Goal: Transaction & Acquisition: Book appointment/travel/reservation

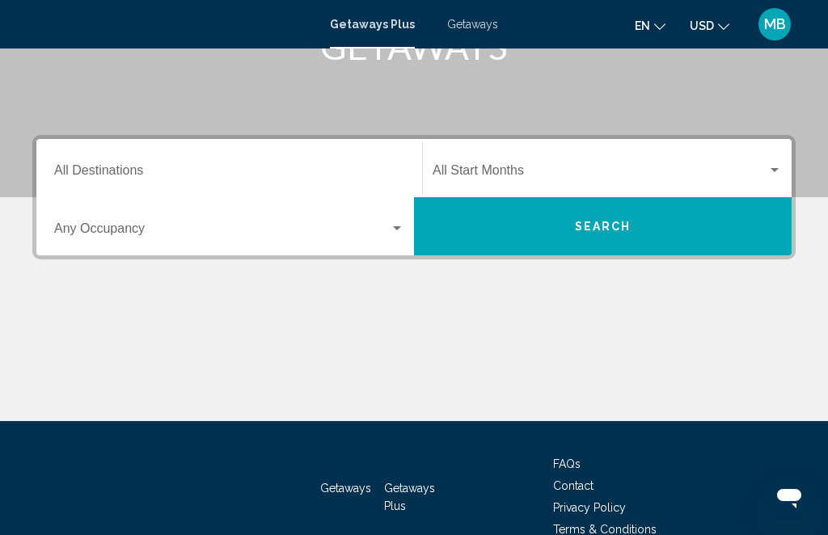
scroll to position [286, 0]
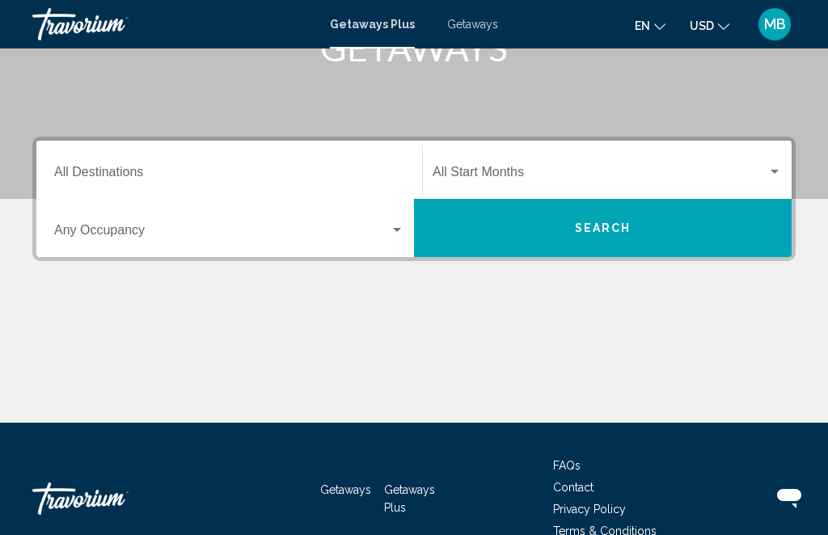
click at [393, 229] on div "Search widget" at bounding box center [397, 230] width 8 height 4
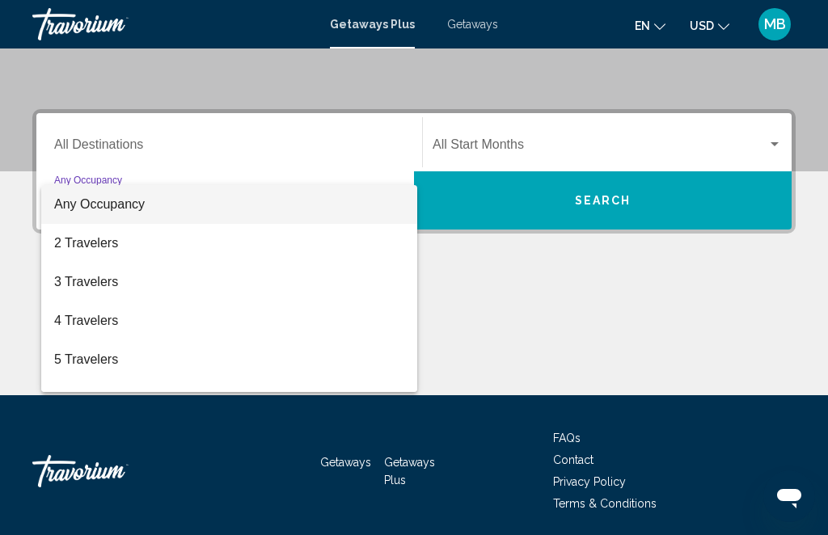
scroll to position [318, 0]
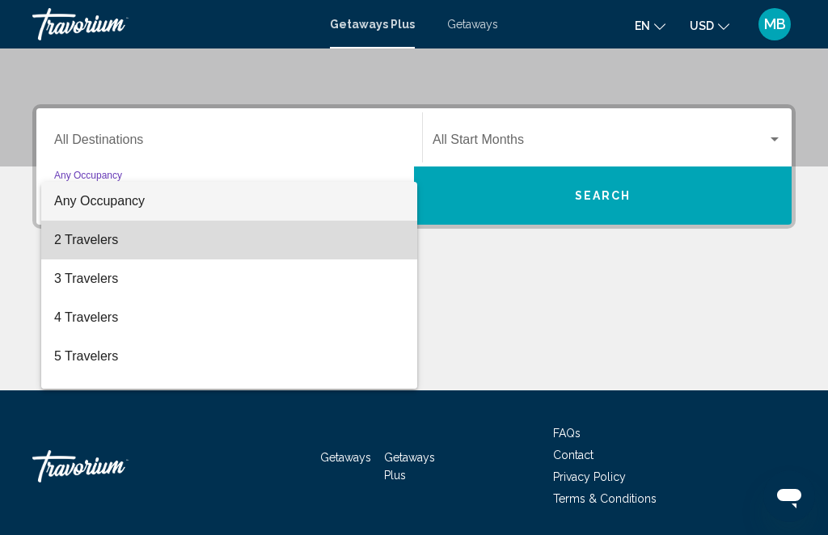
click at [82, 228] on span "2 Travelers" at bounding box center [229, 240] width 350 height 39
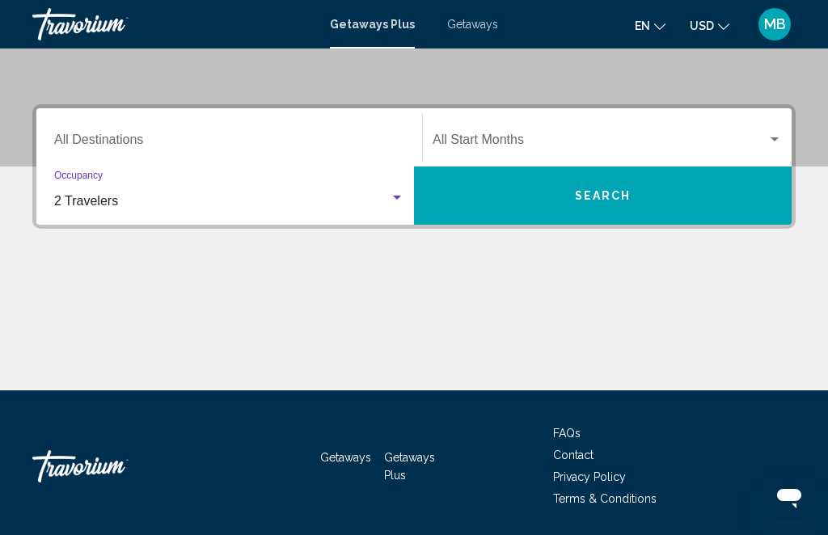
click at [600, 197] on span "Search" at bounding box center [603, 196] width 57 height 13
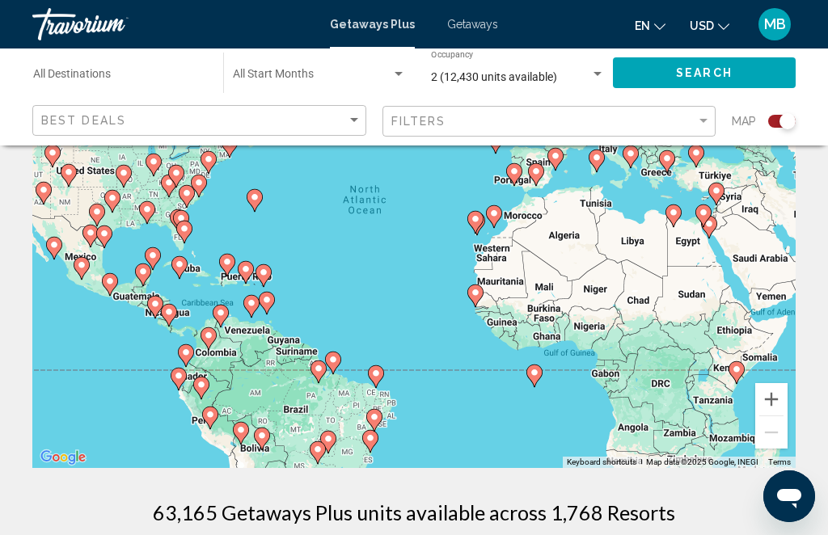
scroll to position [174, 0]
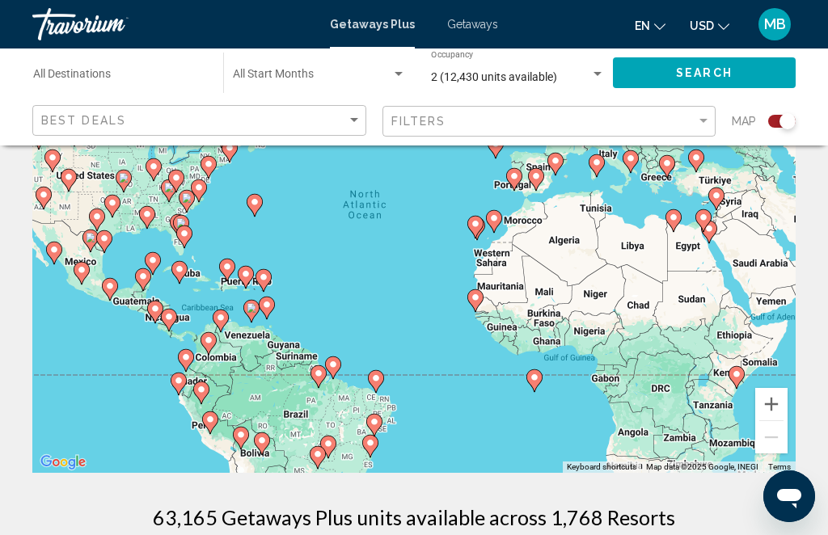
click at [775, 391] on button "Zoom in" at bounding box center [771, 404] width 32 height 32
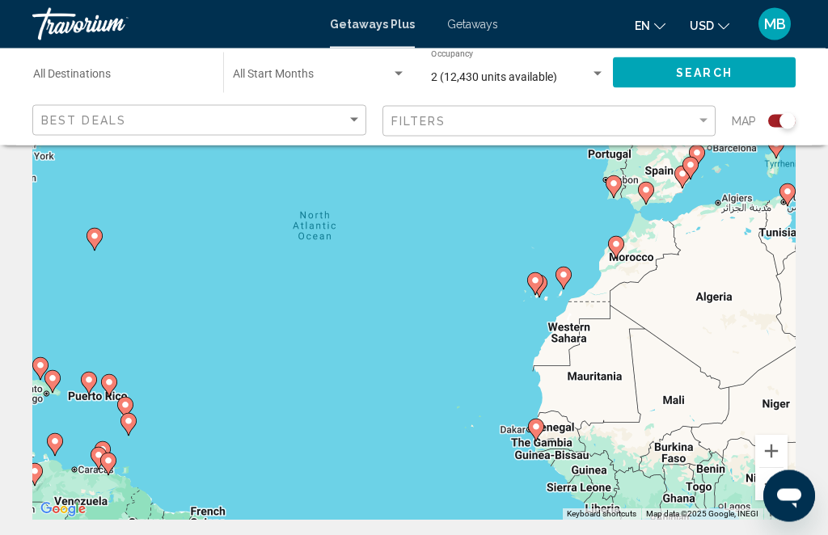
scroll to position [129, 0]
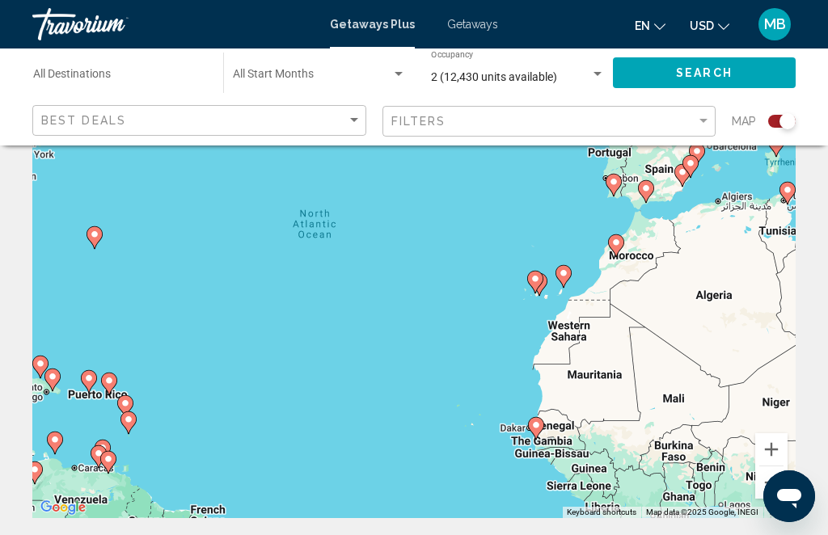
click at [781, 474] on button "Zoom out" at bounding box center [771, 482] width 32 height 32
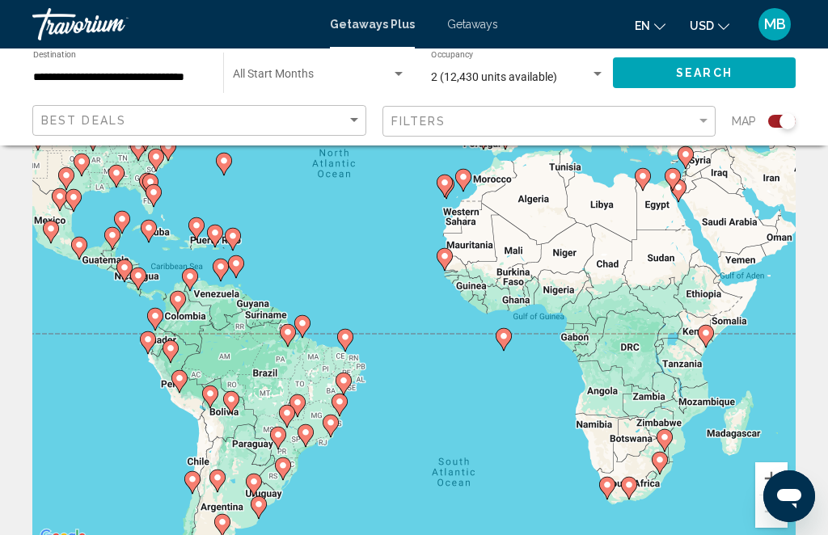
scroll to position [99, 0]
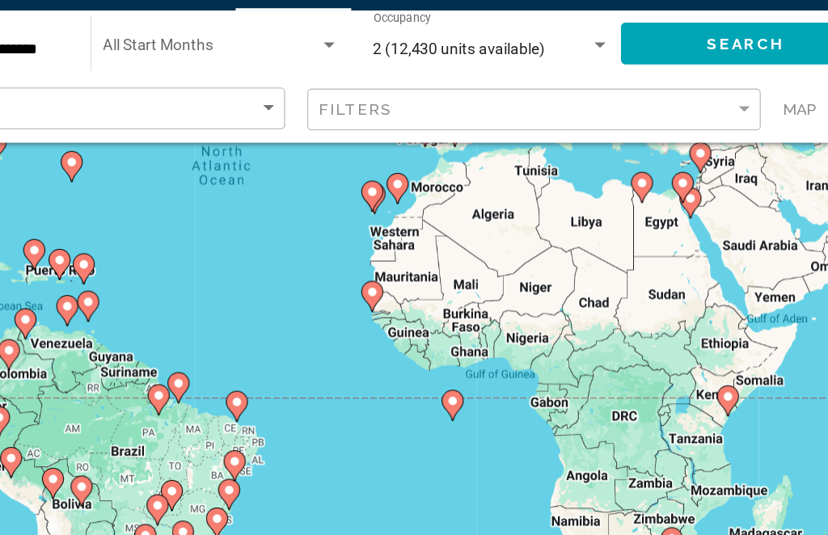
click at [683, 324] on icon "Main content" at bounding box center [691, 335] width 16 height 23
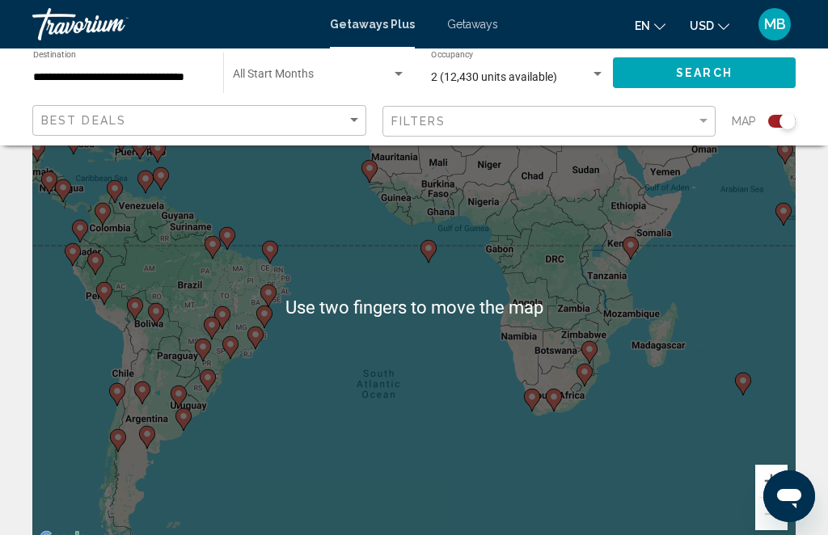
scroll to position [79, 0]
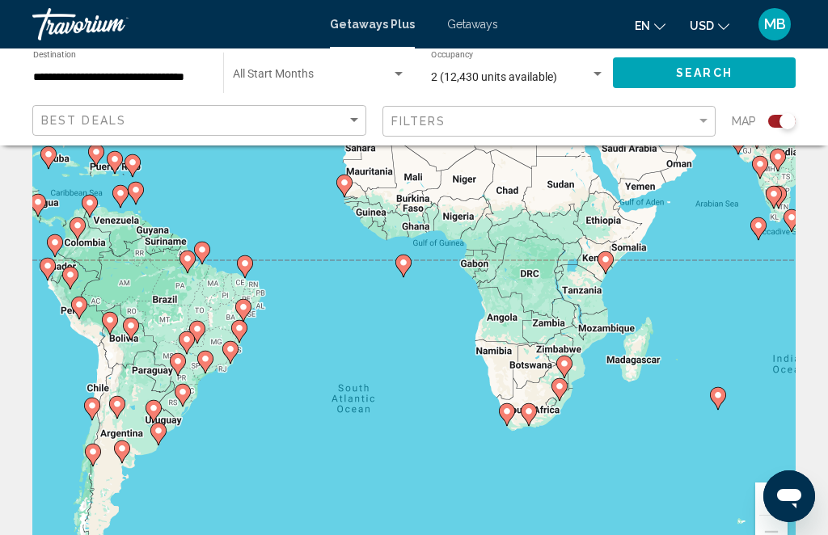
click at [630, 427] on div "To activate drag with keyboard, press Alt + Enter. Once in keyboard drag state,…" at bounding box center [413, 324] width 763 height 485
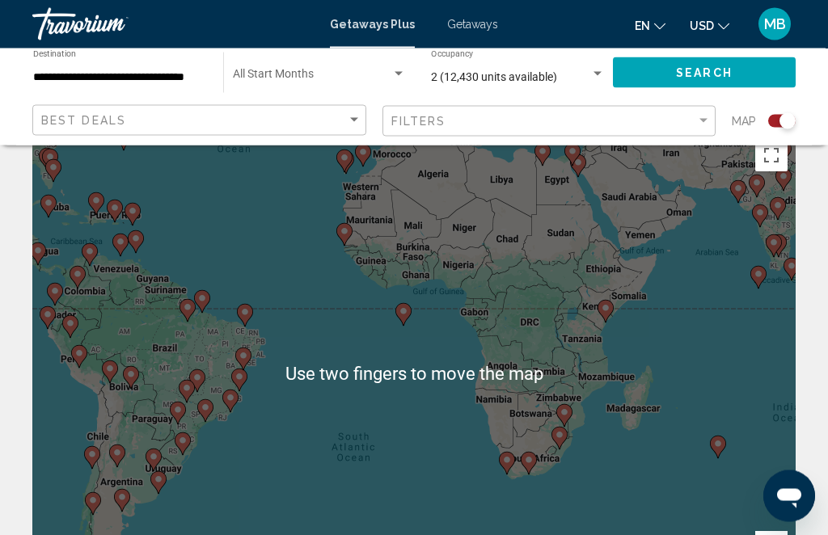
scroll to position [32, 0]
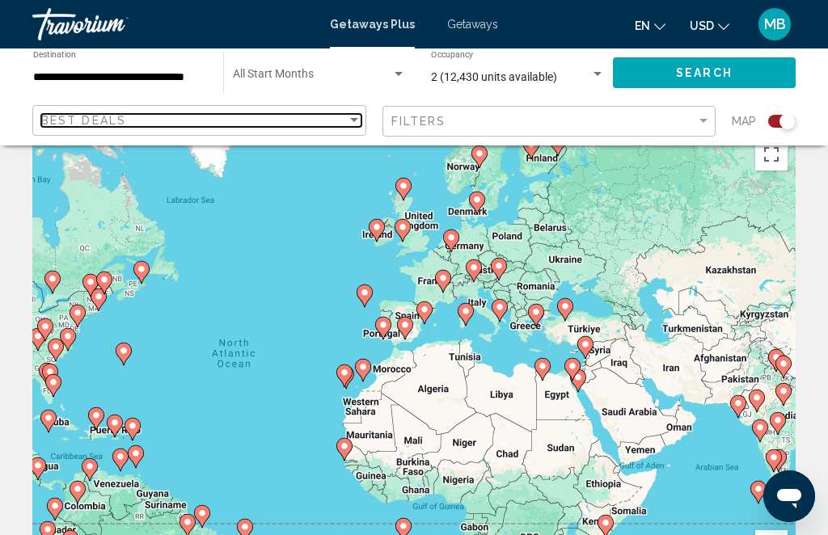
click at [94, 116] on span "Best Deals" at bounding box center [83, 120] width 85 height 13
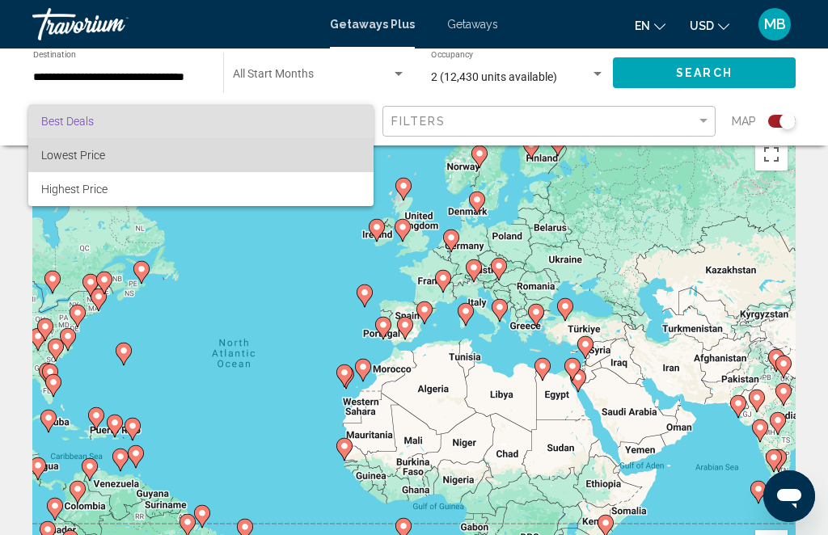
click at [82, 149] on span "Lowest Price" at bounding box center [73, 155] width 64 height 13
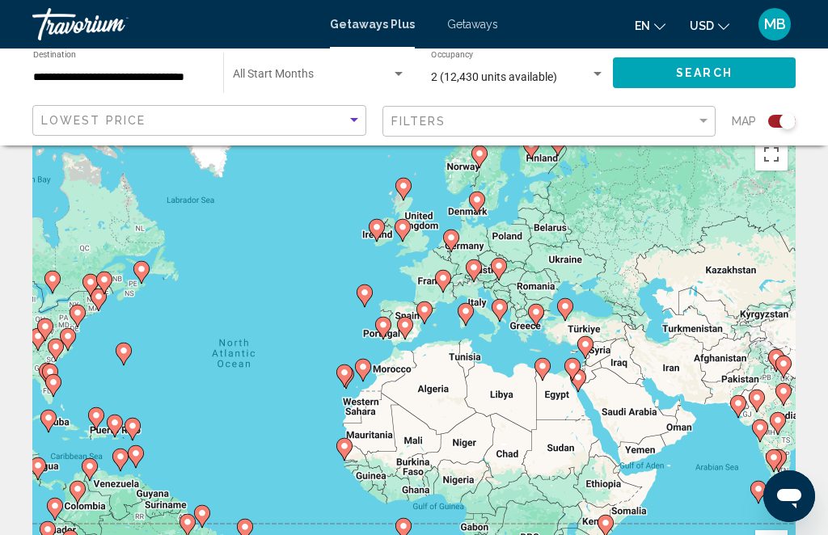
click at [603, 108] on div "Filters" at bounding box center [551, 122] width 320 height 30
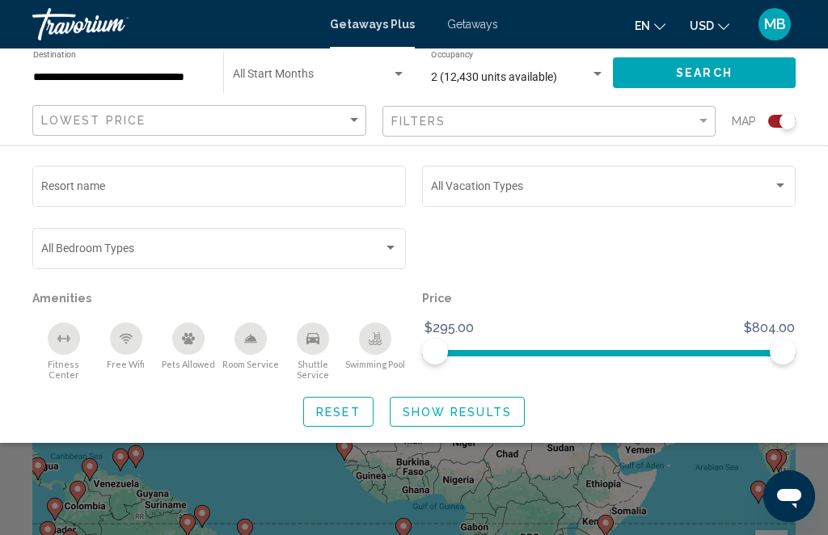
click at [702, 107] on div "Filters" at bounding box center [551, 122] width 320 height 30
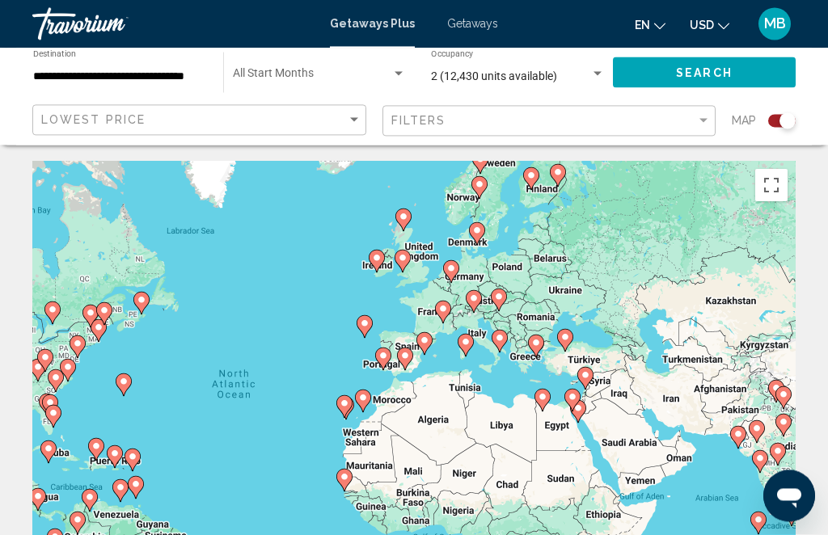
scroll to position [25, 0]
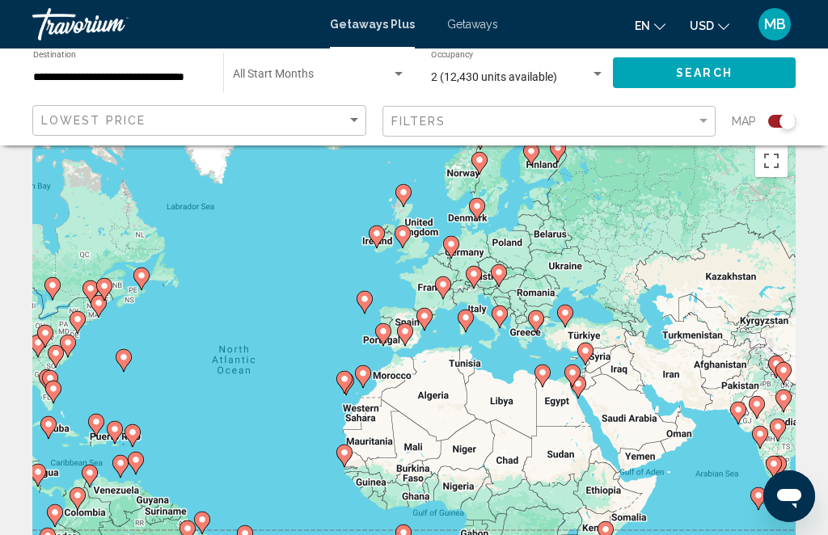
click at [698, 59] on button "Search" at bounding box center [704, 72] width 183 height 30
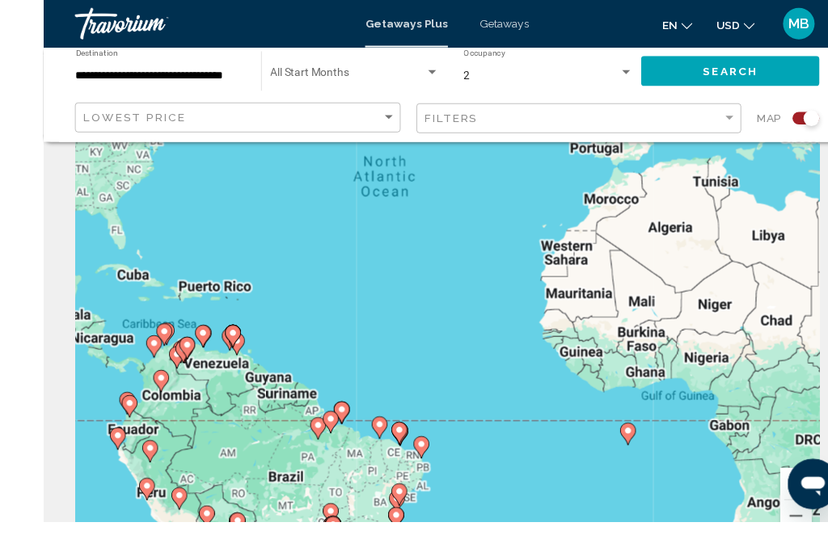
scroll to position [39, 0]
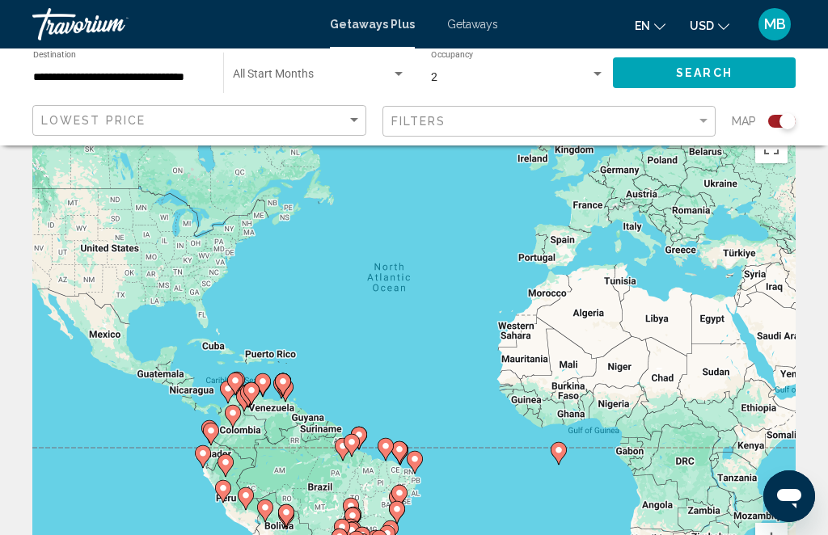
click at [576, 405] on div "To activate drag with keyboard, press Alt + Enter. Once in keyboard drag state,…" at bounding box center [413, 365] width 763 height 485
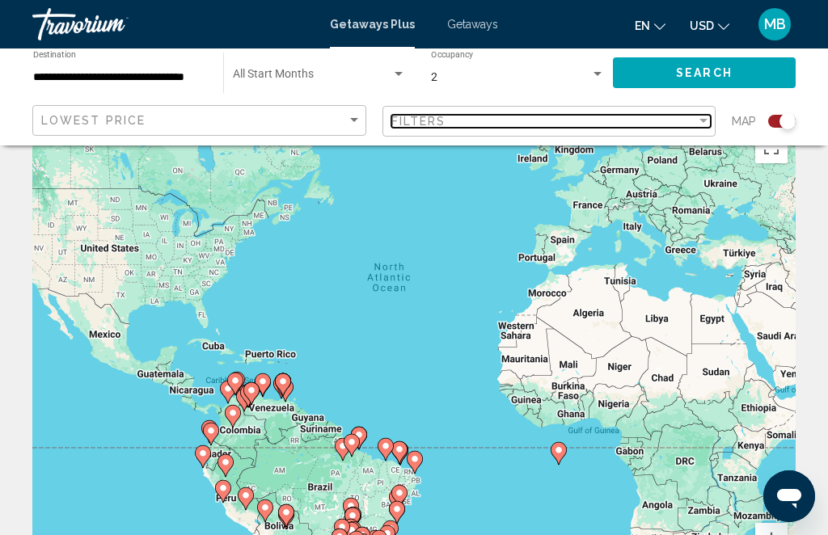
click at [704, 115] on div "Filter" at bounding box center [703, 121] width 15 height 13
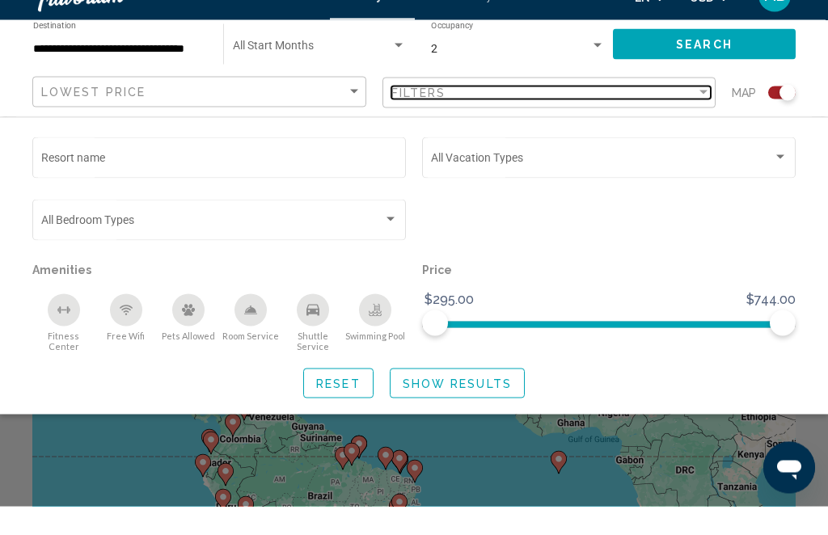
scroll to position [30, 0]
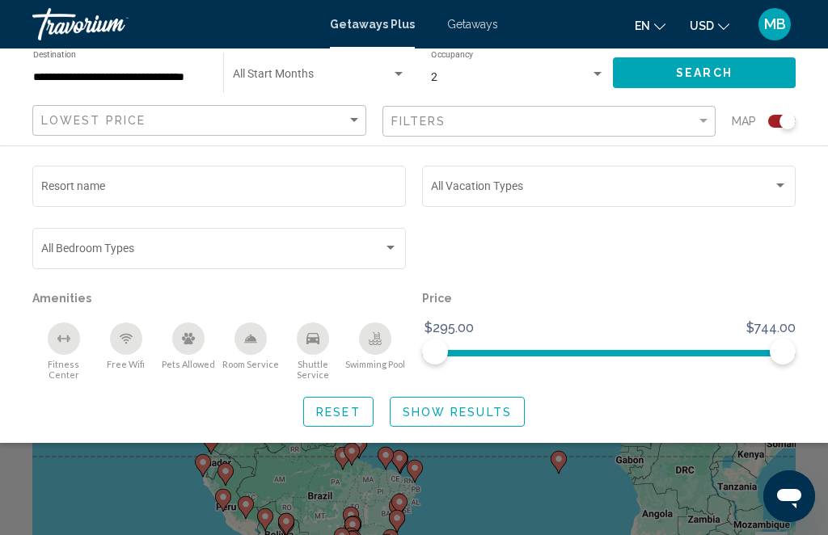
click at [82, 77] on input "**********" at bounding box center [120, 77] width 174 height 13
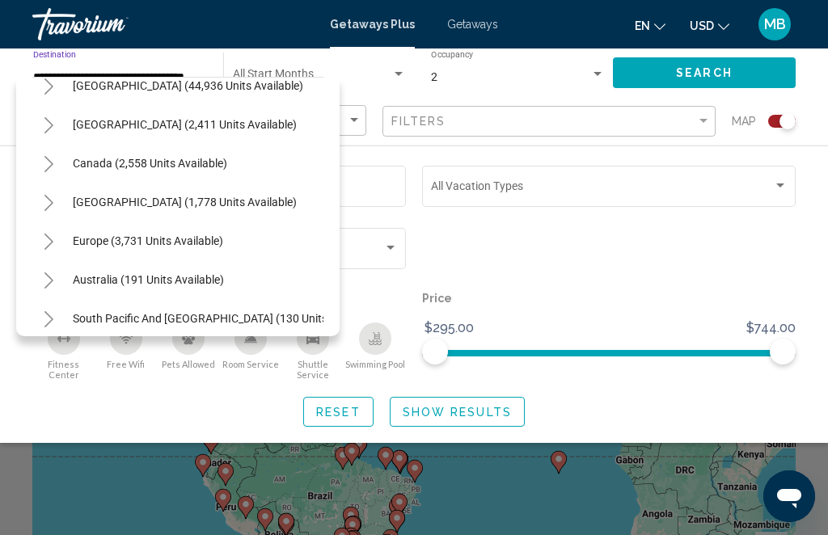
scroll to position [57, 0]
click at [139, 202] on span "[GEOGRAPHIC_DATA] (1,778 units available)" at bounding box center [185, 202] width 224 height 13
type input "**********"
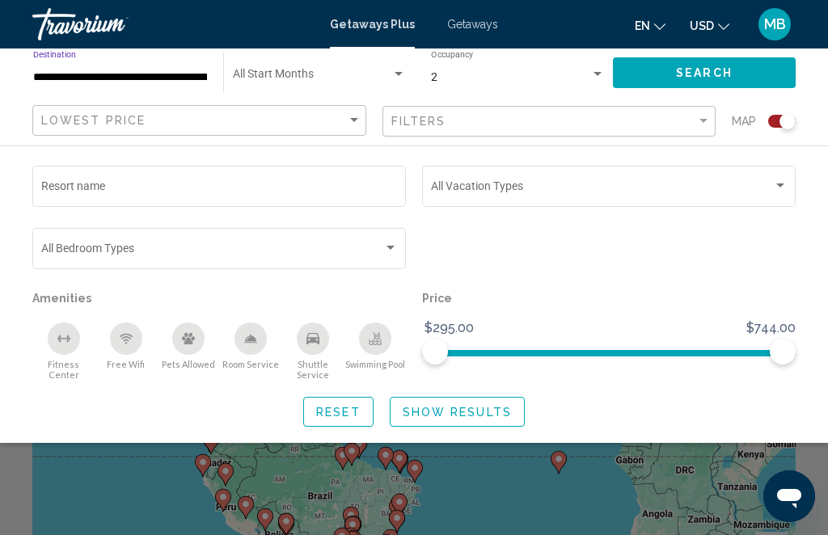
click at [702, 70] on span "Search" at bounding box center [704, 73] width 57 height 13
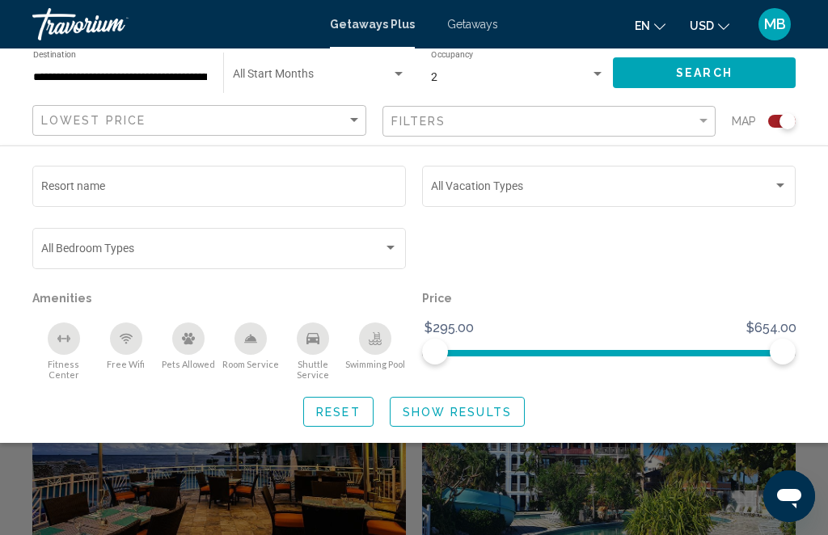
scroll to position [377, 0]
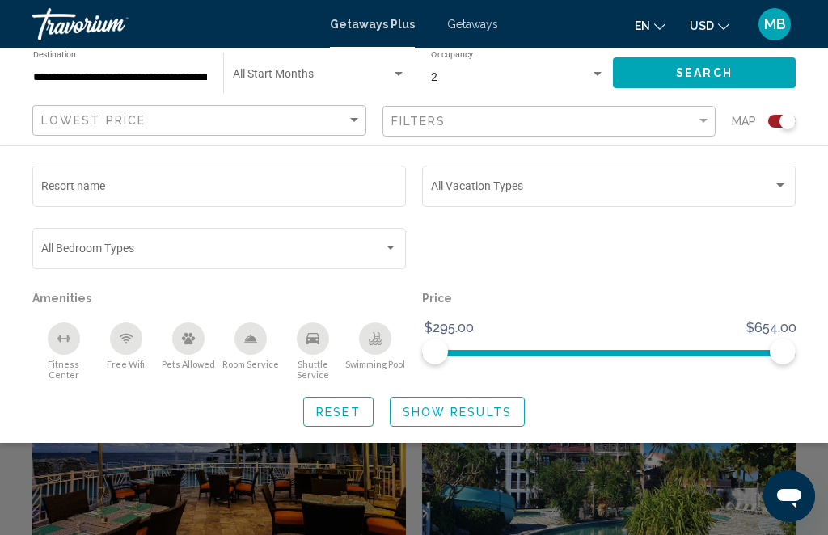
click at [458, 406] on span "Show Results" at bounding box center [457, 412] width 109 height 13
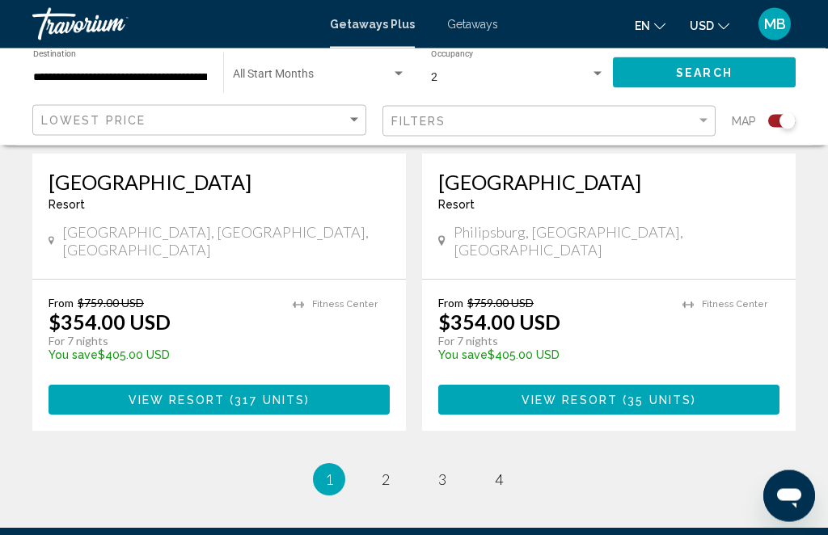
scroll to position [3754, 0]
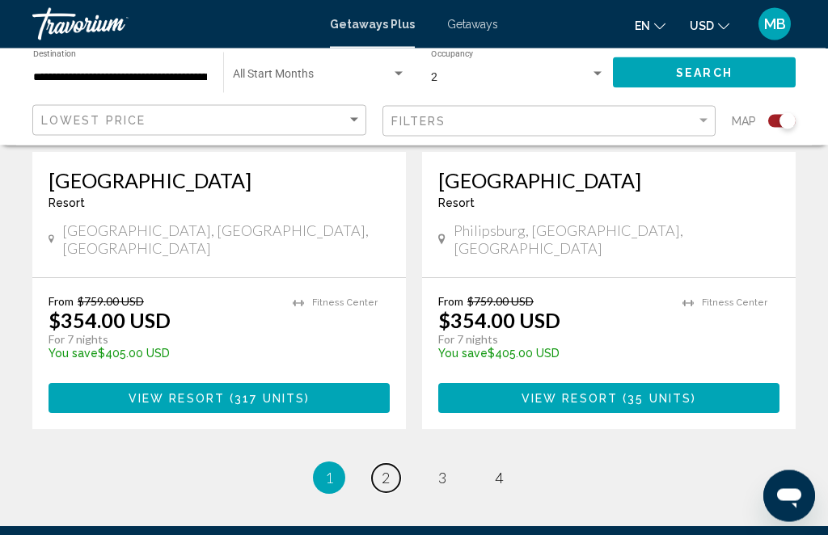
click at [383, 470] on span "2" at bounding box center [386, 479] width 8 height 18
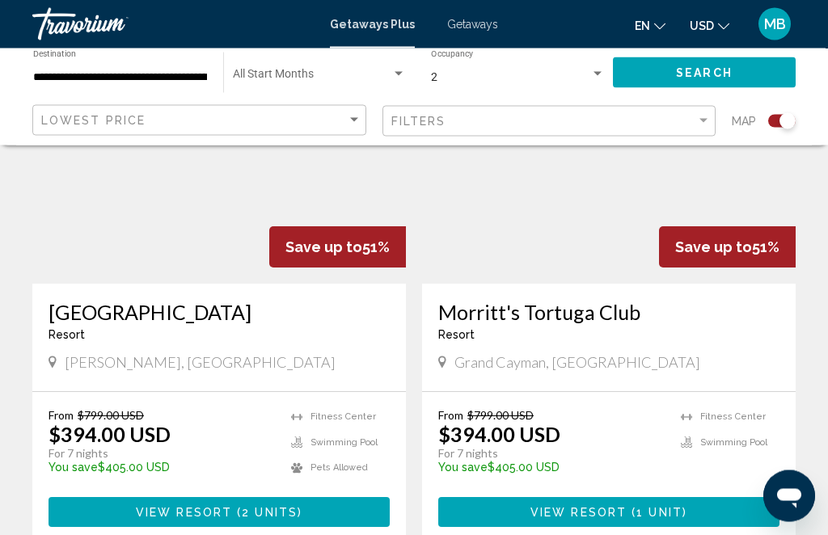
scroll to position [3537, 0]
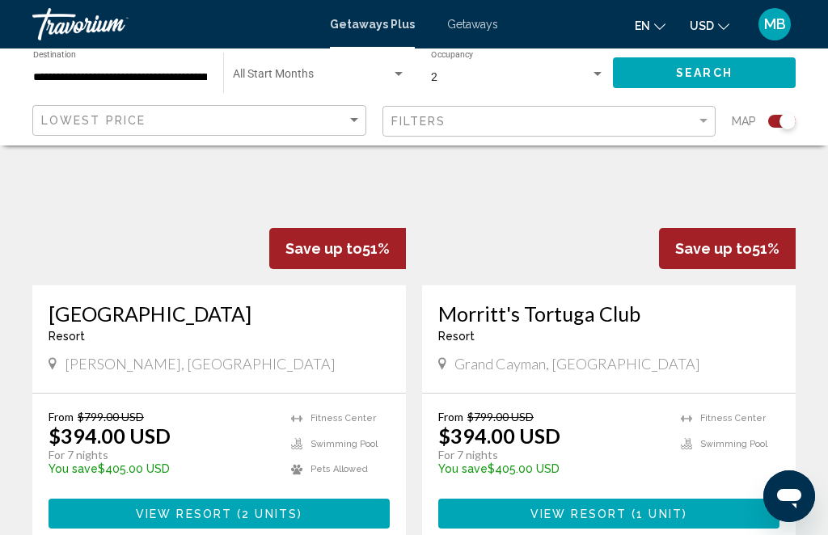
click at [593, 508] on span "View Resort" at bounding box center [578, 514] width 96 height 13
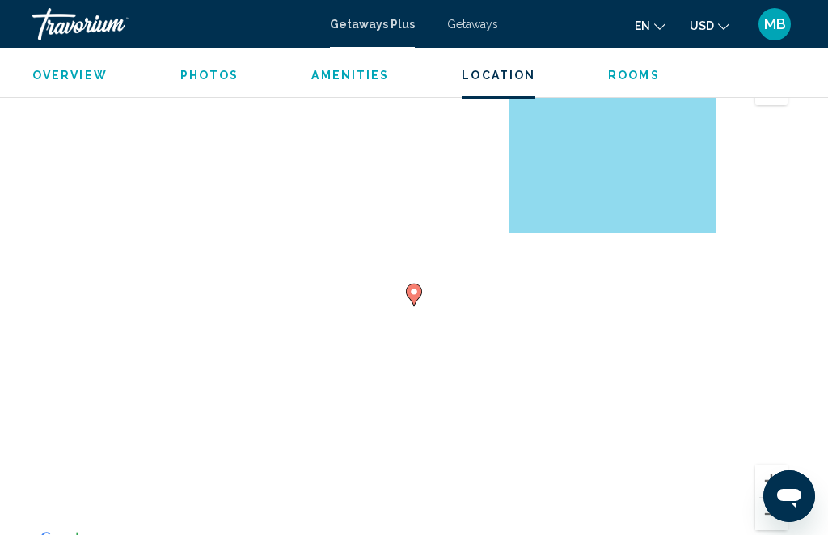
scroll to position [2858, 0]
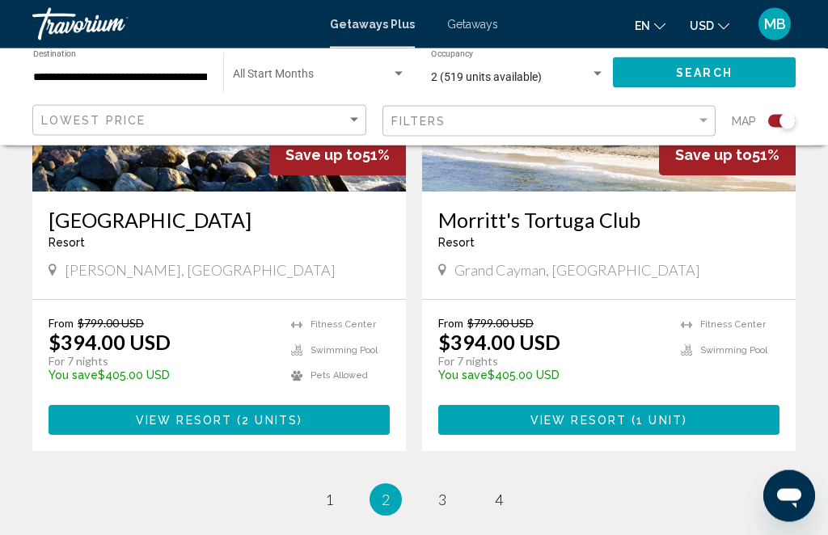
scroll to position [3632, 0]
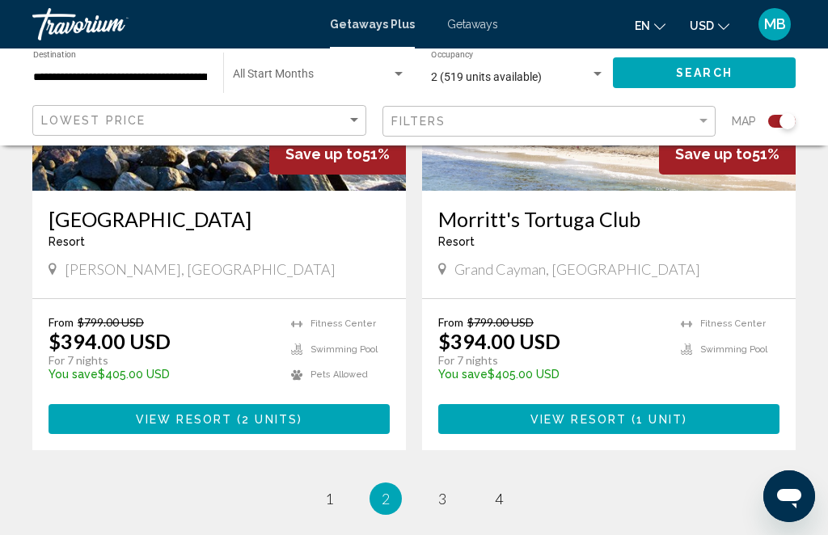
click at [796, 268] on app-exchanges-search-item "Save up to 51% Morritt's [GEOGRAPHIC_DATA] - This is an adults only resort [GEO…" at bounding box center [609, 191] width 390 height 518
click at [437, 485] on link "page 3" at bounding box center [442, 499] width 28 height 28
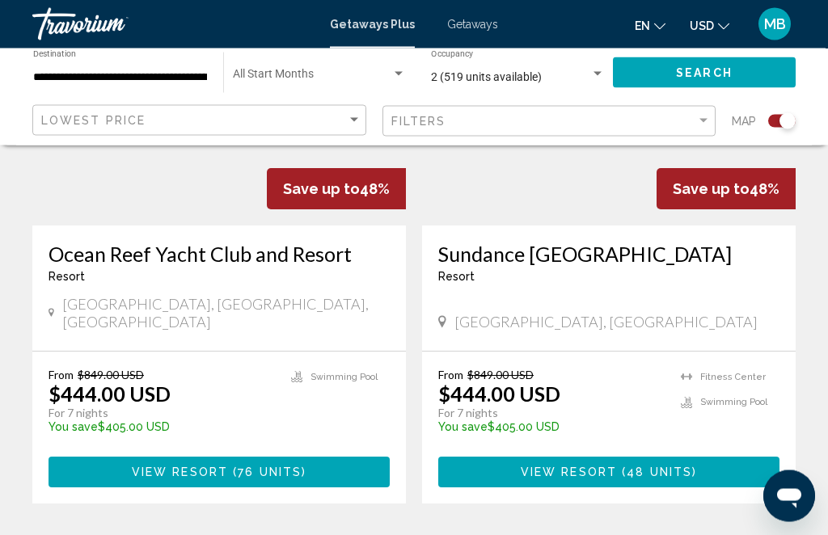
scroll to position [1321, 0]
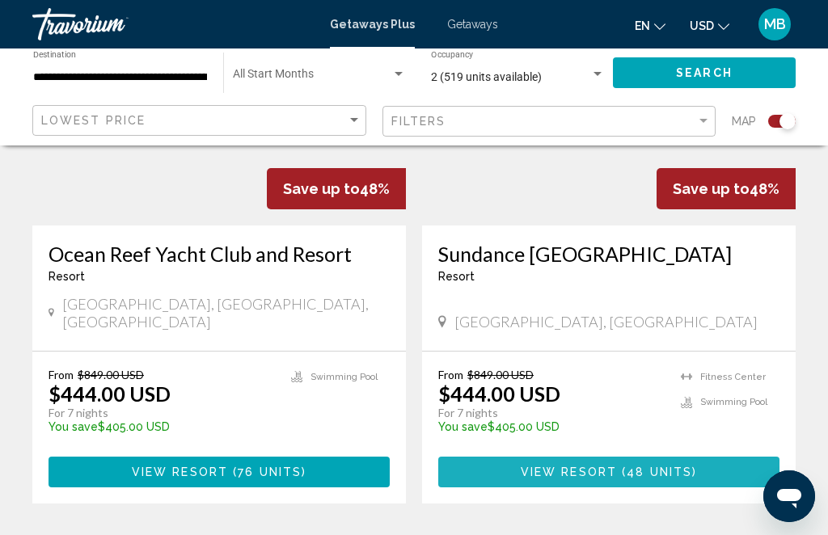
click at [649, 466] on span "48 units" at bounding box center [658, 472] width 65 height 13
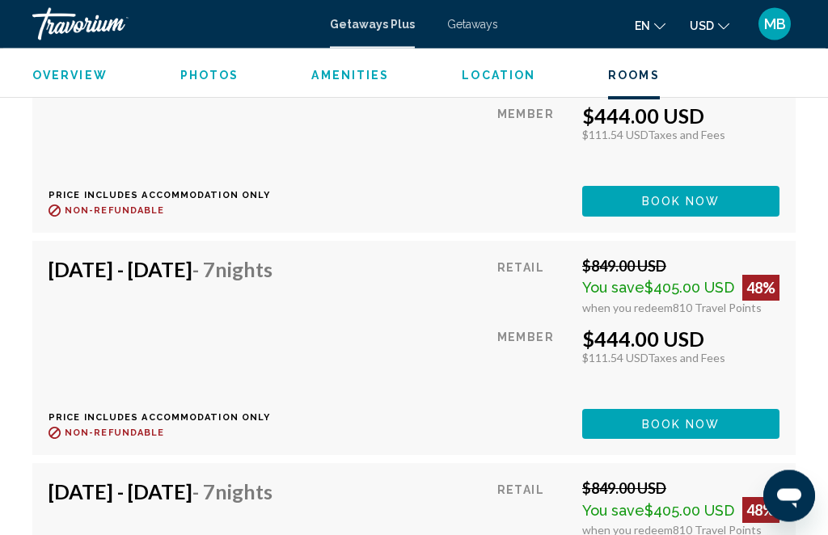
scroll to position [5660, 0]
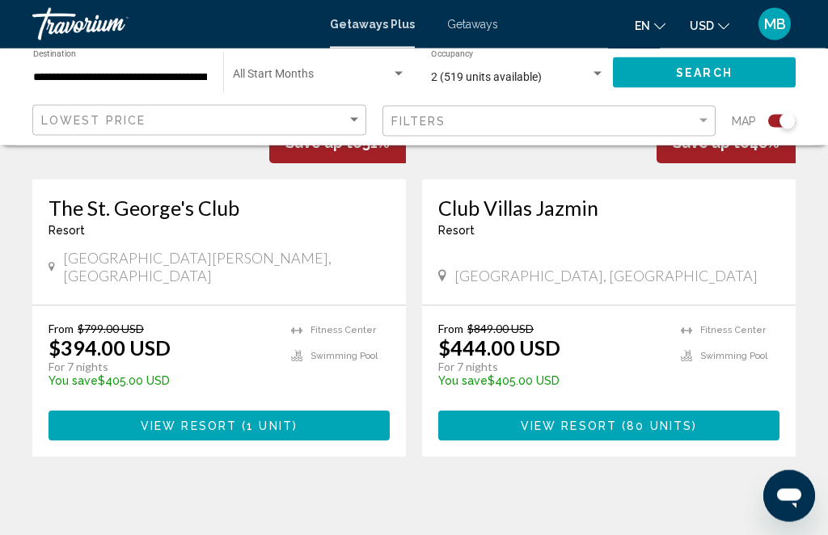
scroll to position [799, 0]
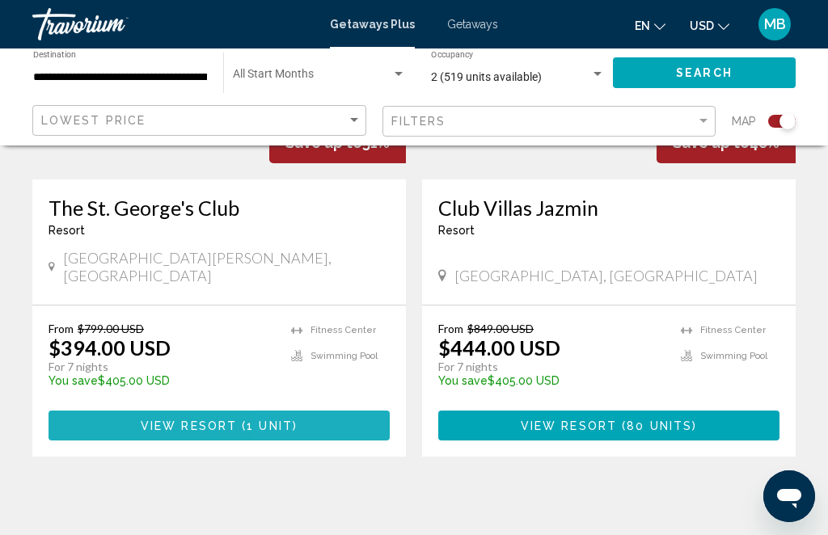
click at [324, 411] on button "View Resort ( 1 unit )" at bounding box center [219, 426] width 341 height 30
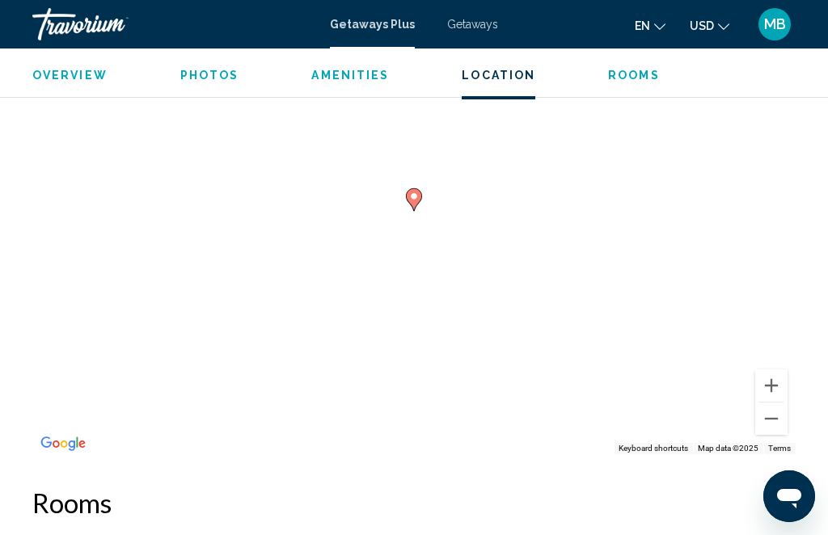
scroll to position [2950, 0]
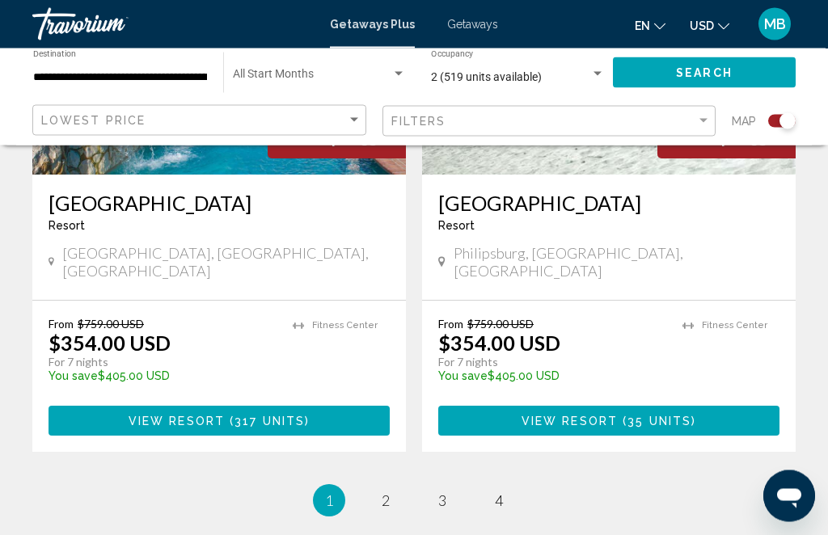
scroll to position [3754, 0]
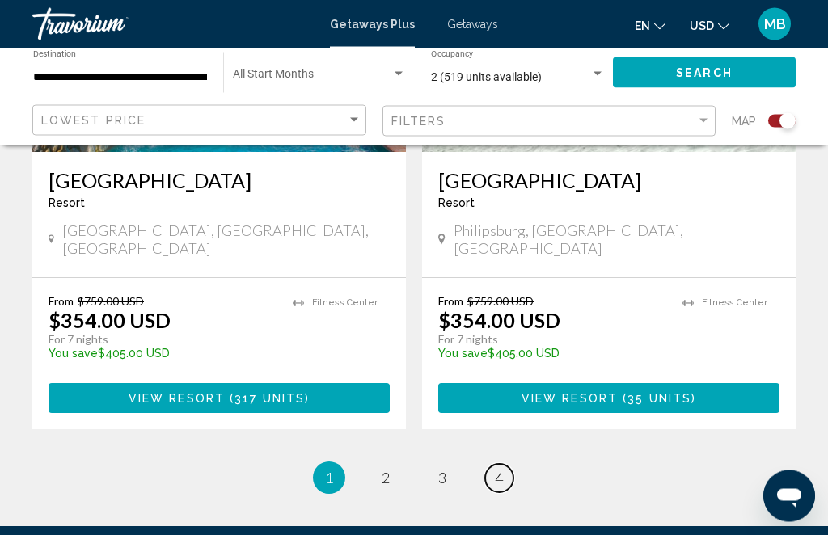
click at [492, 465] on link "page 4" at bounding box center [499, 479] width 28 height 28
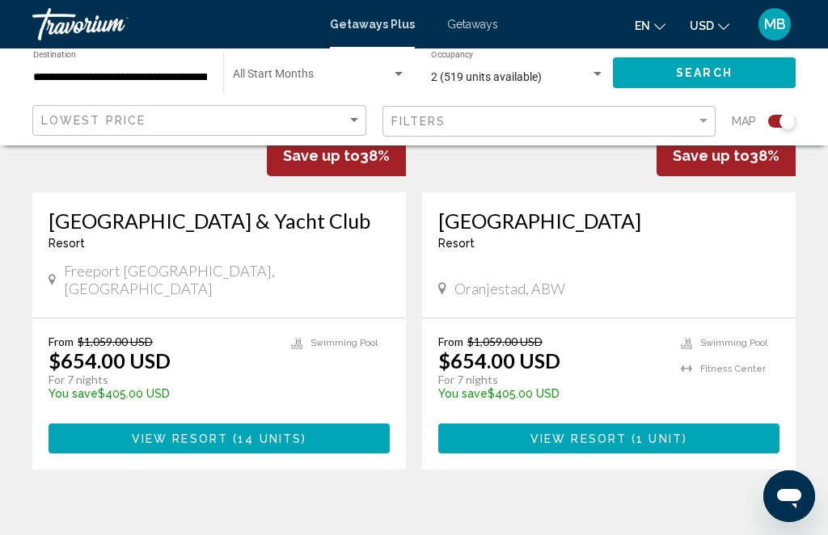
scroll to position [785, 0]
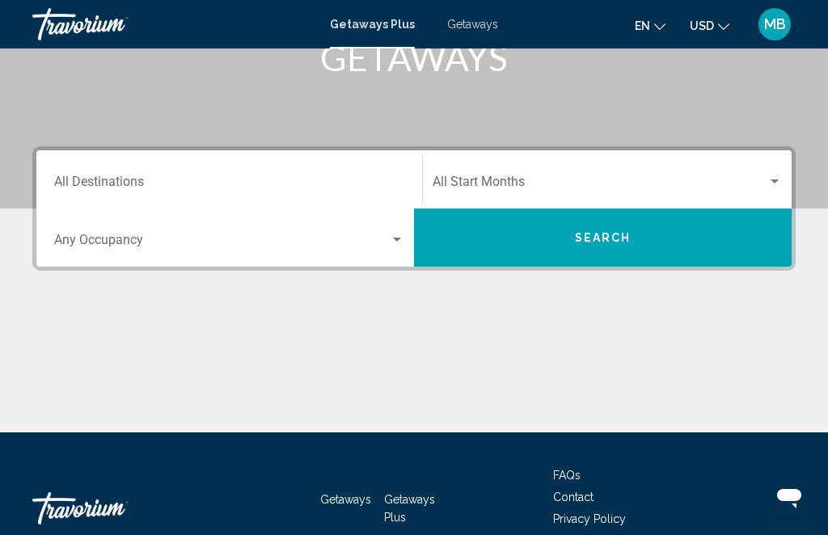
scroll to position [277, 0]
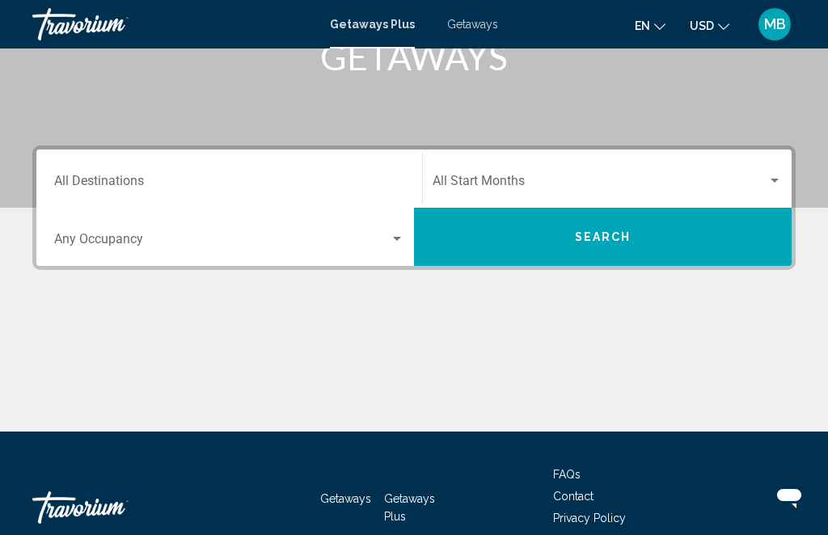
click at [404, 234] on div "Occupancy Any Occupancy" at bounding box center [228, 237] width 369 height 51
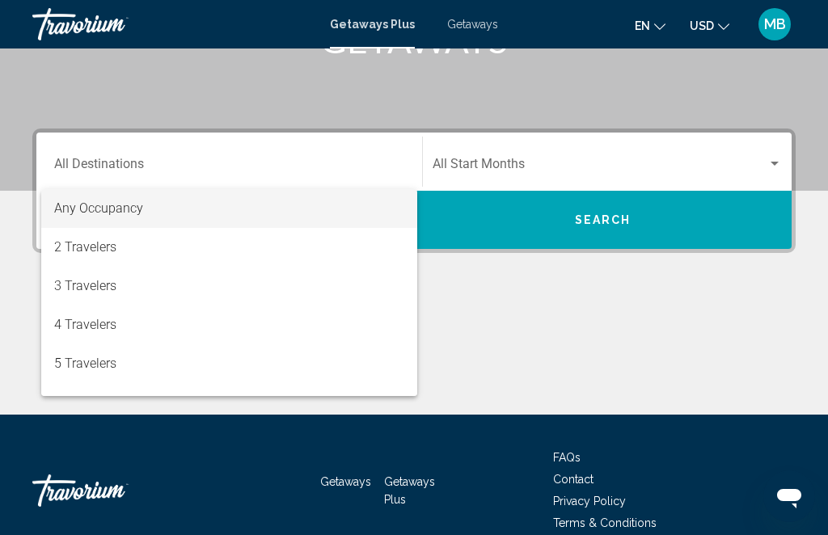
scroll to position [318, 0]
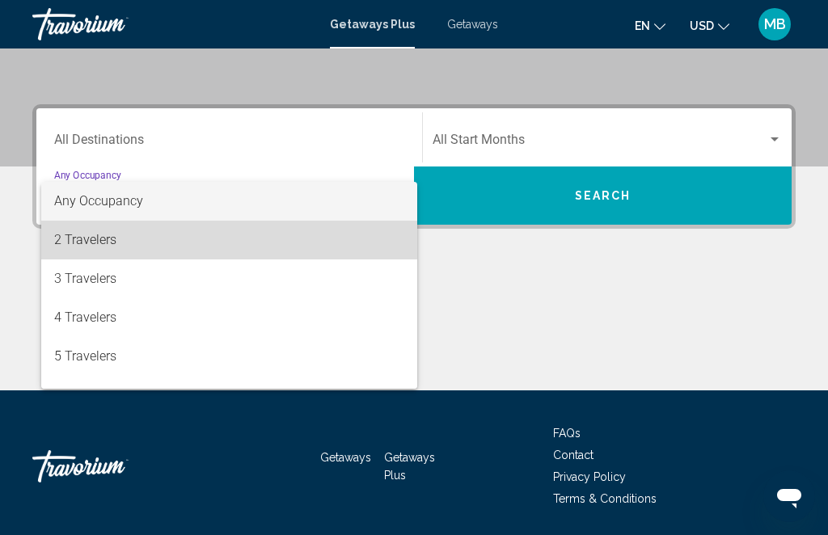
click at [105, 240] on span "2 Travelers" at bounding box center [229, 240] width 350 height 39
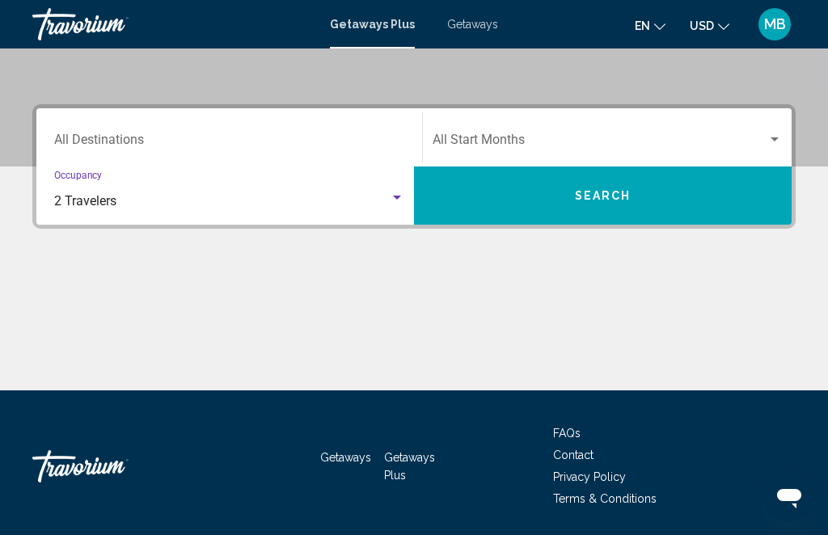
click at [768, 137] on div "Search widget" at bounding box center [774, 139] width 15 height 13
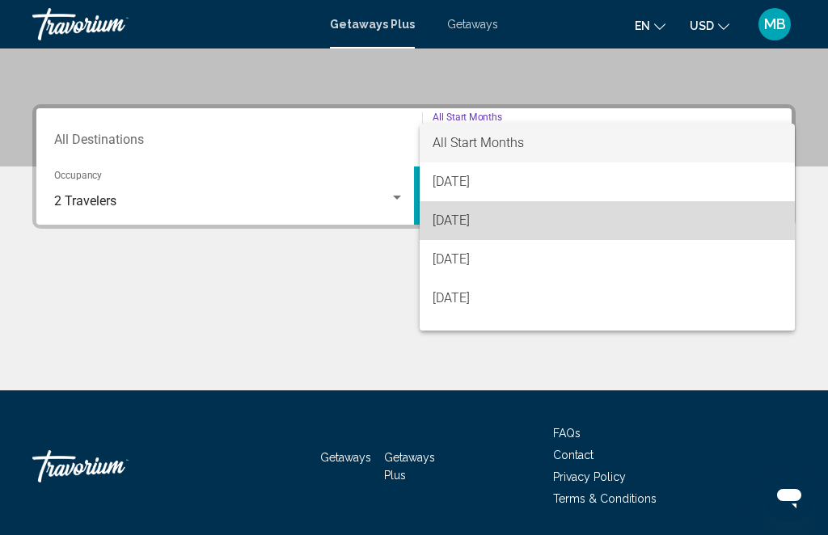
click at [483, 212] on span "[DATE]" at bounding box center [606, 220] width 349 height 39
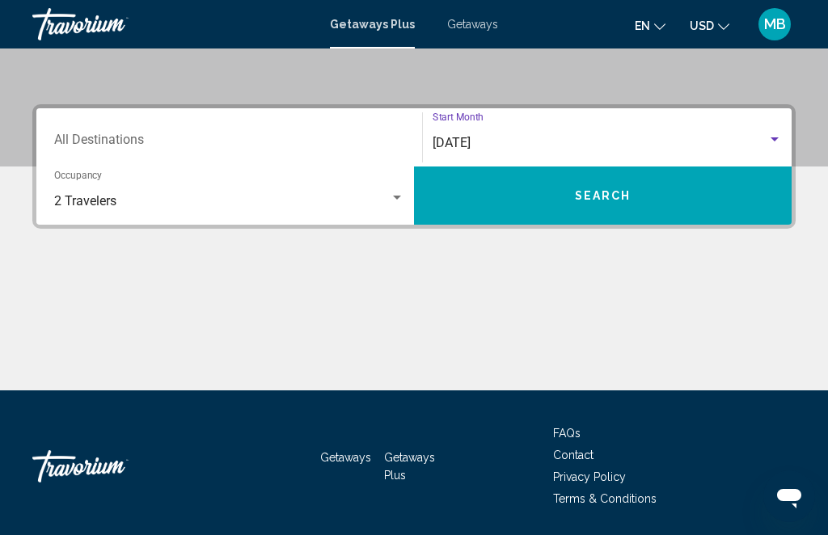
click at [614, 190] on span "Search" at bounding box center [603, 196] width 57 height 13
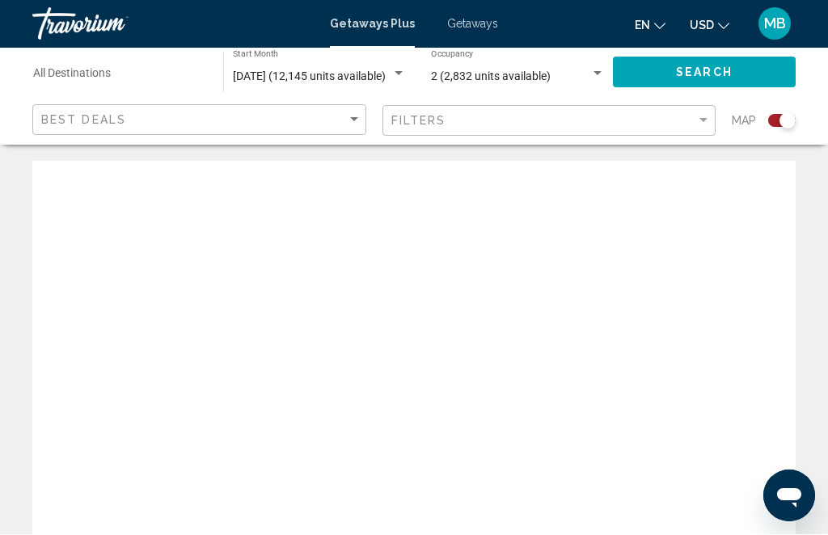
scroll to position [1, 0]
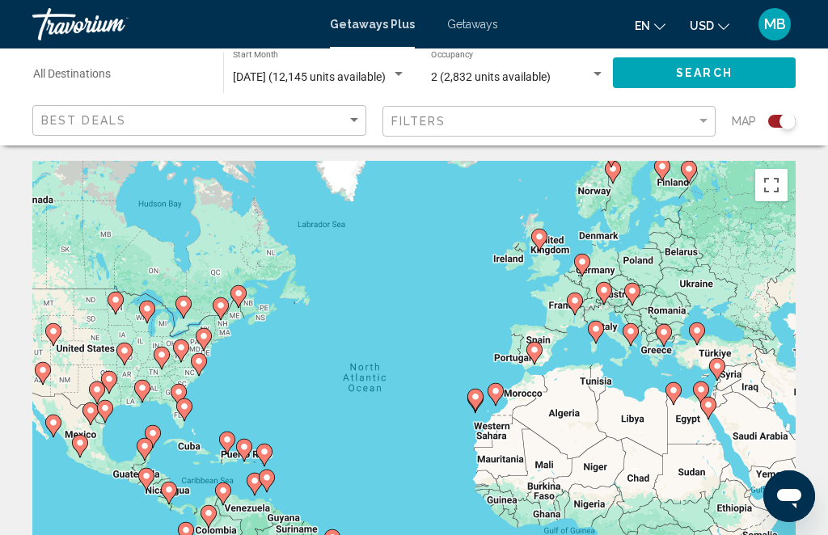
click at [344, 109] on div "Best Deals" at bounding box center [201, 121] width 320 height 30
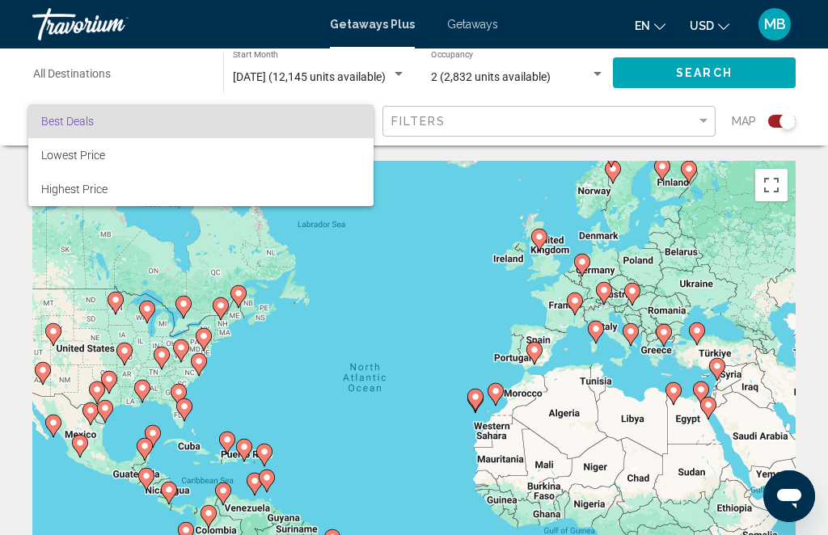
click at [618, 113] on div at bounding box center [414, 267] width 828 height 535
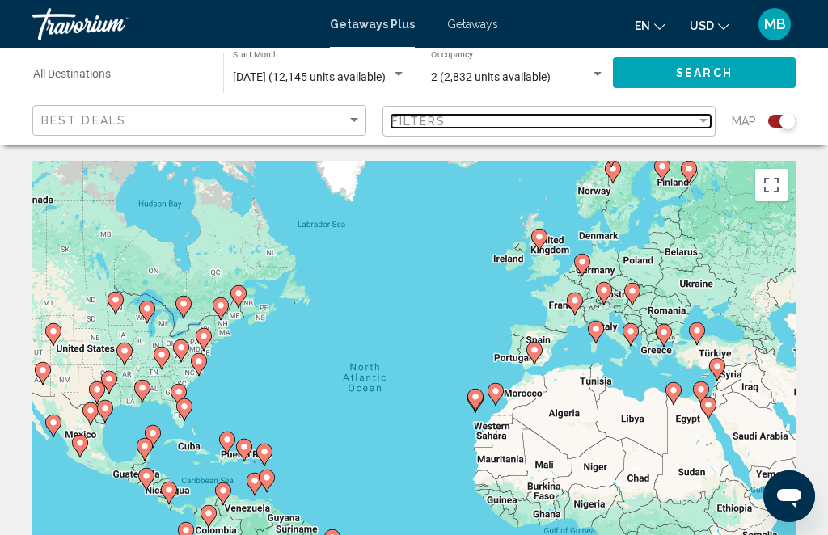
click at [698, 115] on div "Filter" at bounding box center [703, 121] width 15 height 13
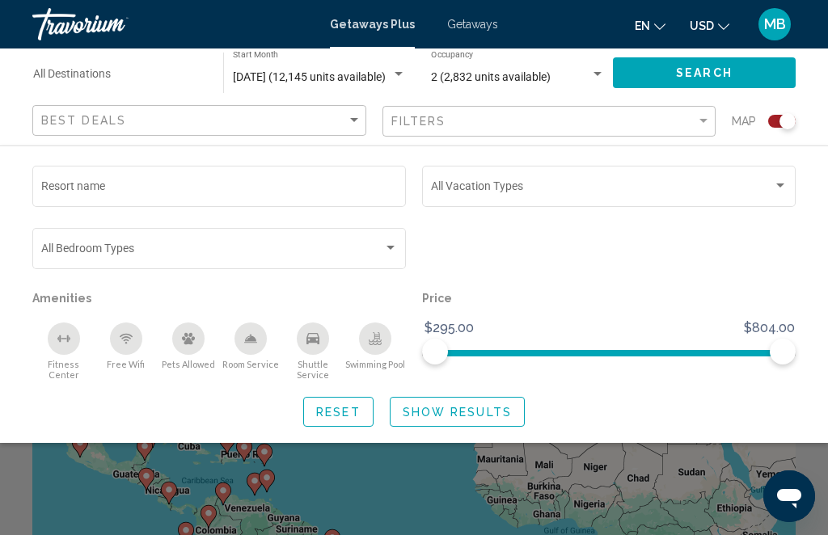
click at [389, 245] on div "Search widget" at bounding box center [390, 248] width 15 height 13
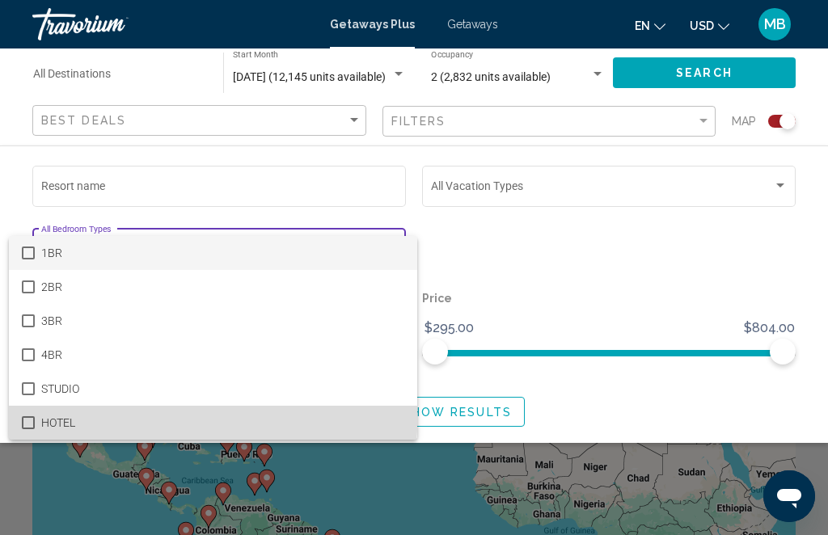
click at [61, 409] on span "HOTEL" at bounding box center [222, 423] width 363 height 34
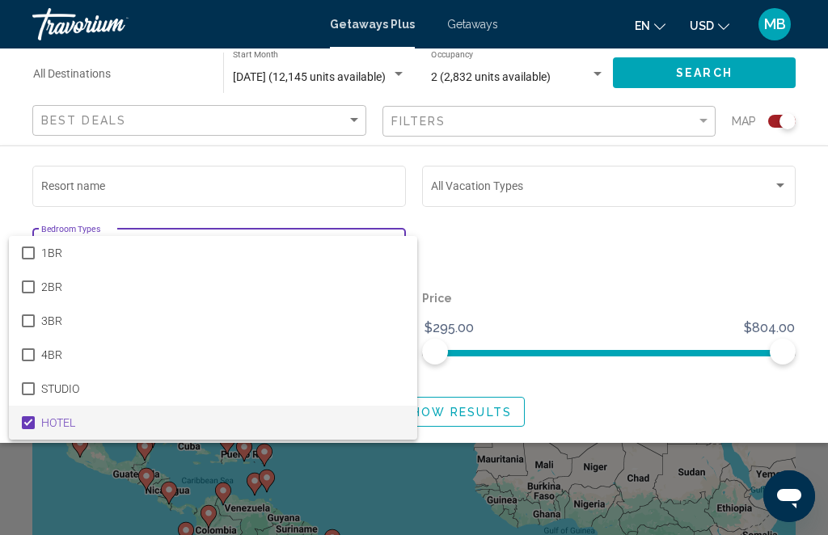
click at [301, 177] on div at bounding box center [414, 267] width 828 height 535
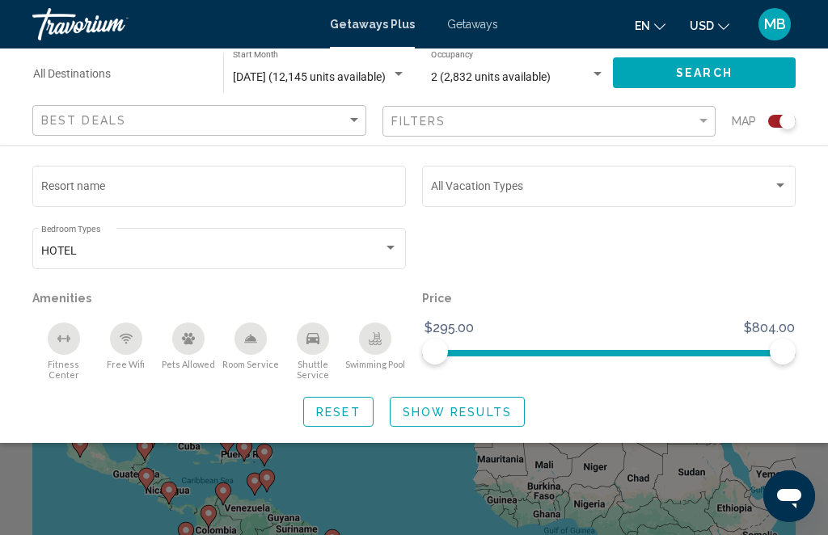
click at [65, 298] on p "Amenities" at bounding box center [218, 298] width 373 height 23
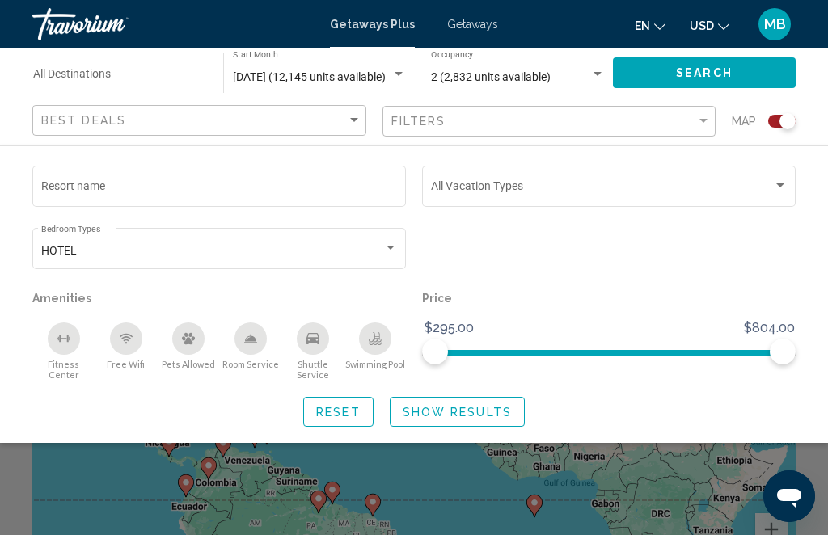
scroll to position [50, 0]
click at [466, 406] on span "Show Results" at bounding box center [457, 412] width 109 height 13
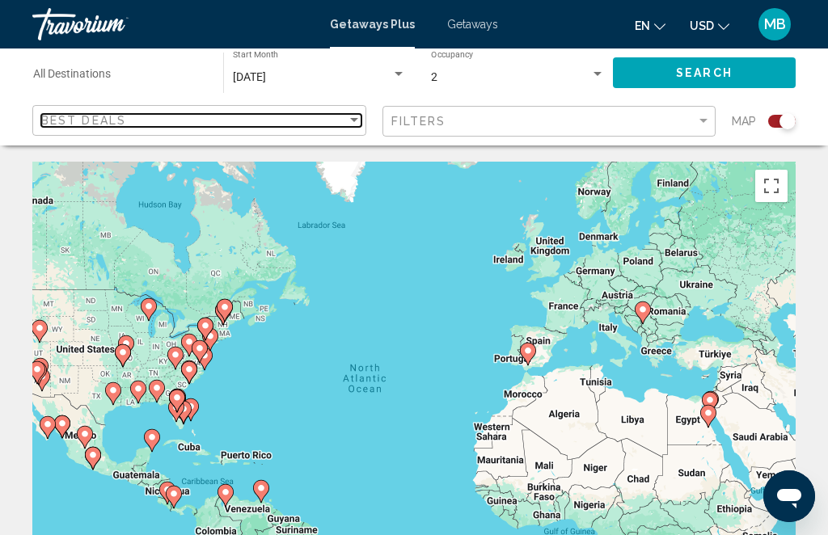
click at [353, 119] on div "Sort by" at bounding box center [354, 120] width 15 height 13
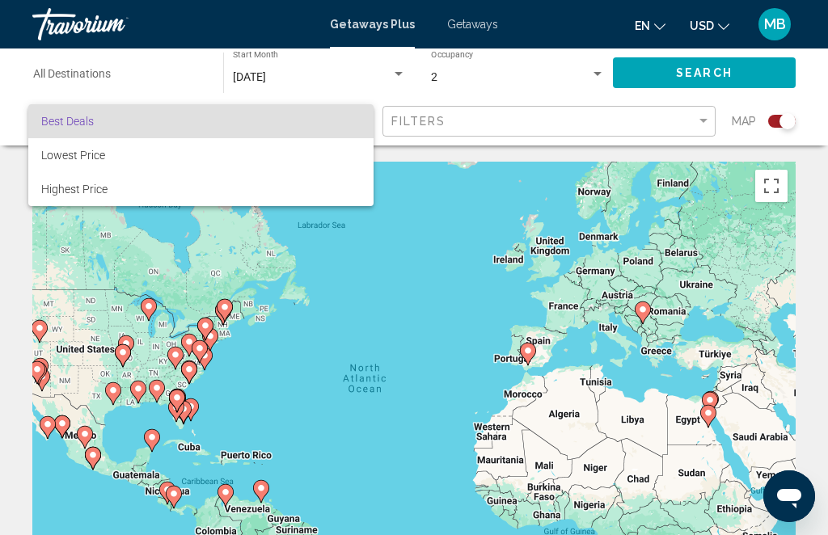
click at [413, 256] on div at bounding box center [414, 267] width 828 height 535
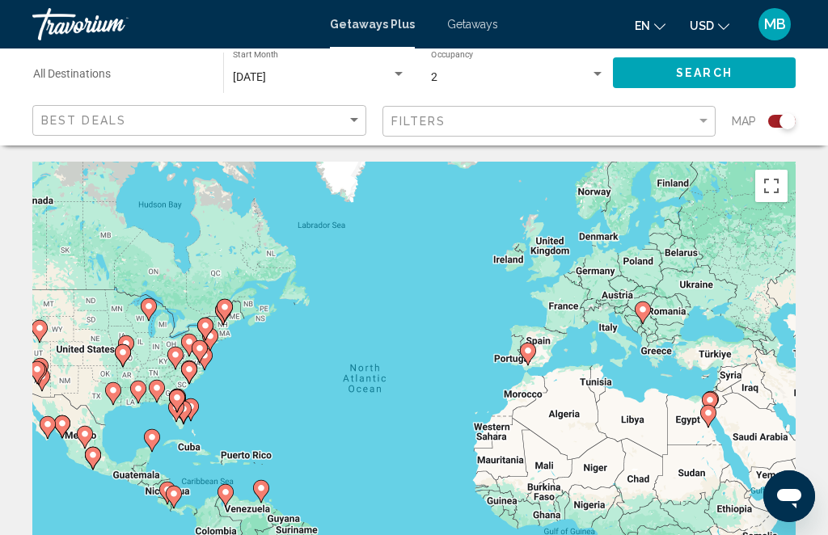
click at [259, 444] on div "To activate drag with keyboard, press Alt + Enter. Once in keyboard drag state,…" at bounding box center [413, 404] width 763 height 485
click at [239, 456] on div "To activate drag with keyboard, press Alt + Enter. Once in keyboard drag state,…" at bounding box center [413, 404] width 763 height 485
click at [118, 71] on input "Destination All Destinations" at bounding box center [120, 77] width 174 height 13
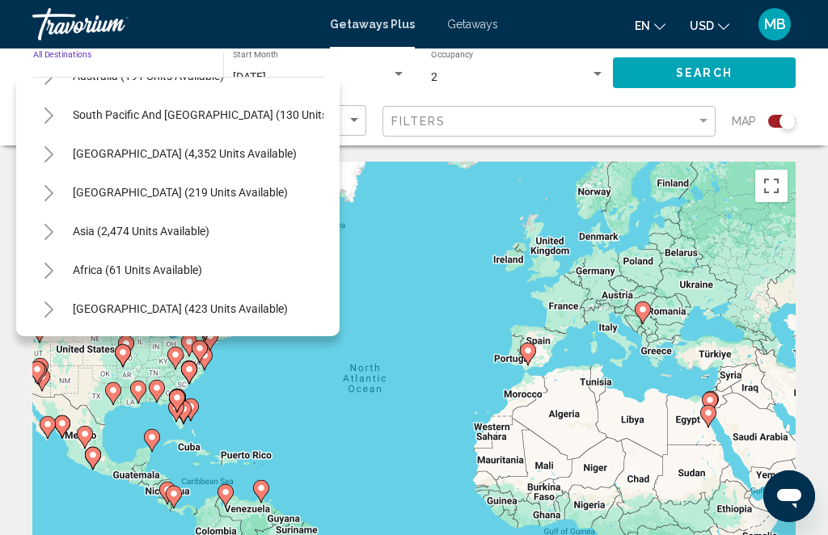
scroll to position [262, 0]
click at [179, 231] on span "Asia (2,474 units available)" at bounding box center [141, 231] width 137 height 13
type input "**********"
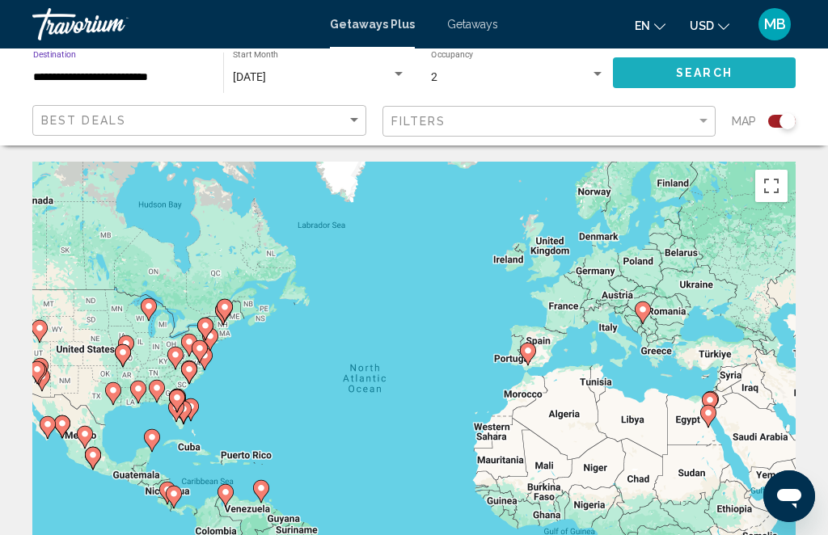
click at [708, 65] on span "Search" at bounding box center [704, 71] width 57 height 13
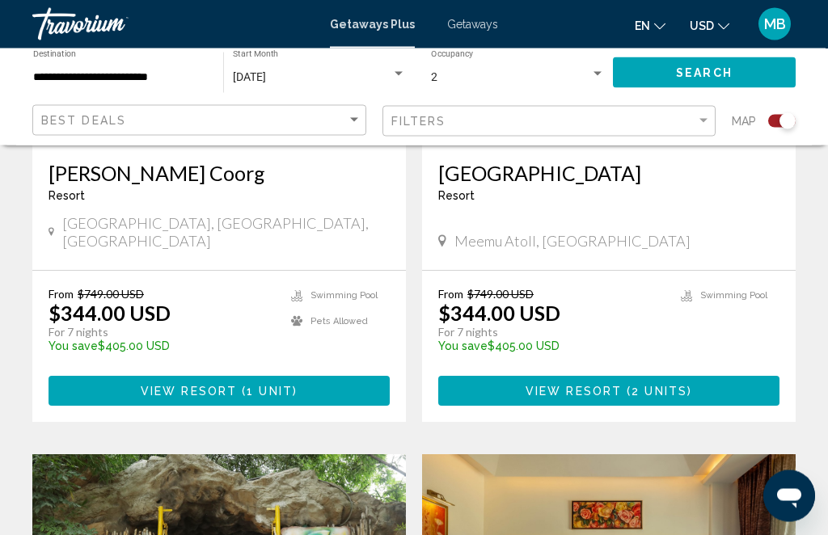
scroll to position [1971, 0]
click at [673, 385] on span "2 units" at bounding box center [659, 391] width 56 height 13
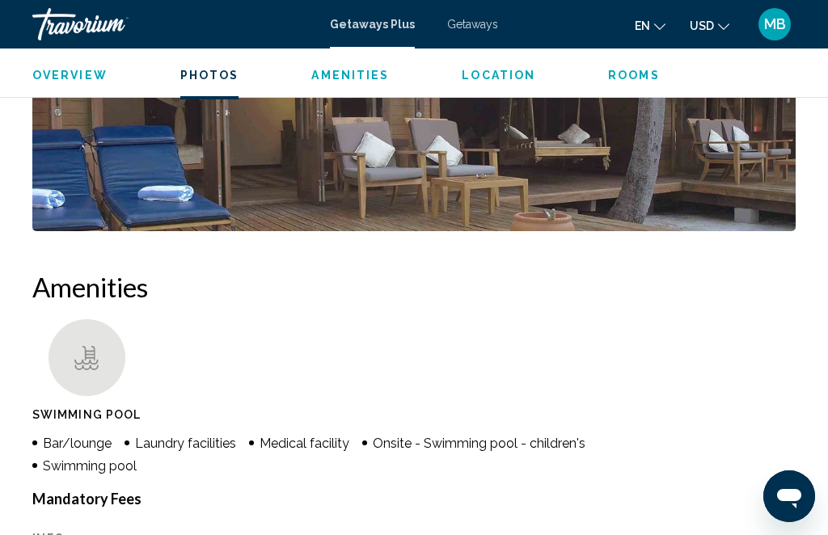
scroll to position [1549, 0]
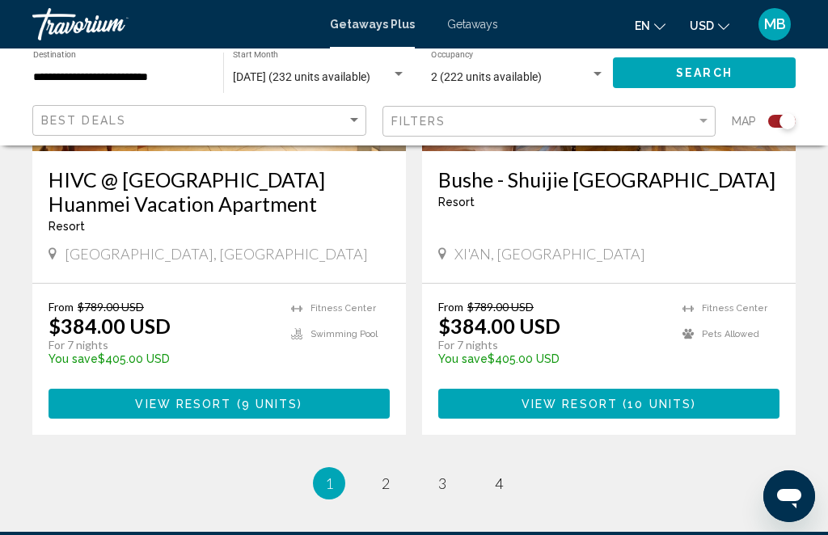
scroll to position [3705, 0]
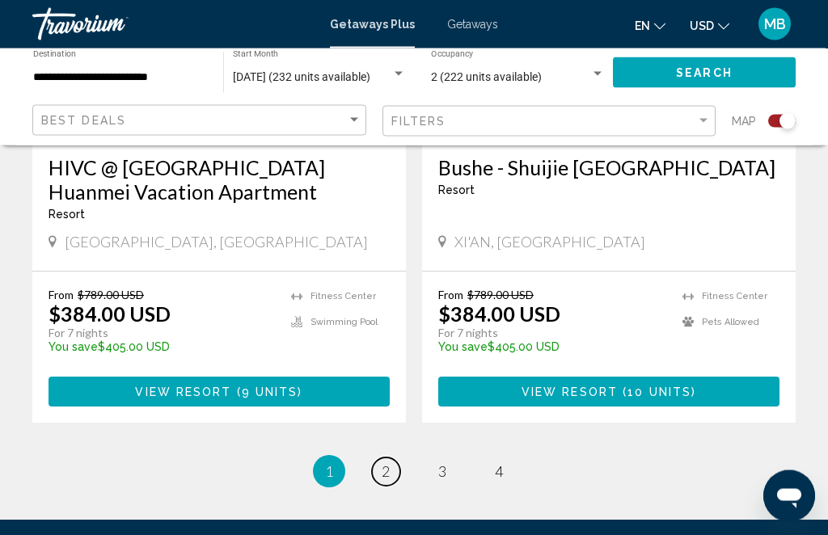
click at [374, 458] on link "page 2" at bounding box center [386, 472] width 28 height 28
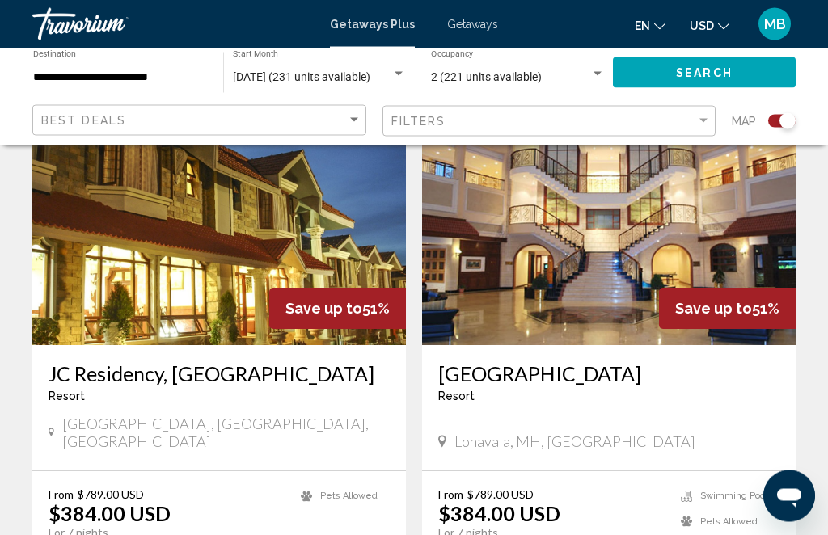
scroll to position [1795, 0]
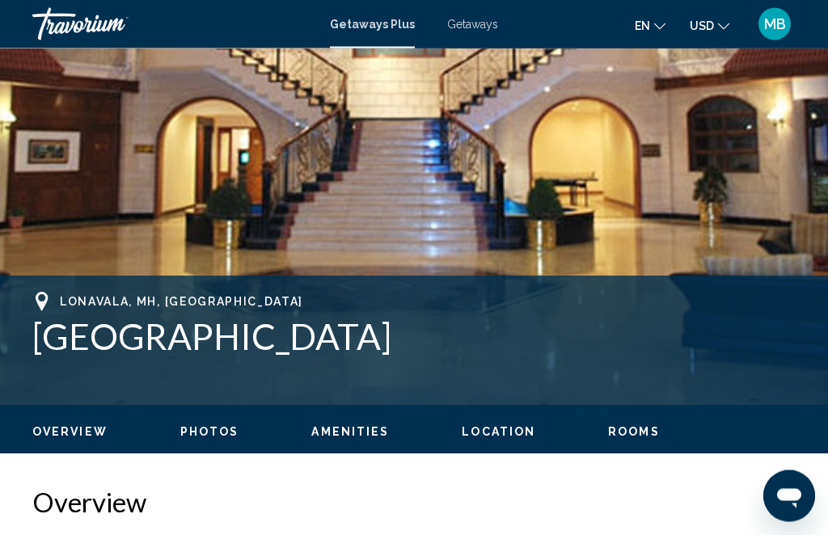
scroll to position [412, 0]
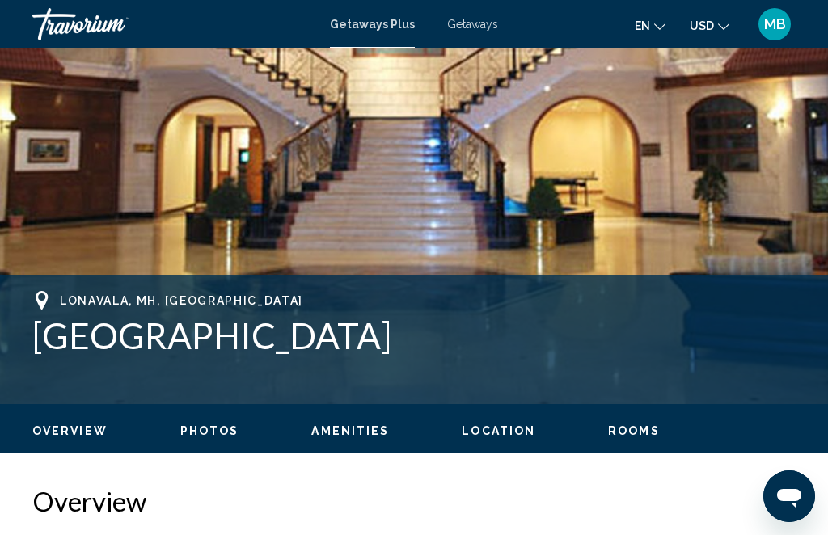
click at [494, 437] on span "Location" at bounding box center [499, 430] width 74 height 13
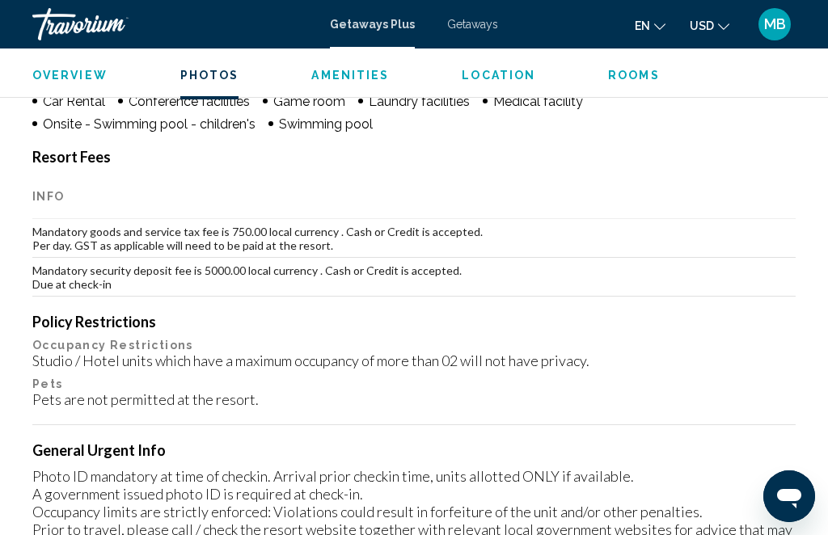
scroll to position [2519, 0]
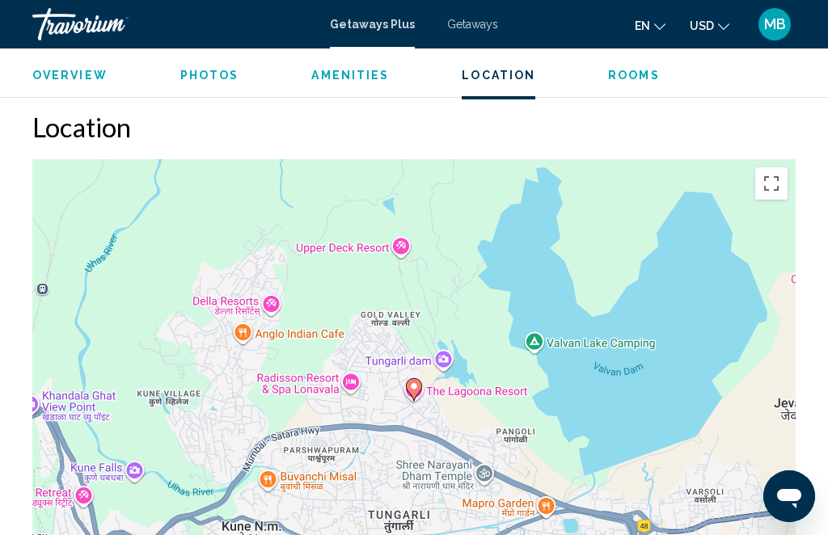
click at [340, 80] on span "Amenities" at bounding box center [350, 75] width 78 height 13
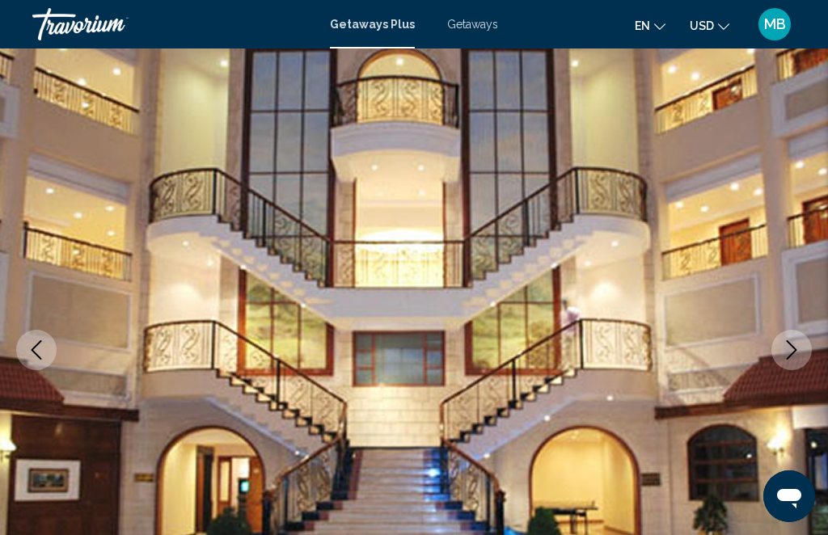
scroll to position [0, 0]
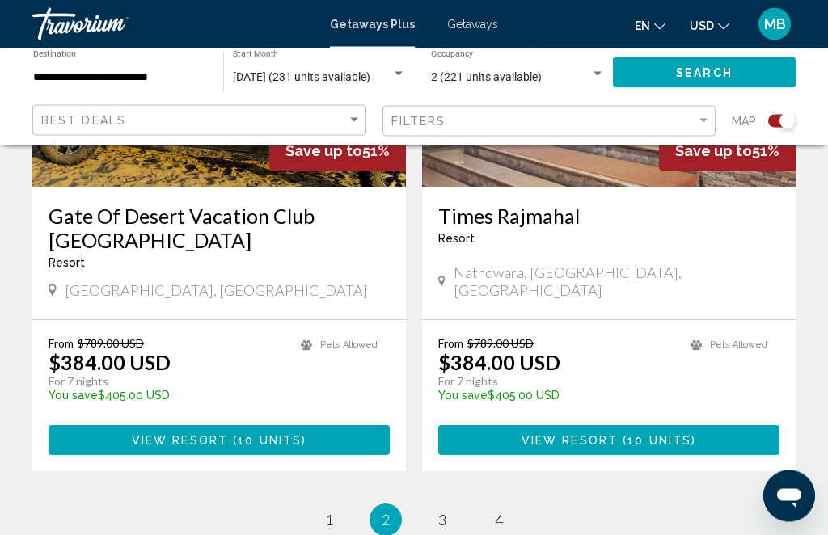
scroll to position [3682, 0]
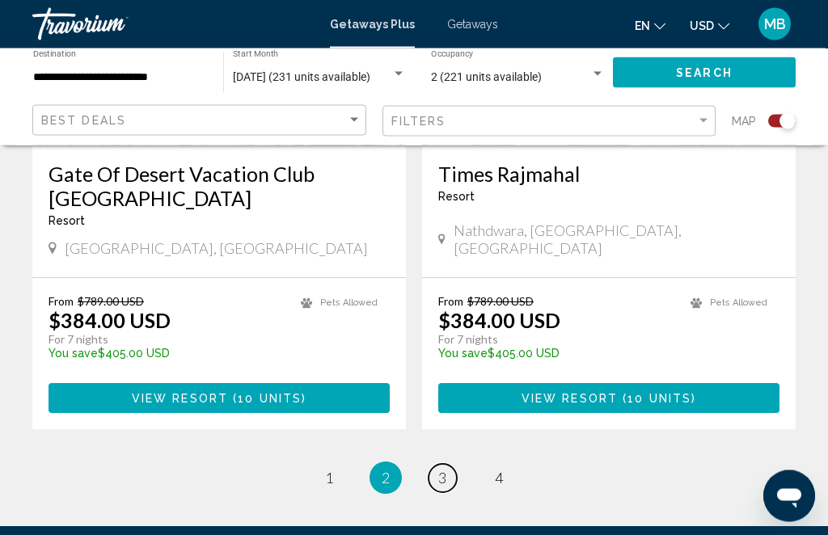
click at [445, 470] on span "3" at bounding box center [442, 479] width 8 height 18
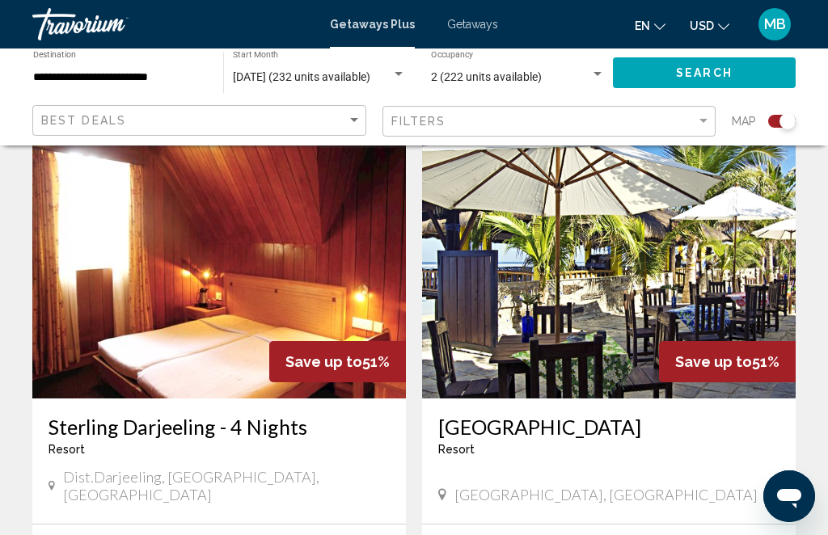
scroll to position [3411, 0]
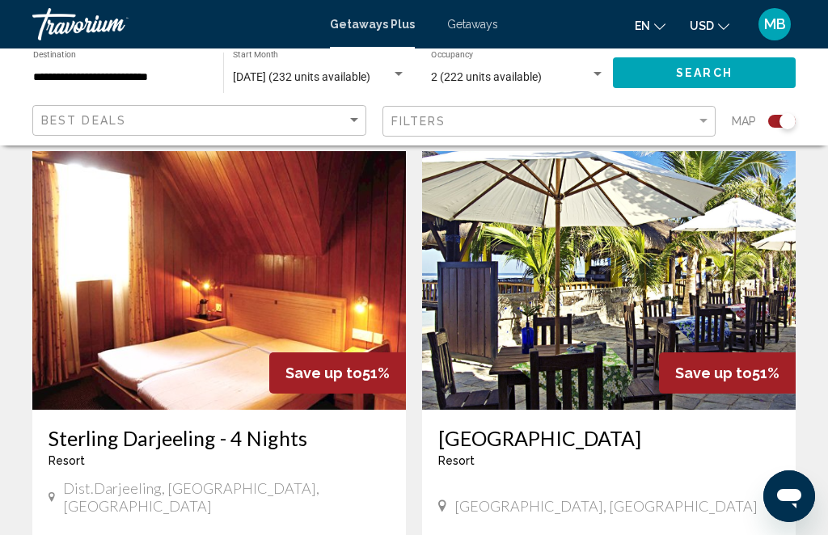
click at [638, 233] on img "Main content" at bounding box center [608, 280] width 373 height 259
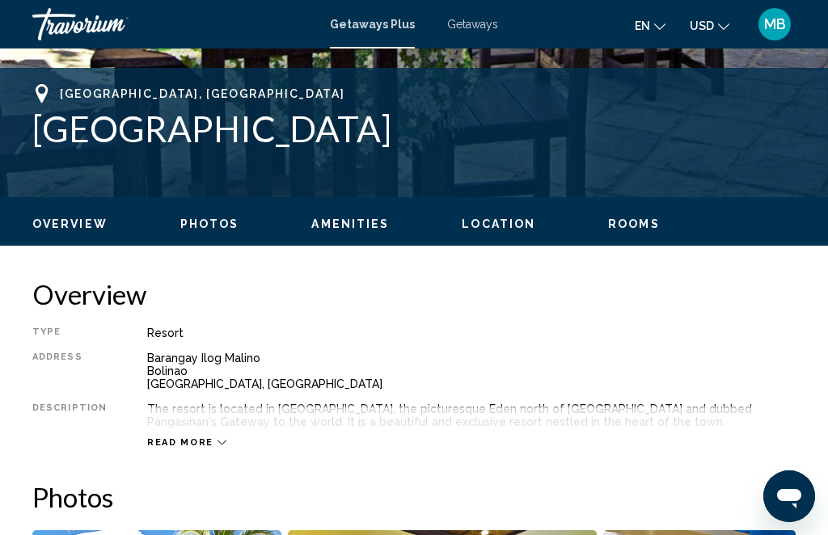
scroll to position [621, 0]
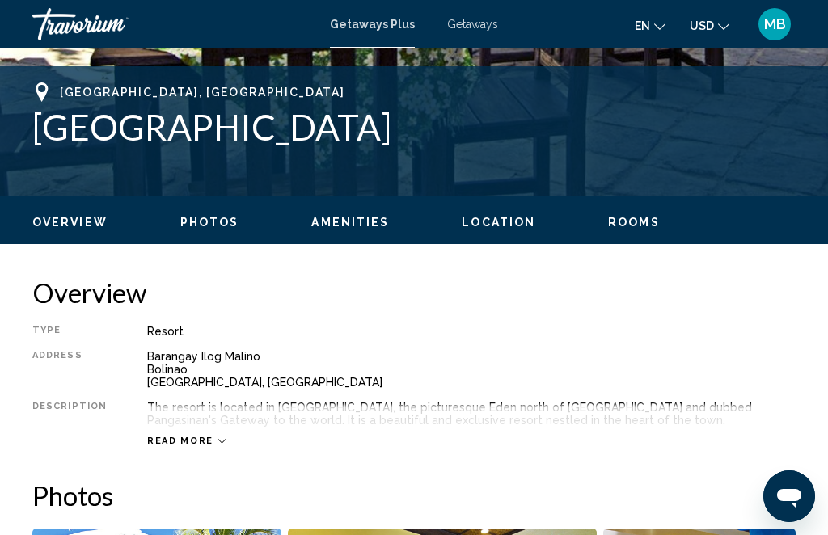
click at [228, 435] on div "Read more" at bounding box center [471, 425] width 648 height 44
click at [217, 442] on icon "Main content" at bounding box center [221, 441] width 9 height 9
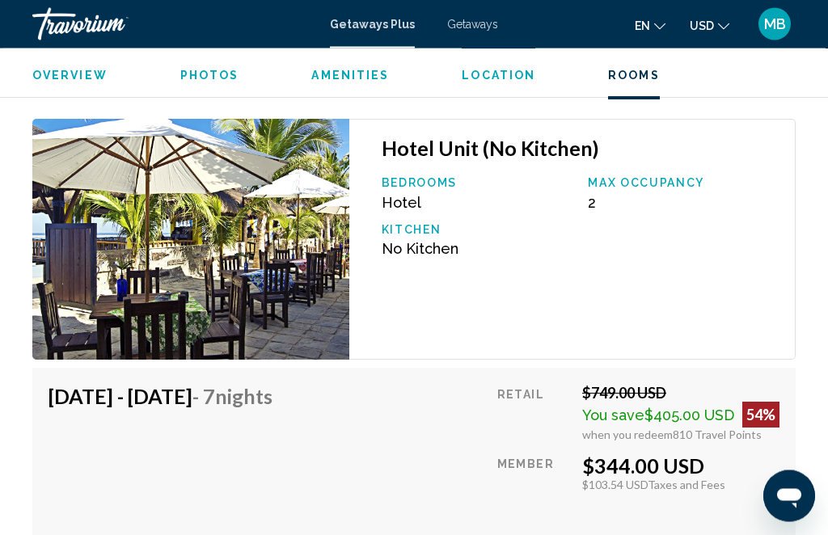
scroll to position [2980, 0]
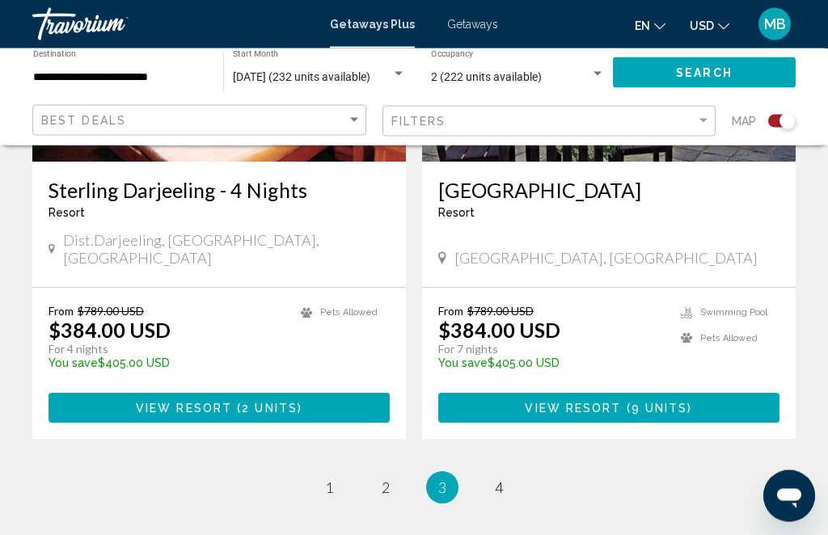
scroll to position [3706, 0]
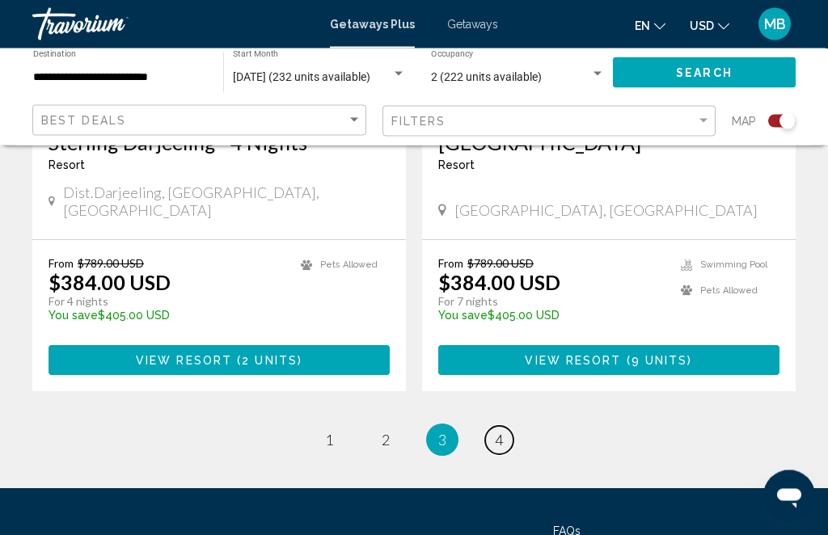
click at [500, 432] on span "4" at bounding box center [499, 441] width 8 height 18
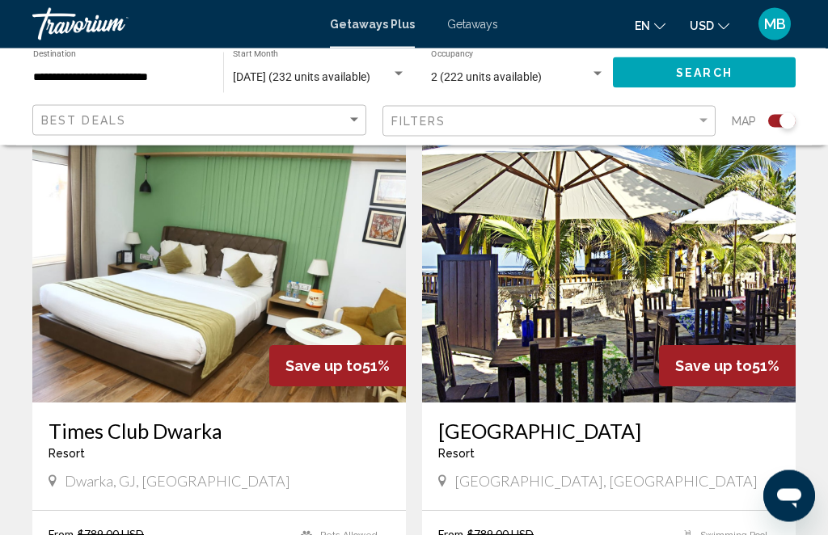
scroll to position [575, 0]
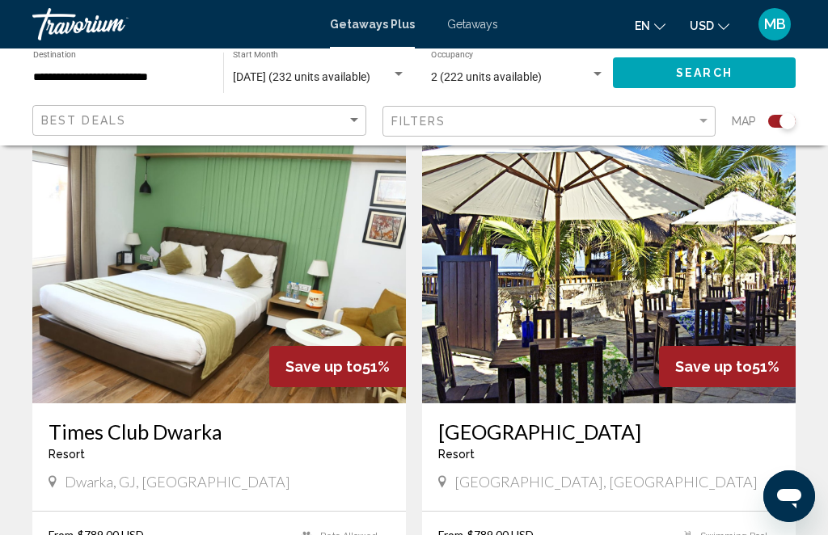
click at [122, 78] on input "**********" at bounding box center [120, 77] width 174 height 13
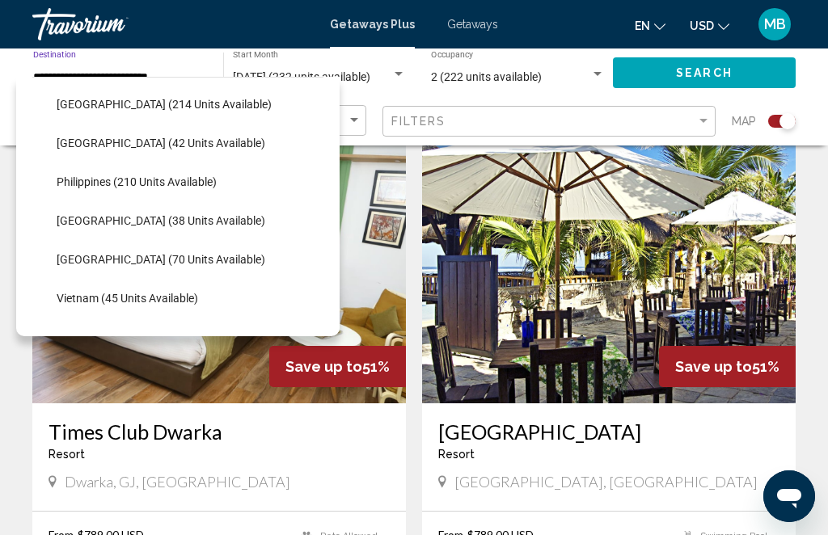
scroll to position [622, 0]
click at [146, 255] on span "[GEOGRAPHIC_DATA] (70 units available)" at bounding box center [161, 259] width 209 height 13
type input "**********"
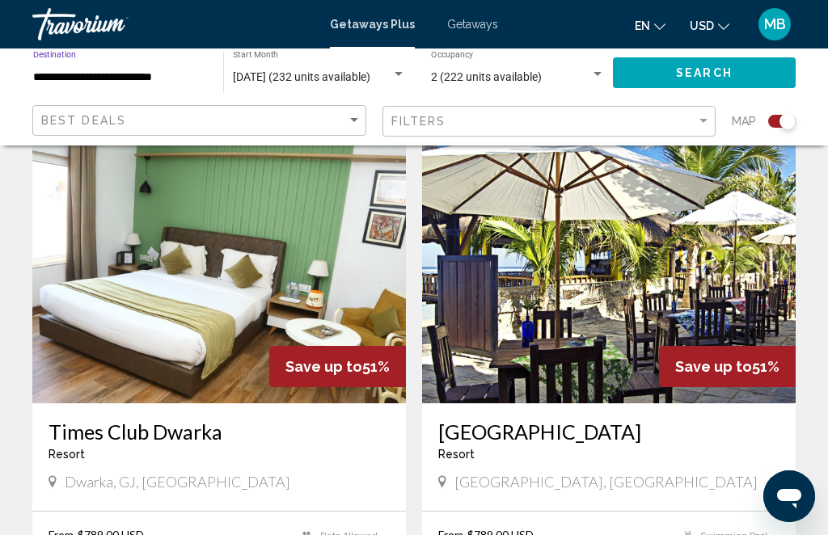
click at [702, 59] on button "Search" at bounding box center [704, 72] width 183 height 30
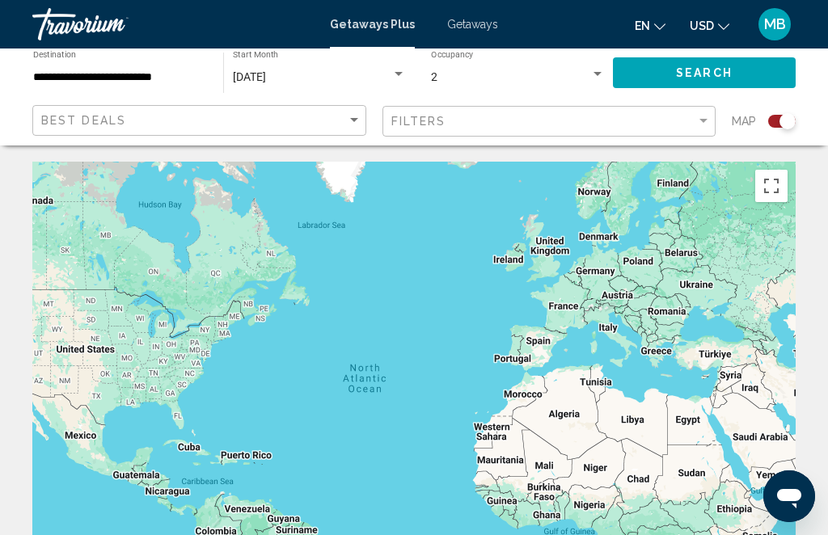
click at [712, 67] on span "Search" at bounding box center [704, 73] width 57 height 13
click at [393, 70] on div "Search widget" at bounding box center [398, 74] width 15 height 13
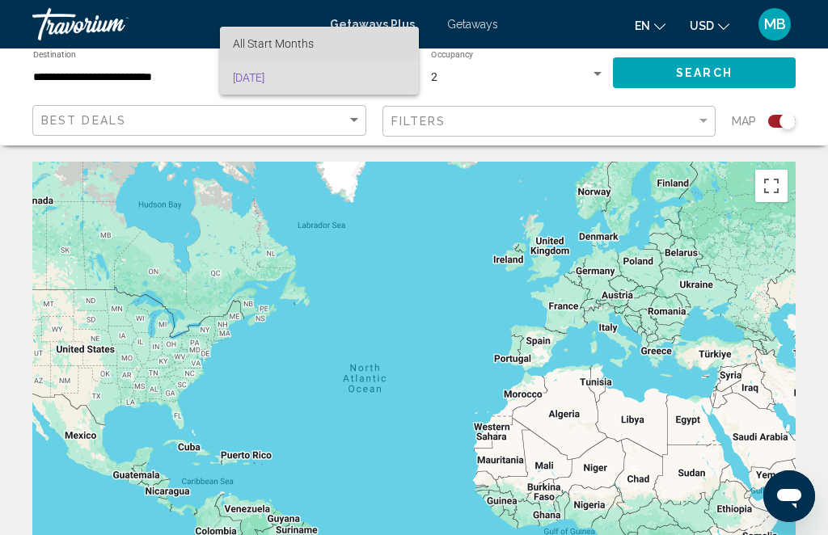
click at [351, 44] on span "All Start Months" at bounding box center [319, 44] width 173 height 34
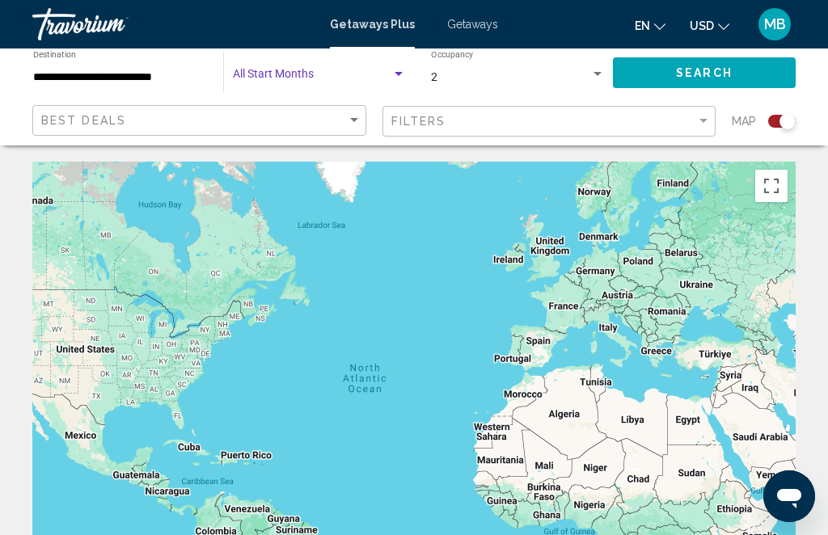
click at [715, 68] on span "Search" at bounding box center [704, 73] width 57 height 13
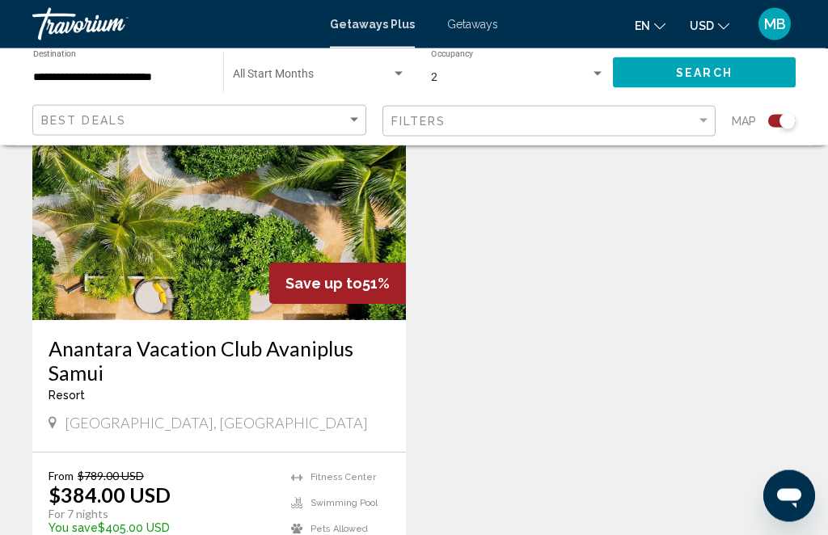
scroll to position [780, 0]
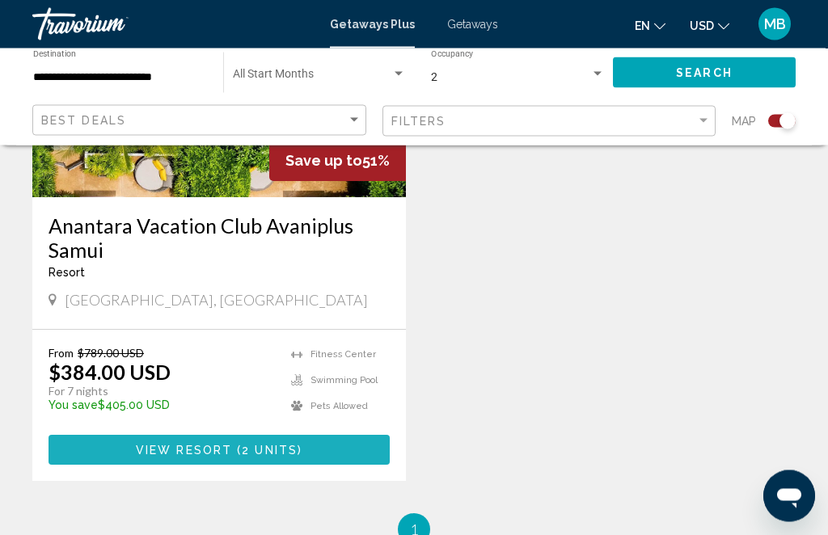
click at [249, 445] on span "2 units" at bounding box center [270, 451] width 56 height 13
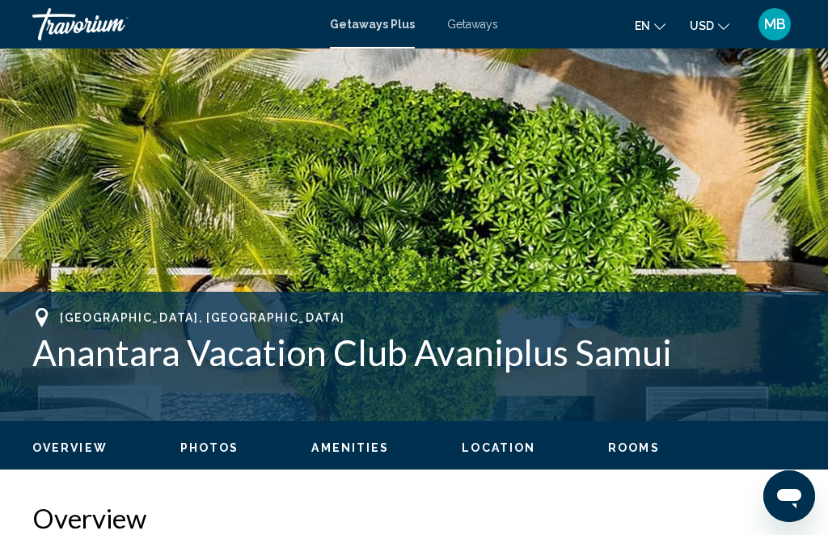
click at [213, 451] on span "Photos" at bounding box center [209, 447] width 59 height 13
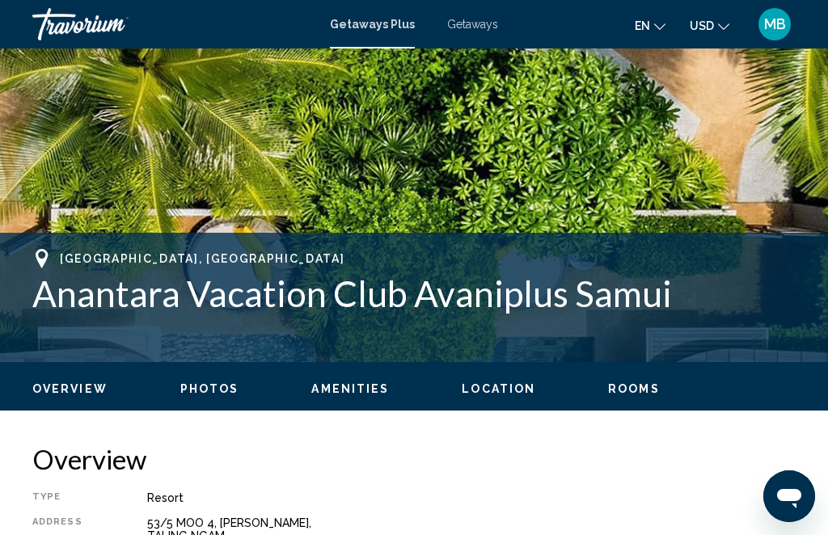
scroll to position [1042, 0]
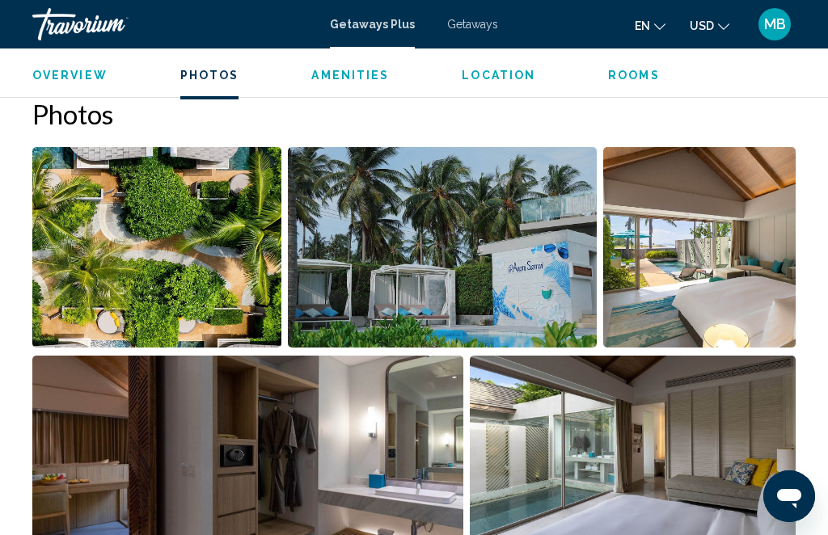
click at [539, 250] on img "Open full-screen image slider" at bounding box center [443, 247] width 310 height 200
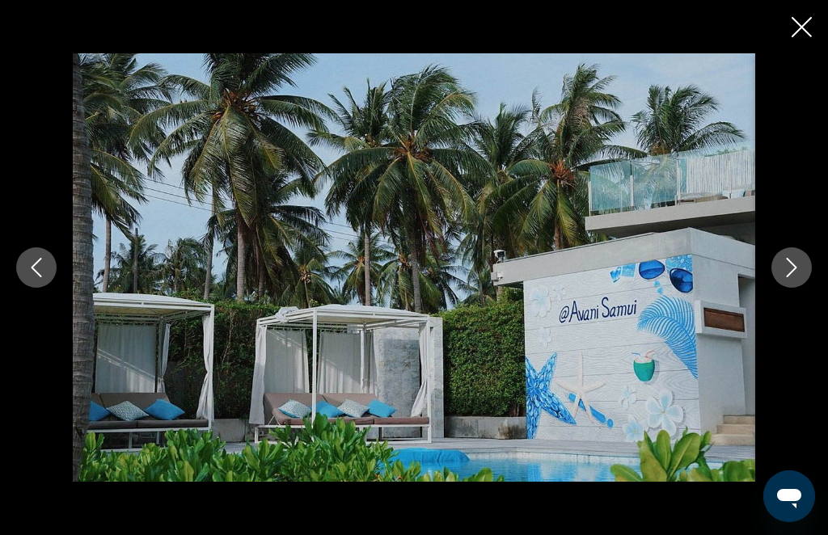
scroll to position [1041, 0]
click at [779, 288] on button "Next image" at bounding box center [791, 267] width 40 height 40
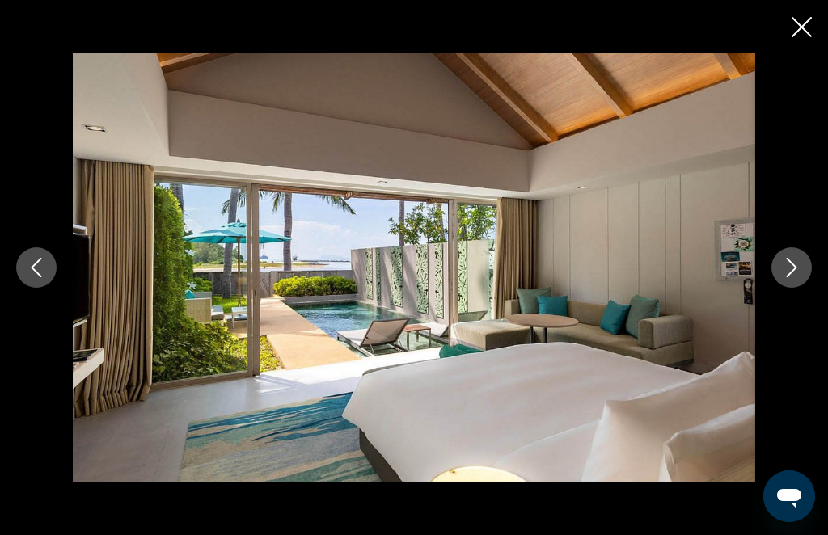
click at [791, 277] on icon "Next image" at bounding box center [791, 267] width 19 height 19
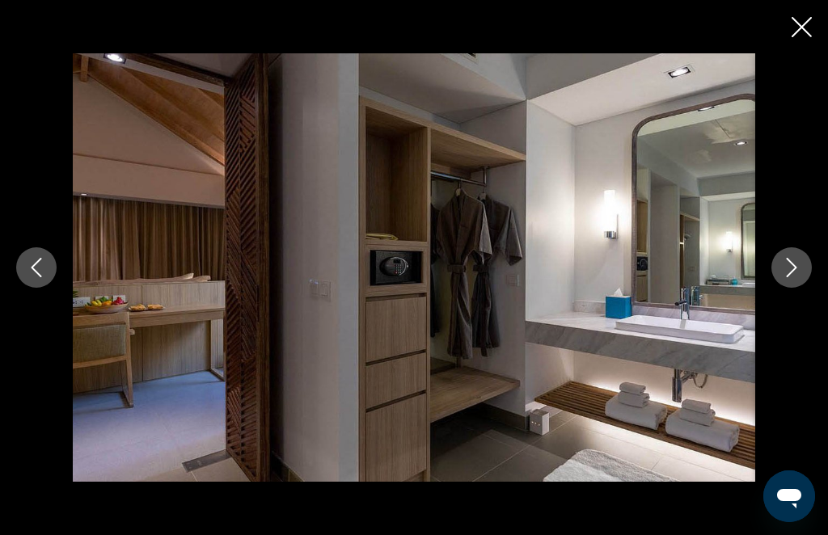
click at [782, 277] on icon "Next image" at bounding box center [791, 267] width 19 height 19
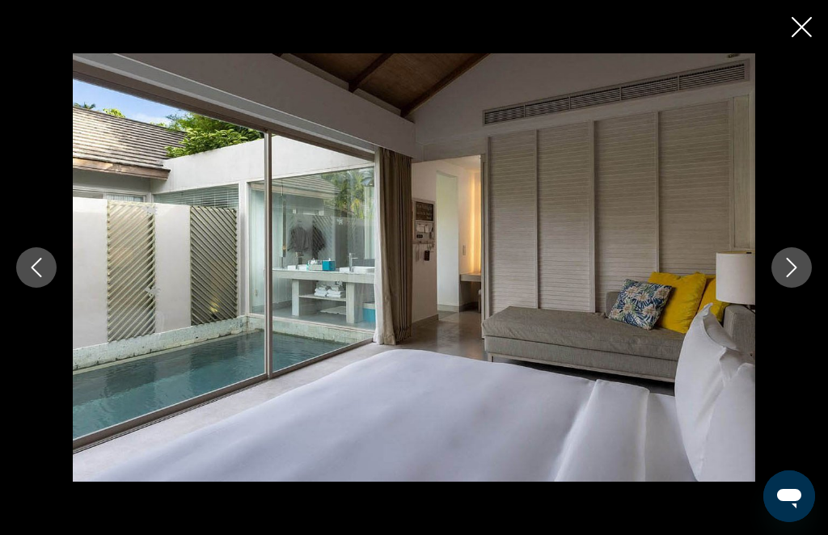
click at [789, 277] on icon "Next image" at bounding box center [791, 267] width 19 height 19
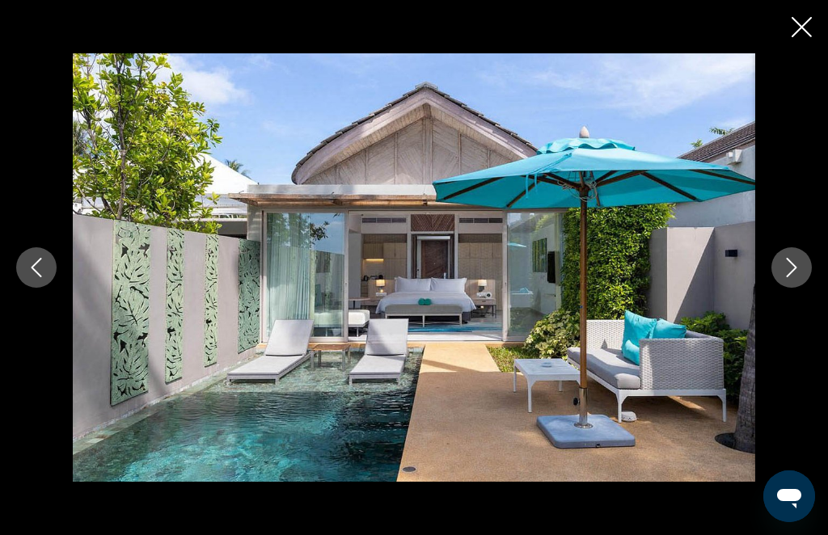
click at [785, 277] on icon "Next image" at bounding box center [791, 267] width 19 height 19
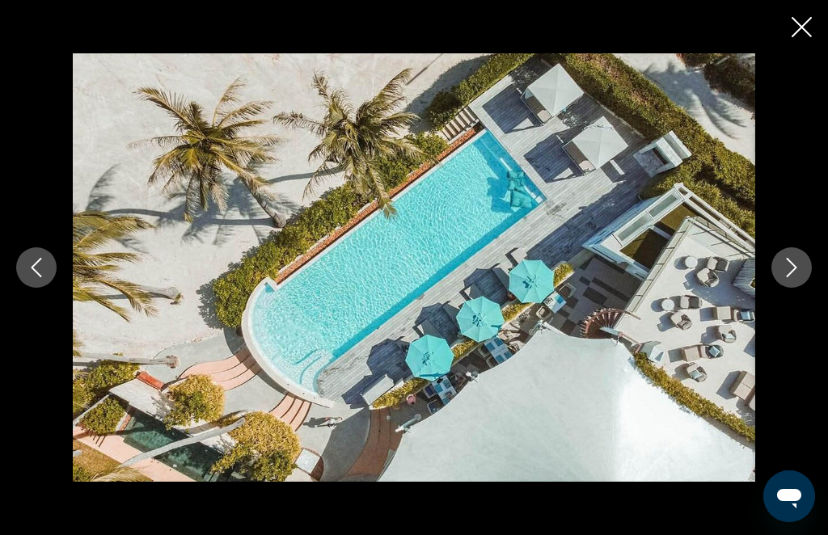
click at [781, 288] on button "Next image" at bounding box center [791, 267] width 40 height 40
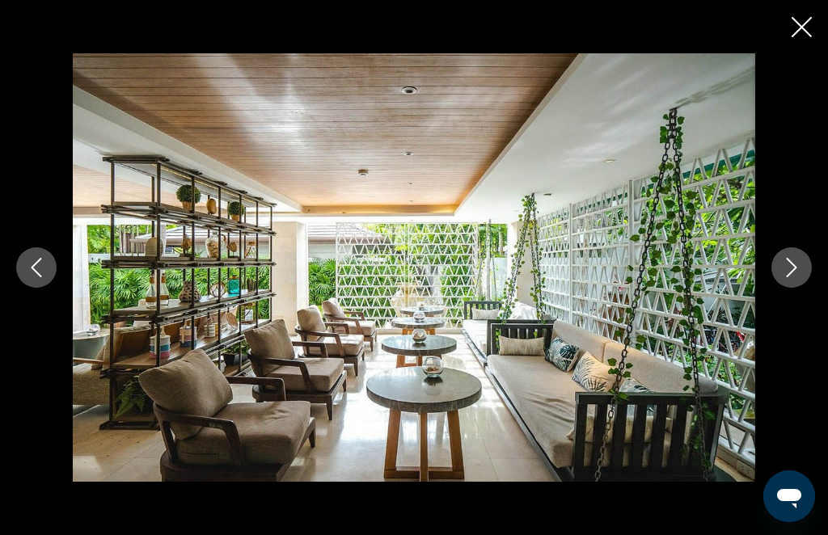
click at [777, 288] on button "Next image" at bounding box center [791, 267] width 40 height 40
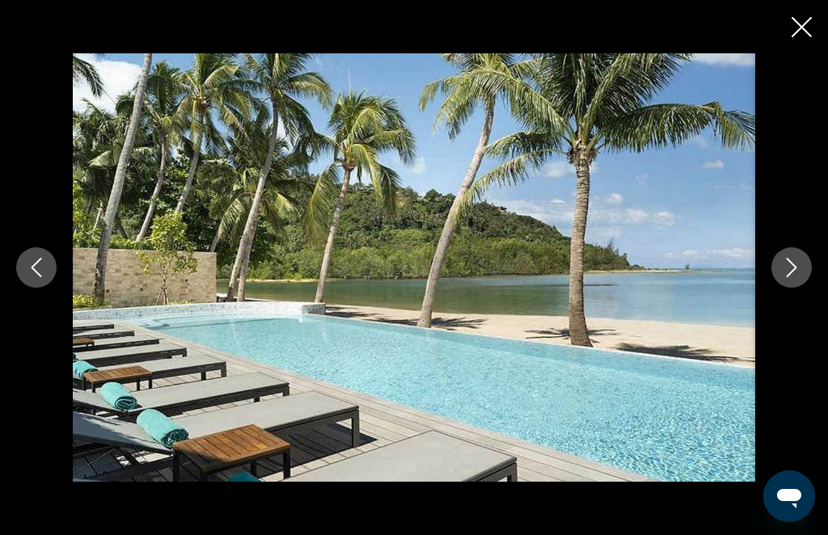
click at [782, 277] on icon "Next image" at bounding box center [791, 267] width 19 height 19
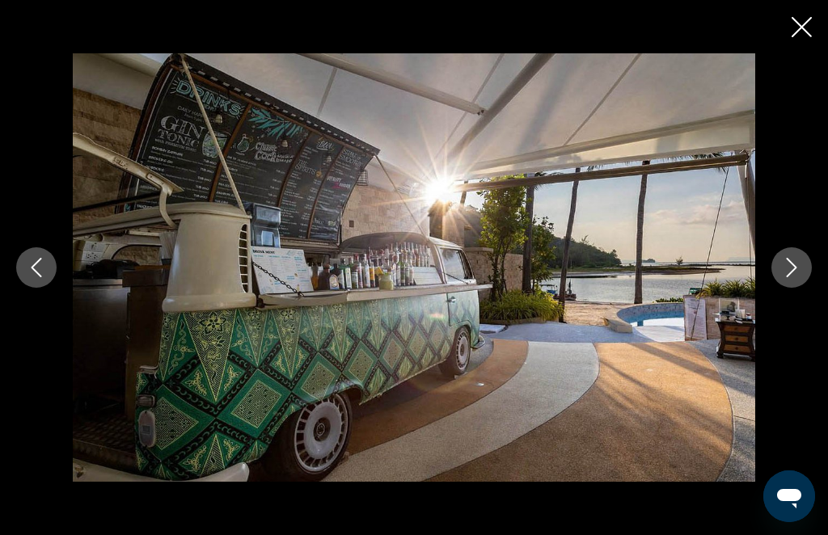
click at [788, 277] on icon "Next image" at bounding box center [791, 267] width 19 height 19
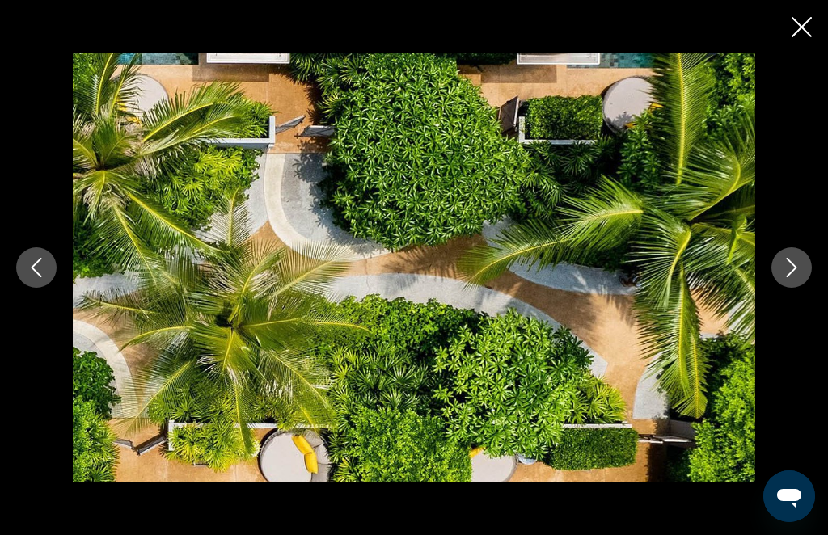
click at [795, 22] on icon "Close slideshow" at bounding box center [801, 27] width 20 height 20
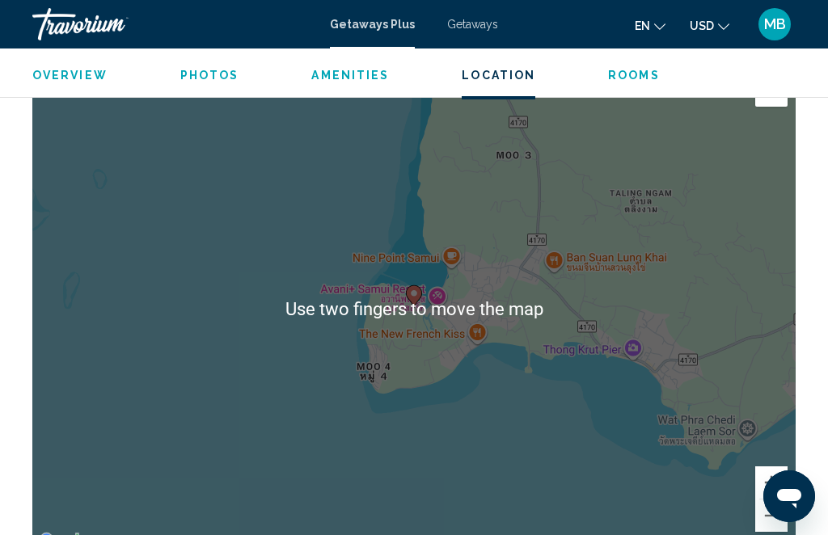
scroll to position [2604, 0]
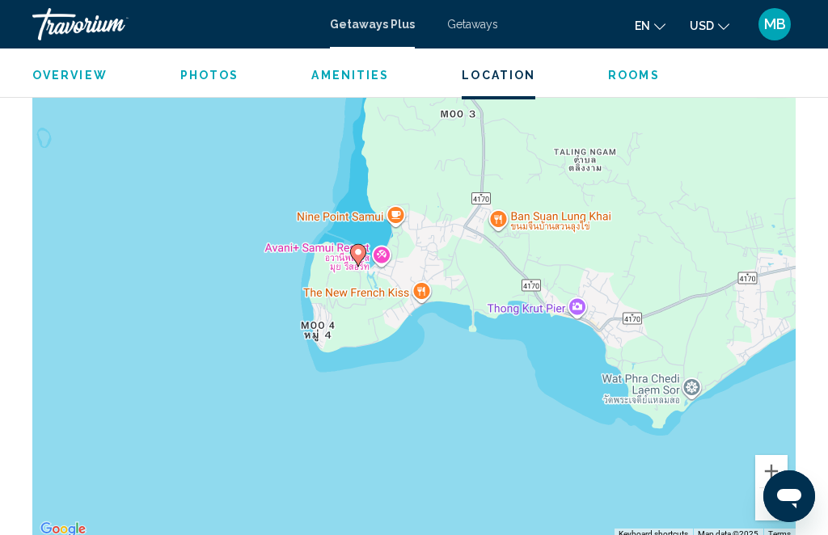
click at [632, 70] on span "Rooms" at bounding box center [634, 75] width 52 height 13
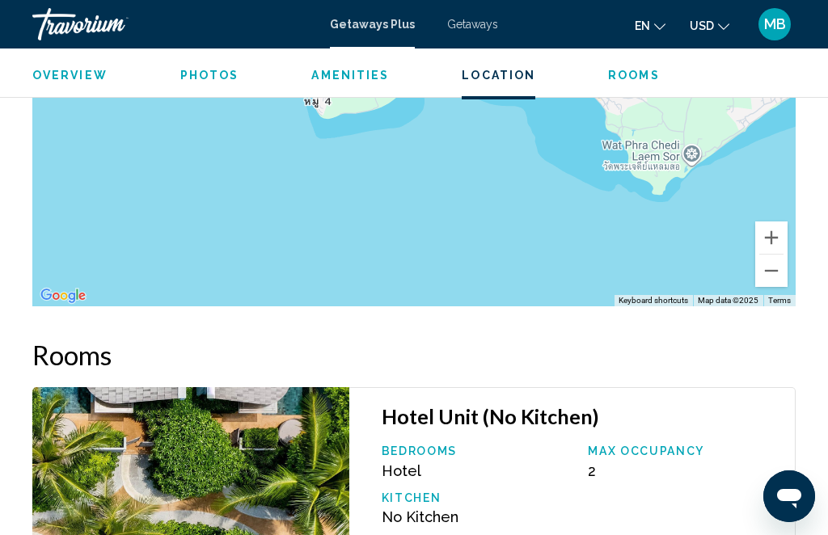
scroll to position [2837, 0]
click at [361, 78] on span "Amenities" at bounding box center [350, 75] width 78 height 13
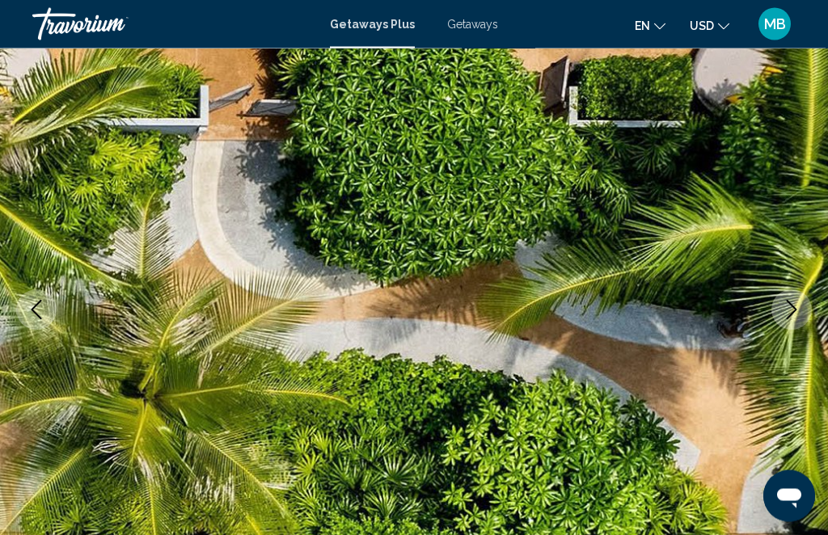
scroll to position [0, 0]
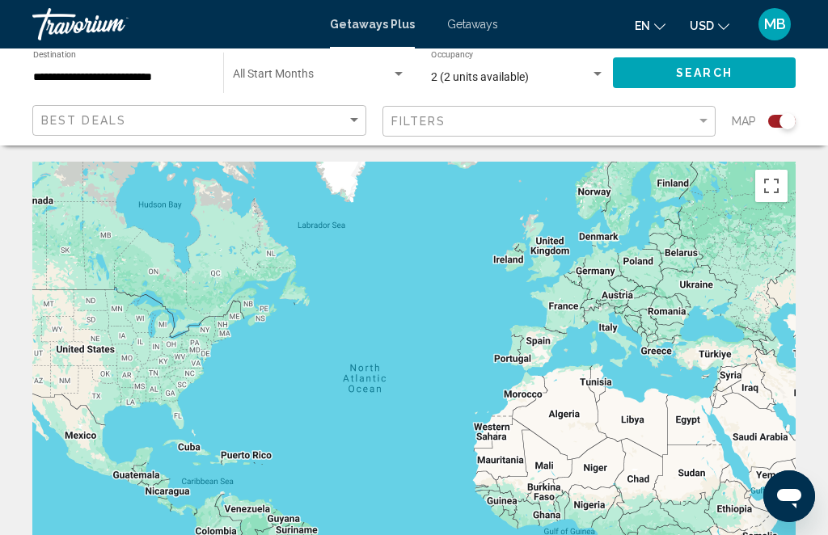
click at [188, 78] on input "**********" at bounding box center [120, 77] width 174 height 13
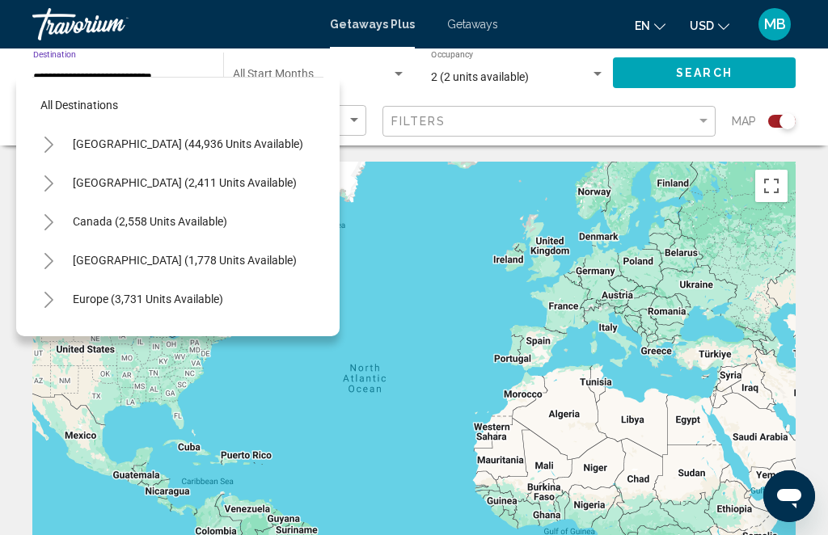
scroll to position [678, 0]
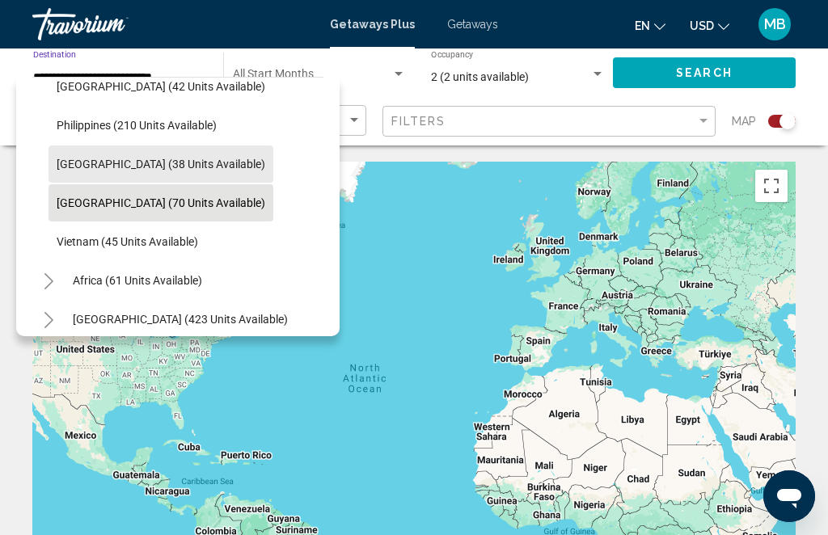
click at [182, 155] on button "[GEOGRAPHIC_DATA] (38 units available)" at bounding box center [161, 164] width 225 height 37
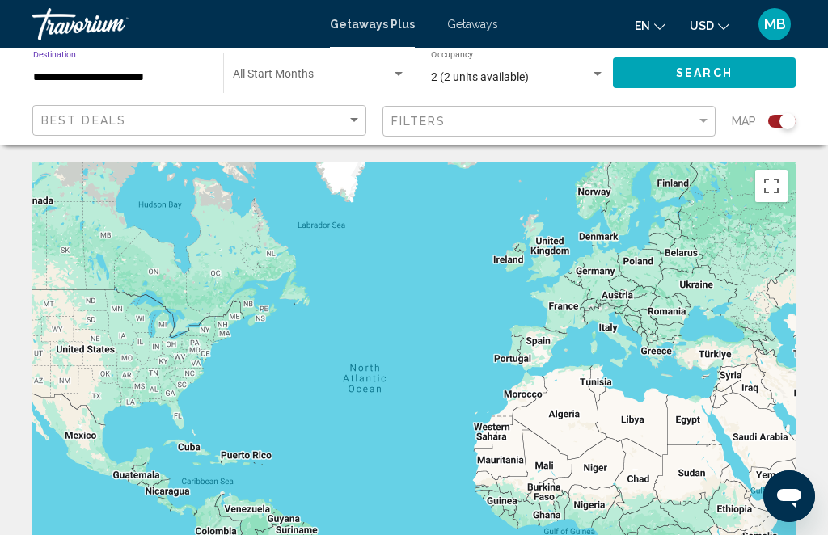
click at [695, 52] on div "Search" at bounding box center [712, 73] width 199 height 49
click at [710, 67] on span "Search" at bounding box center [704, 73] width 57 height 13
click at [688, 64] on button "Search" at bounding box center [704, 72] width 183 height 30
click at [200, 76] on input "**********" at bounding box center [120, 77] width 174 height 13
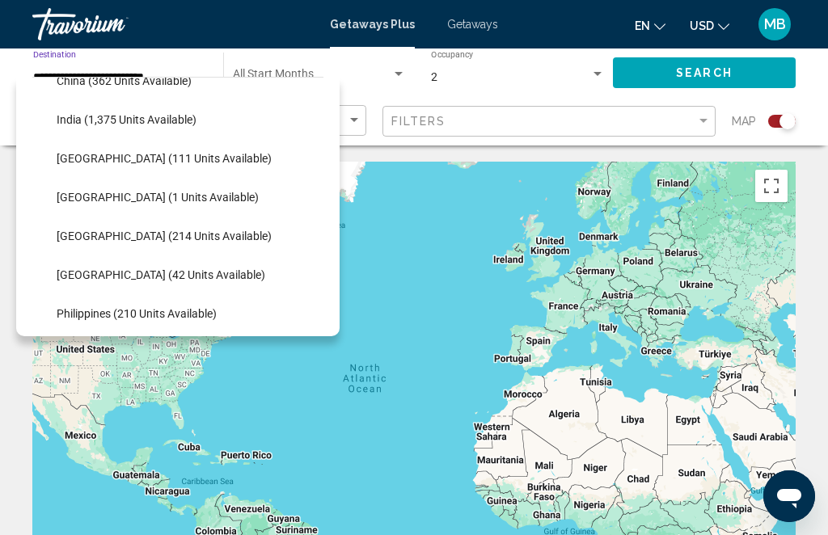
scroll to position [489, 0]
click at [158, 192] on span "[GEOGRAPHIC_DATA] (1 units available)" at bounding box center [158, 198] width 202 height 13
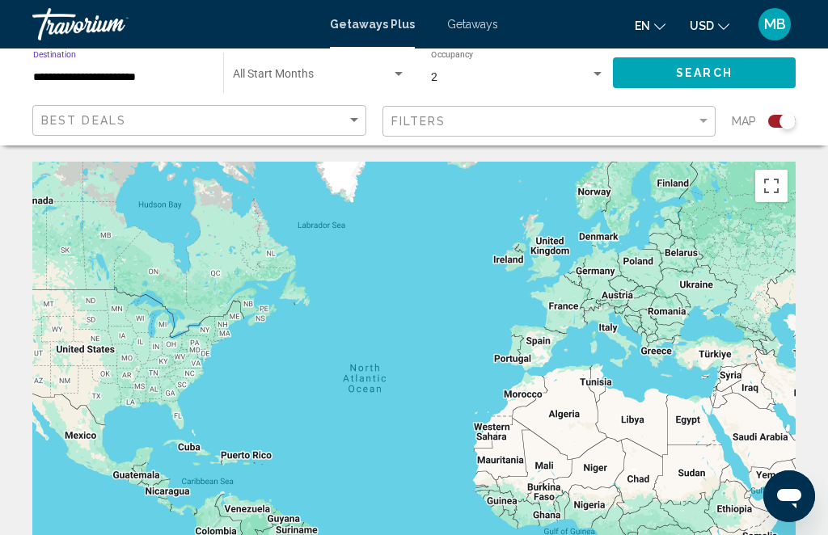
click at [702, 67] on span "Search" at bounding box center [704, 73] width 57 height 13
click at [197, 81] on input "**********" at bounding box center [120, 77] width 174 height 13
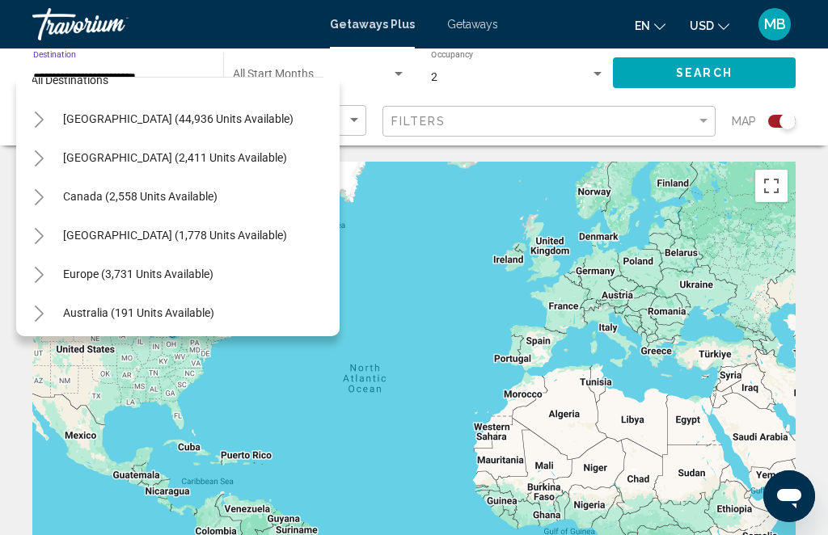
scroll to position [24, 7]
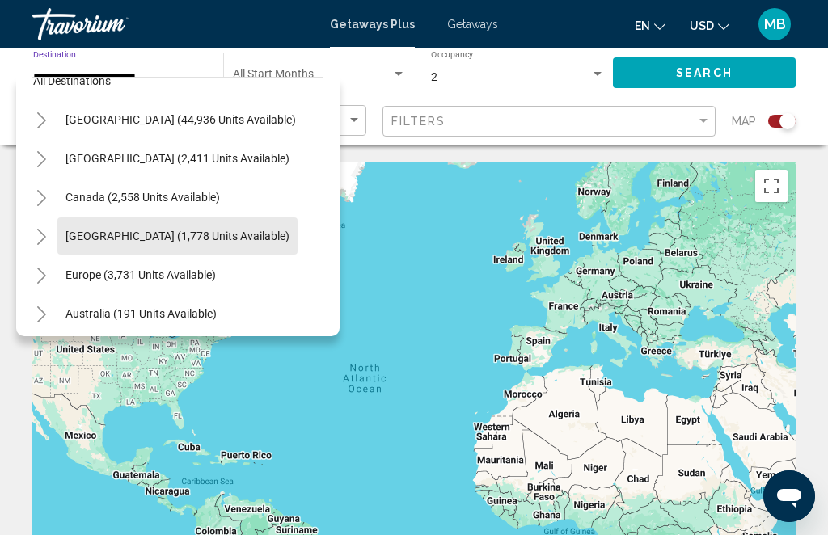
click at [192, 227] on button "[GEOGRAPHIC_DATA] (1,778 units available)" at bounding box center [177, 235] width 240 height 37
type input "**********"
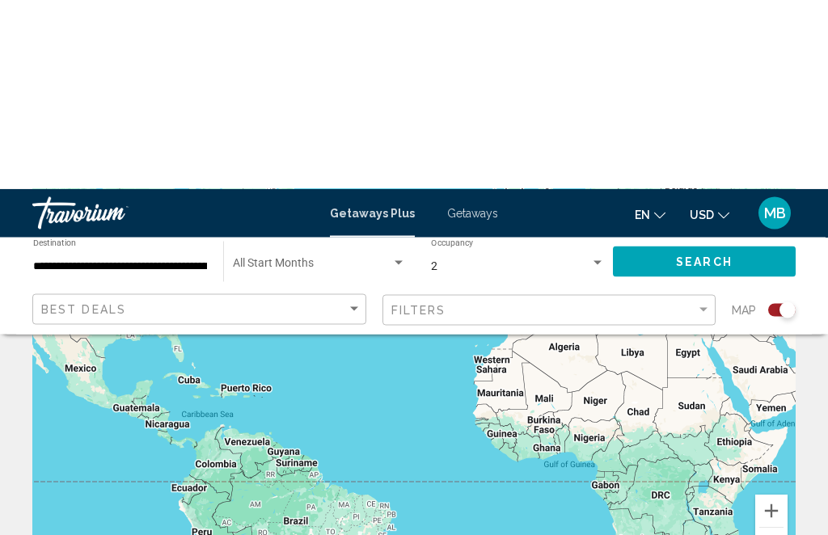
scroll to position [0, 0]
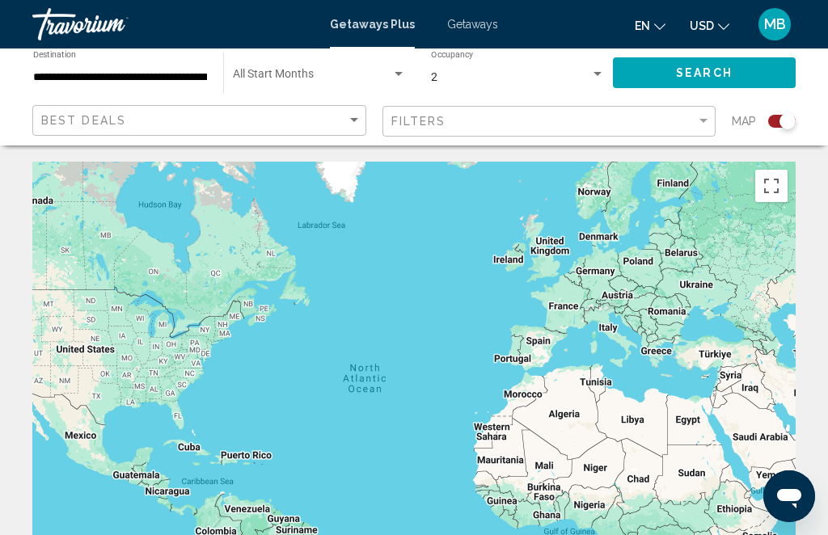
click at [702, 69] on span "Search" at bounding box center [704, 73] width 57 height 13
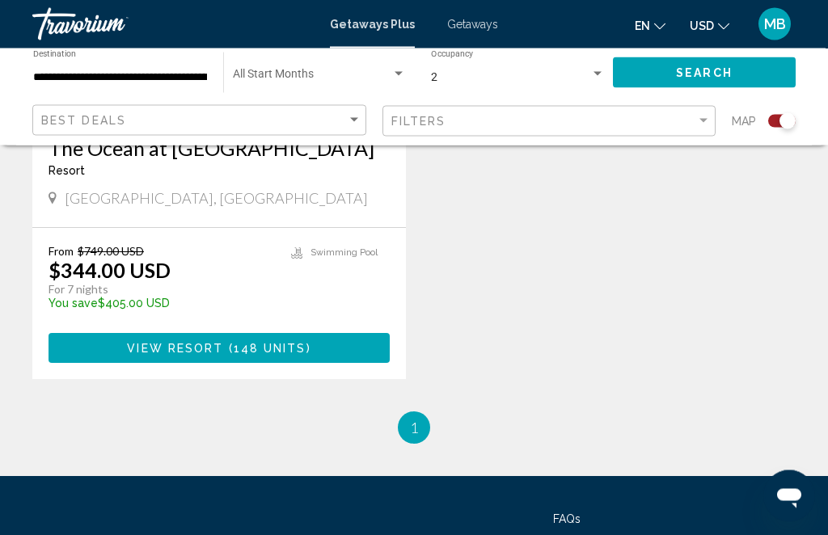
scroll to position [869, 0]
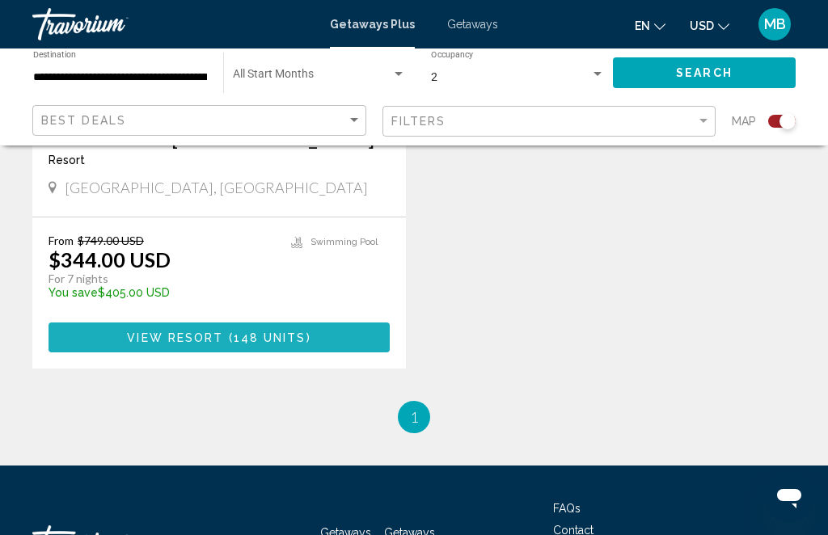
click at [169, 331] on span "View Resort" at bounding box center [175, 337] width 96 height 13
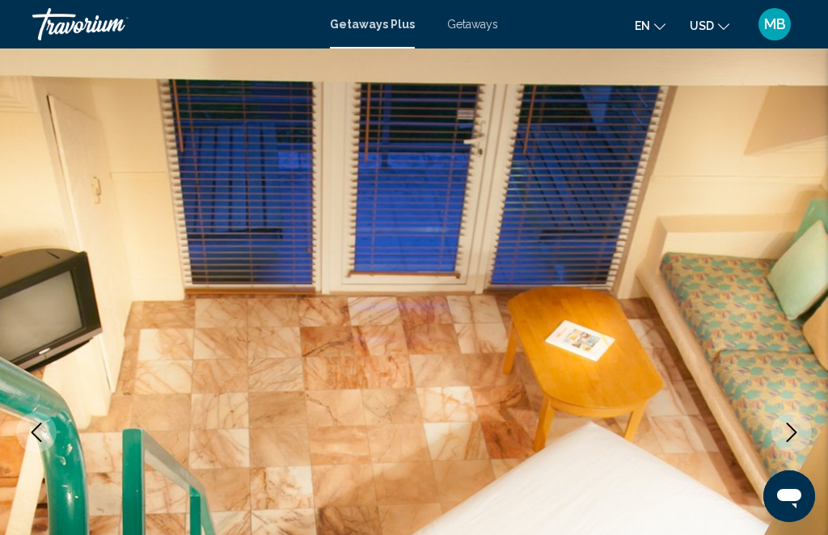
click at [794, 425] on icon "Next image" at bounding box center [791, 432] width 19 height 19
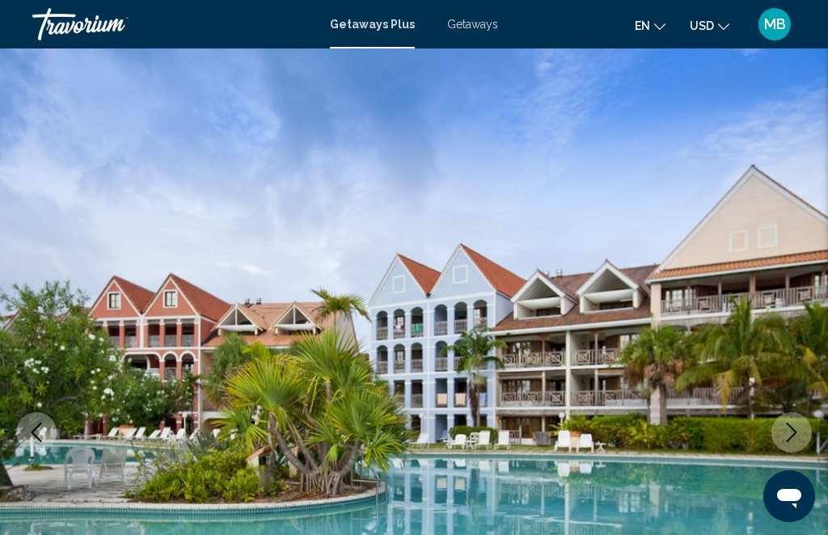
click at [795, 431] on icon "Next image" at bounding box center [792, 432] width 11 height 19
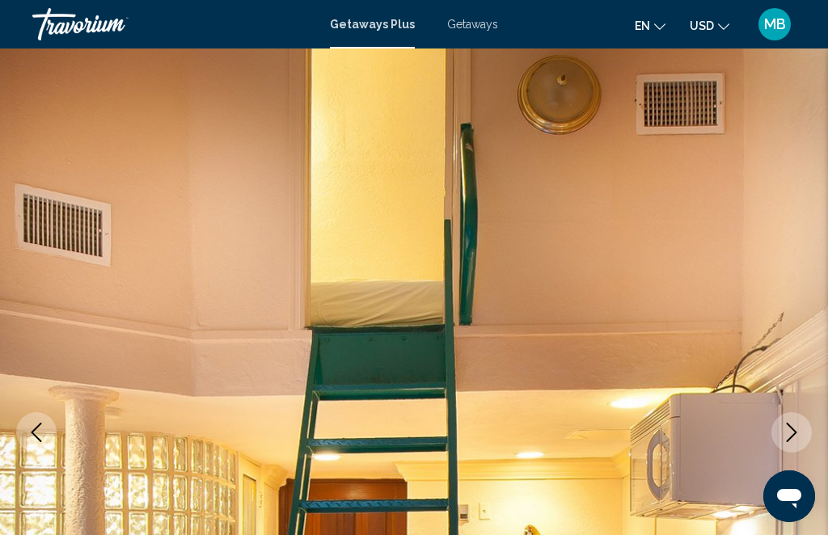
click at [791, 429] on icon "Next image" at bounding box center [791, 432] width 19 height 19
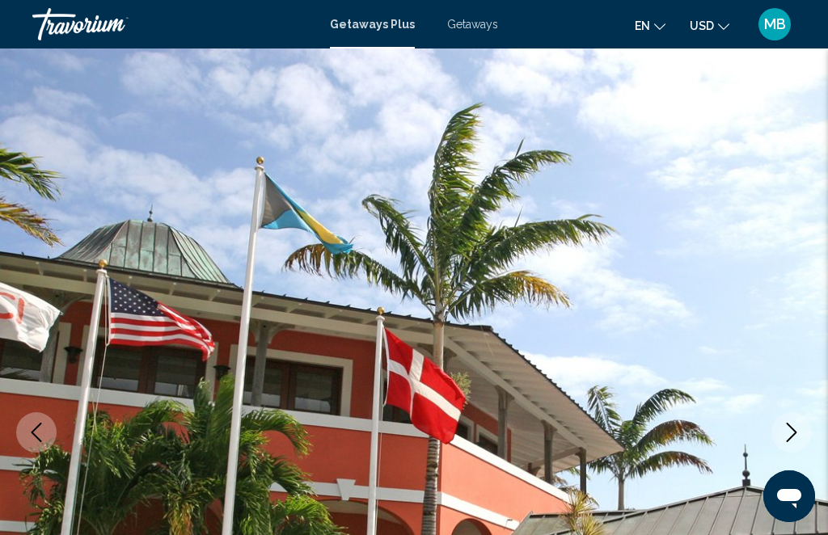
click at [788, 433] on icon "Next image" at bounding box center [791, 432] width 19 height 19
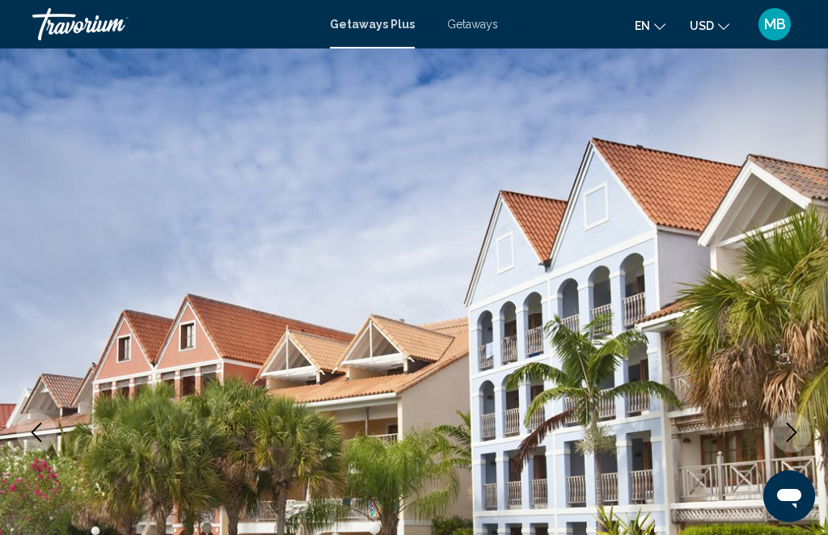
click at [797, 394] on img "Main content" at bounding box center [414, 433] width 828 height 768
click at [812, 380] on img "Main content" at bounding box center [414, 433] width 828 height 768
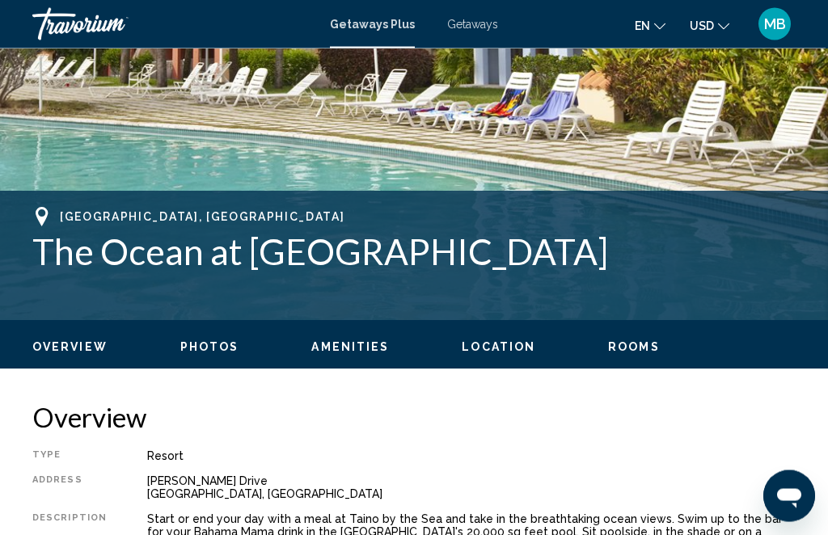
scroll to position [512, 0]
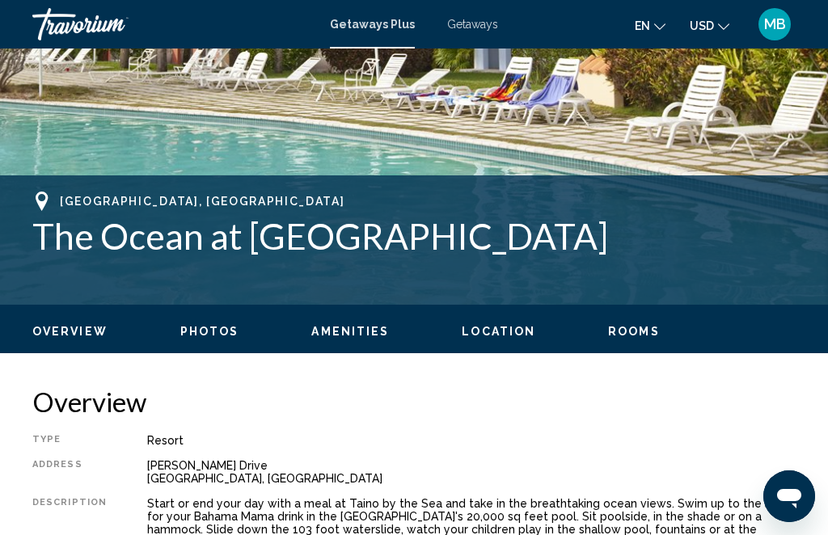
click at [192, 325] on span "Photos" at bounding box center [209, 331] width 59 height 13
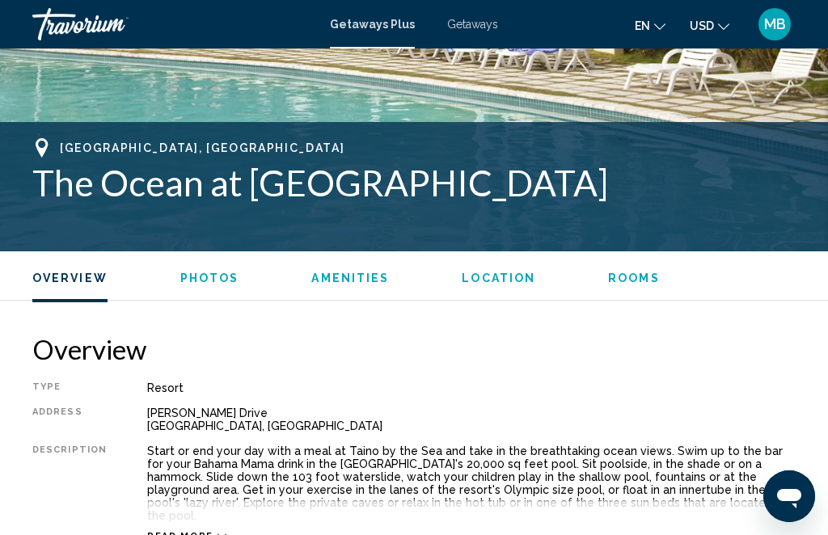
scroll to position [1029, 0]
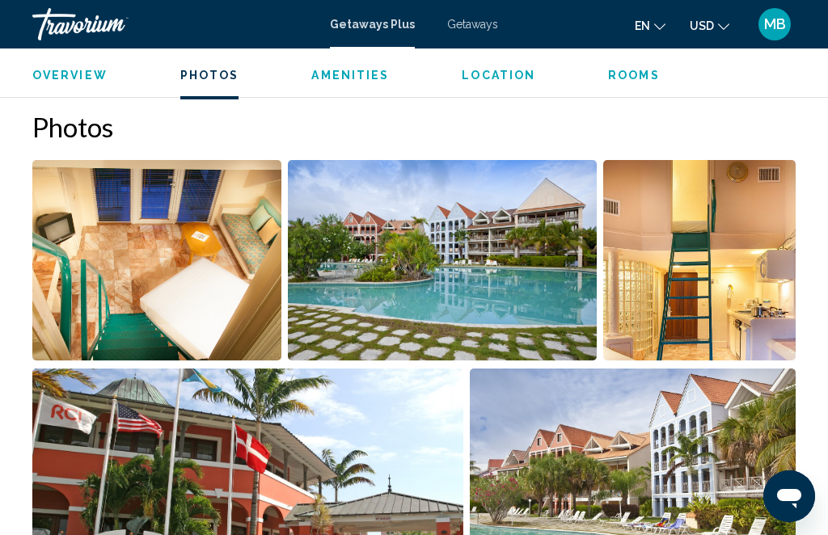
click at [162, 253] on img "Open full-screen image slider" at bounding box center [156, 260] width 249 height 200
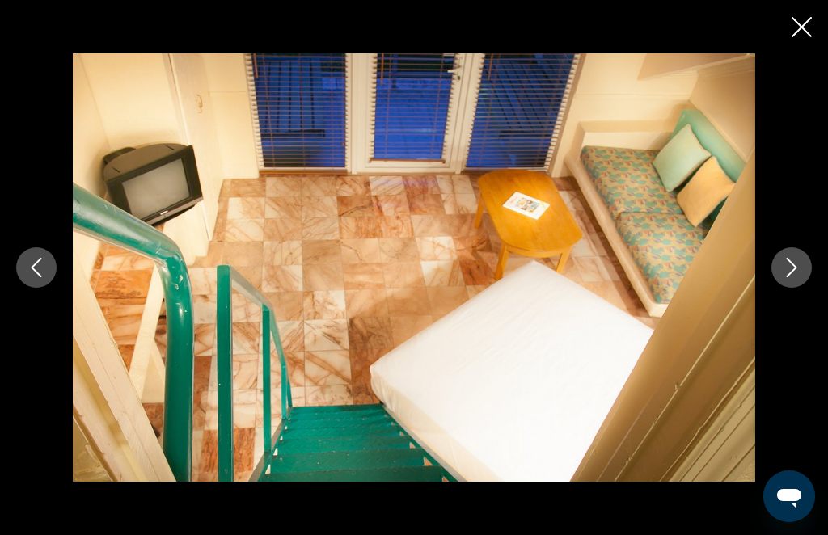
click at [791, 23] on icon "Close slideshow" at bounding box center [801, 27] width 20 height 20
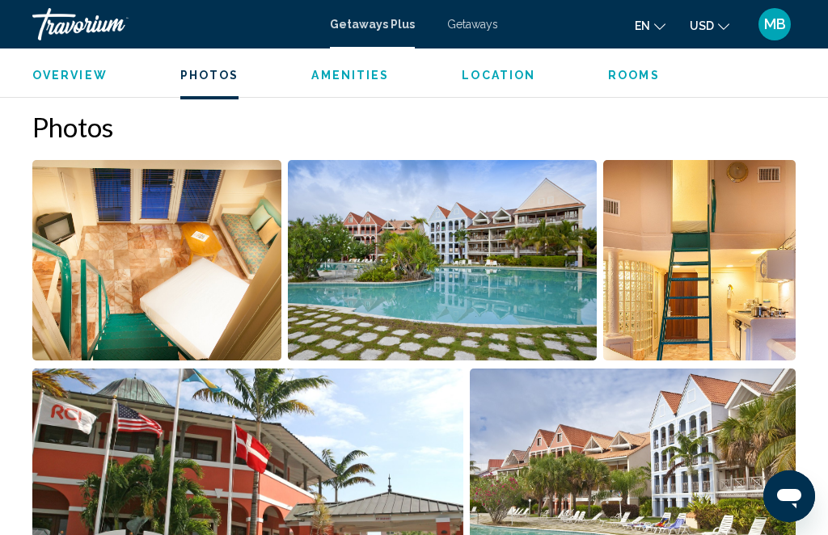
click at [69, 65] on ul "Overview Photos Amenities Location Rooms Search" at bounding box center [413, 74] width 763 height 18
click at [82, 76] on span "Overview" at bounding box center [69, 75] width 75 height 13
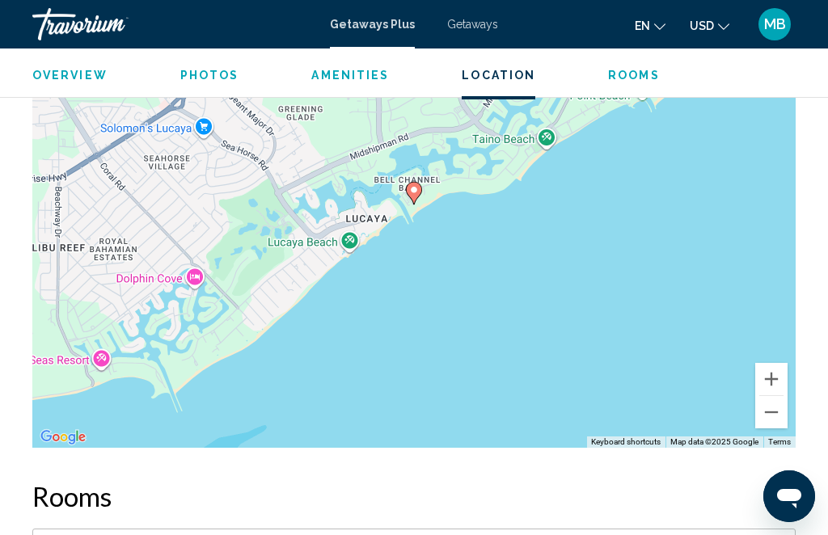
scroll to position [2904, 0]
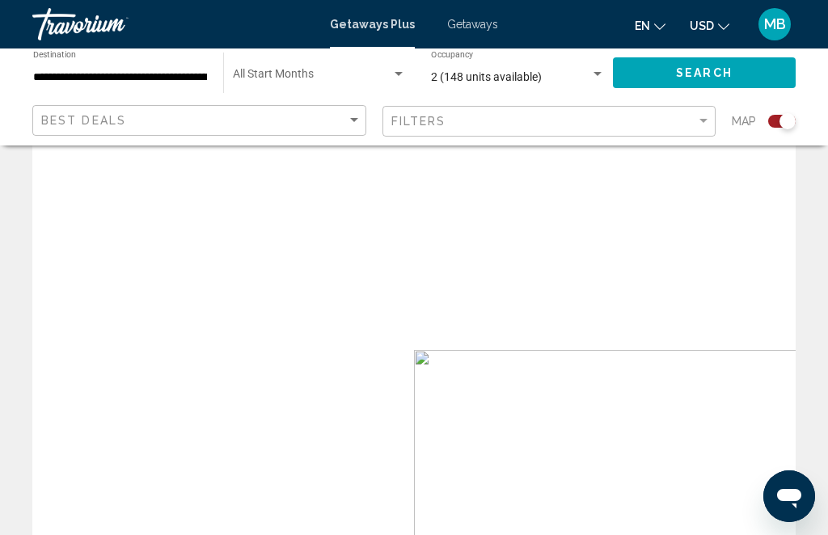
scroll to position [53, 0]
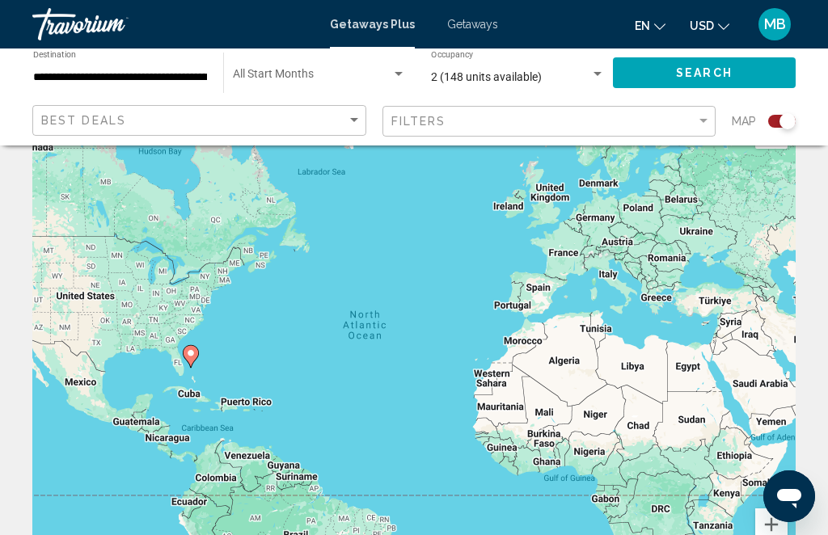
click at [209, 61] on div "**********" at bounding box center [119, 73] width 191 height 44
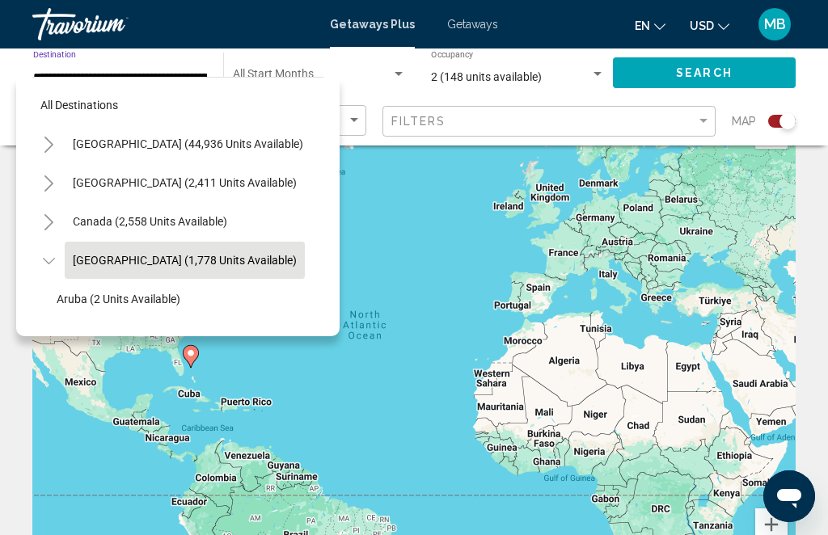
scroll to position [57, 15]
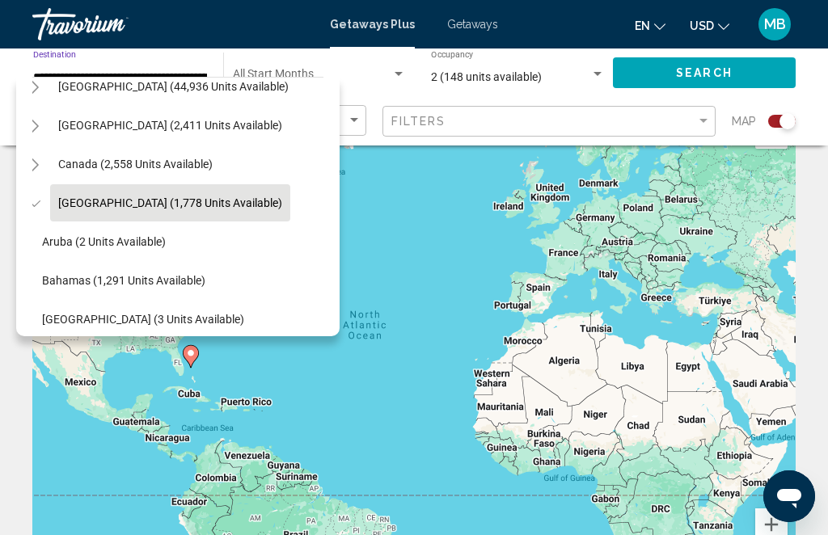
click at [200, 109] on button "[GEOGRAPHIC_DATA] (2,411 units available)" at bounding box center [170, 125] width 240 height 37
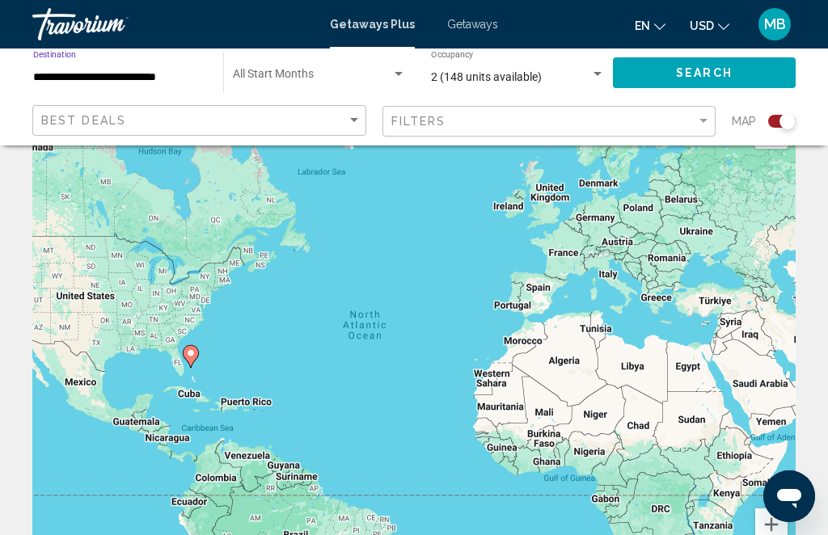
click at [698, 61] on button "Search" at bounding box center [704, 72] width 183 height 30
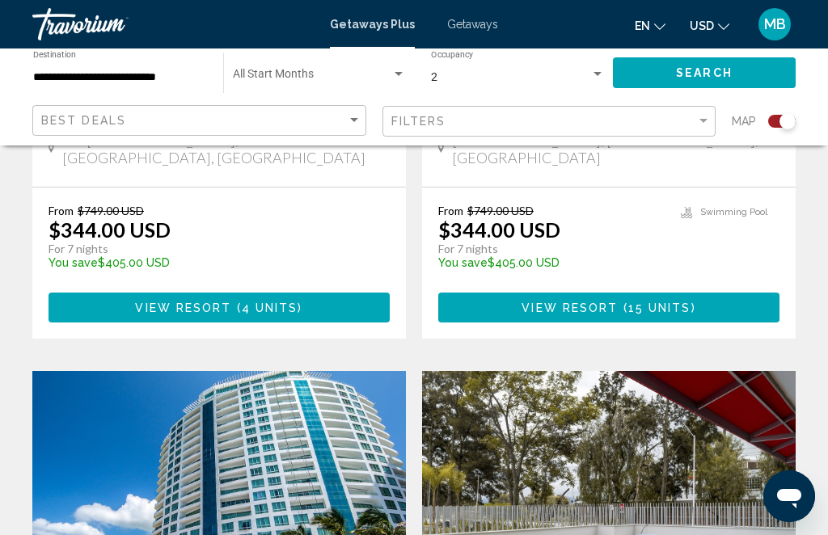
scroll to position [916, 0]
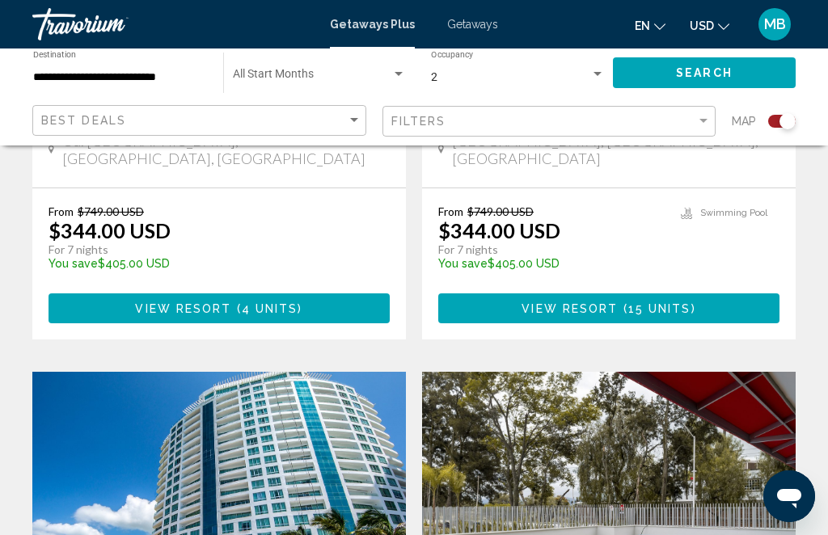
click at [192, 65] on div "**********" at bounding box center [120, 73] width 174 height 44
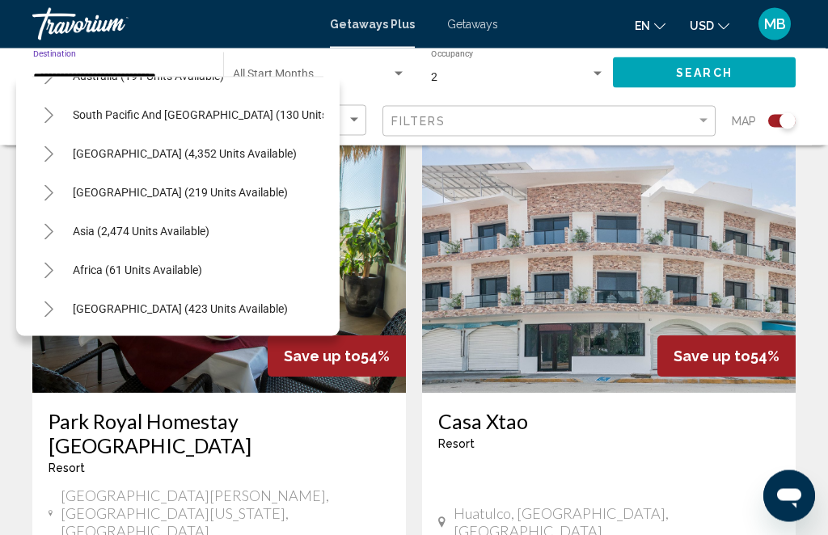
scroll to position [1772, 0]
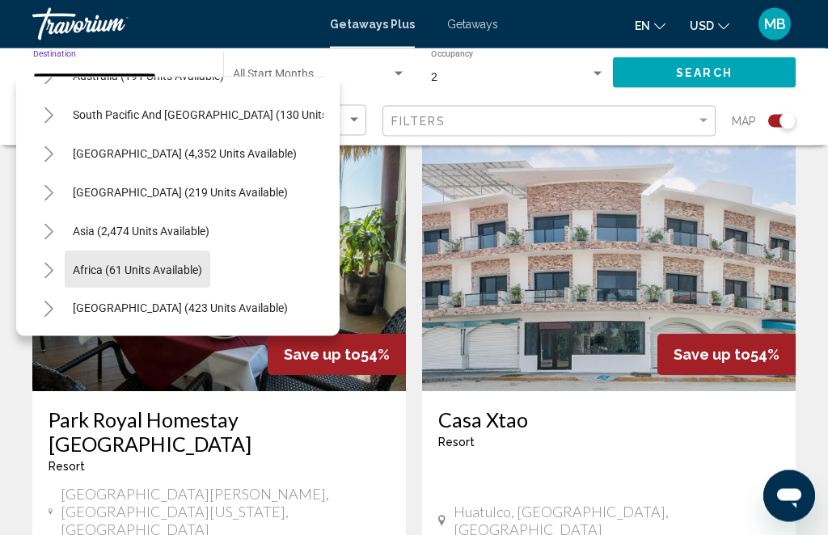
click at [181, 262] on button "Africa (61 units available)" at bounding box center [138, 269] width 146 height 37
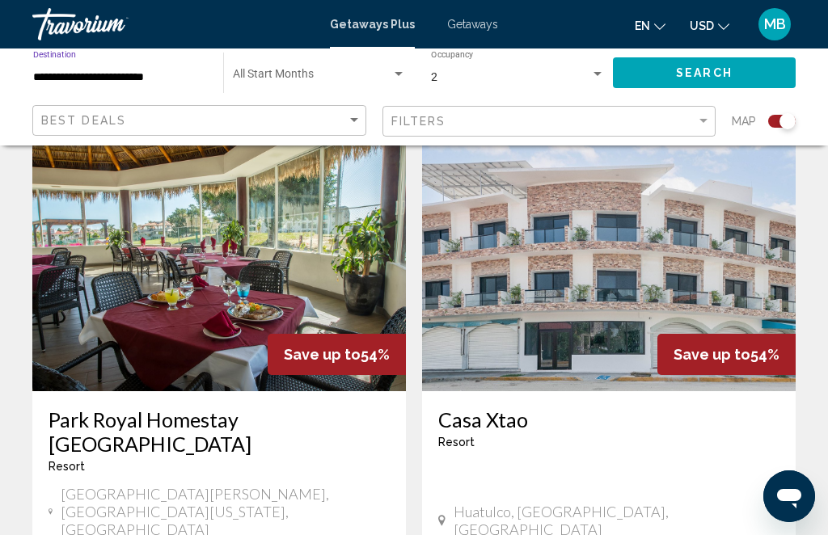
click at [685, 67] on span "Search" at bounding box center [704, 73] width 57 height 13
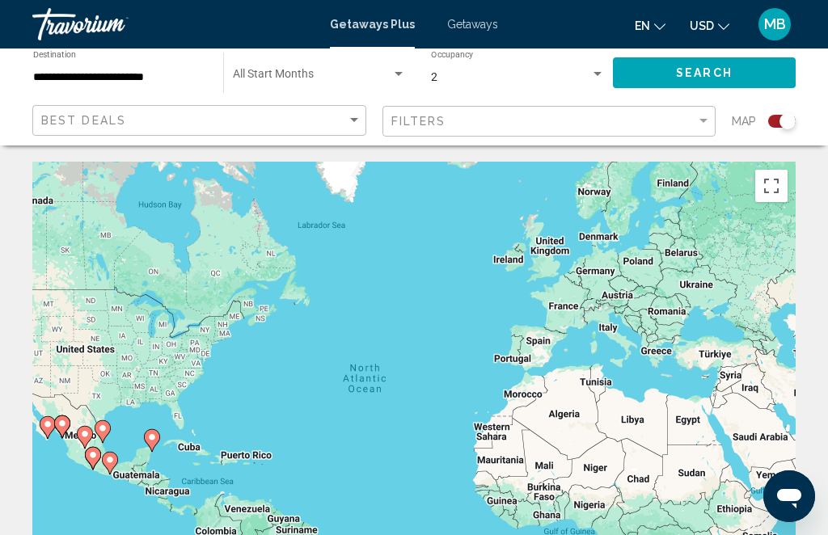
click at [139, 71] on input "**********" at bounding box center [120, 77] width 174 height 13
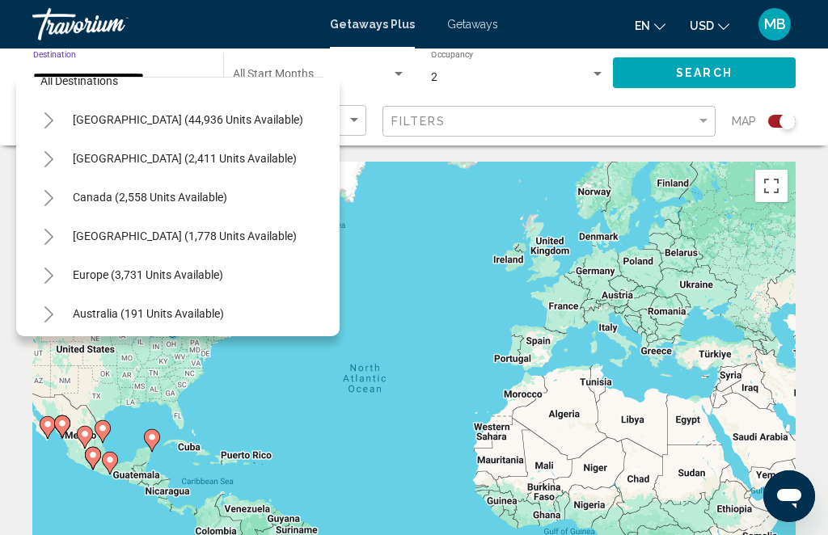
scroll to position [24, 0]
click at [171, 194] on span "Canada (2,558 units available)" at bounding box center [150, 197] width 154 height 13
type input "**********"
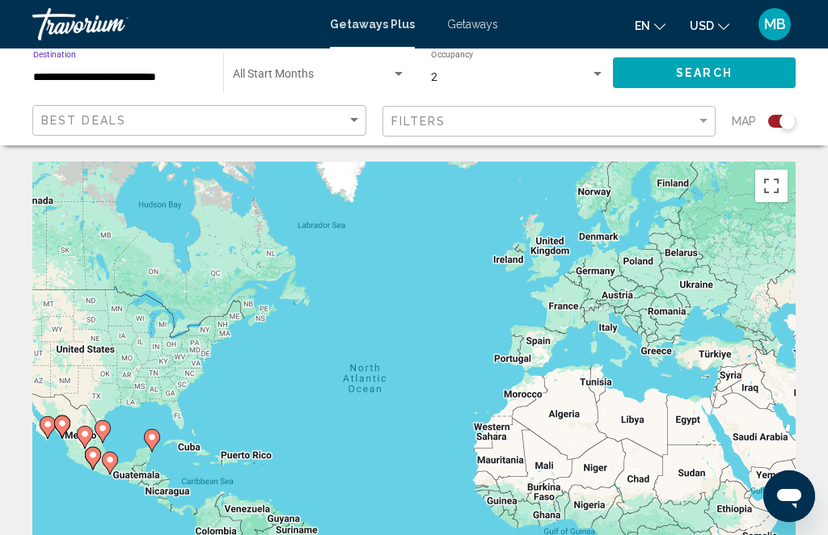
click at [691, 59] on button "Search" at bounding box center [704, 72] width 183 height 30
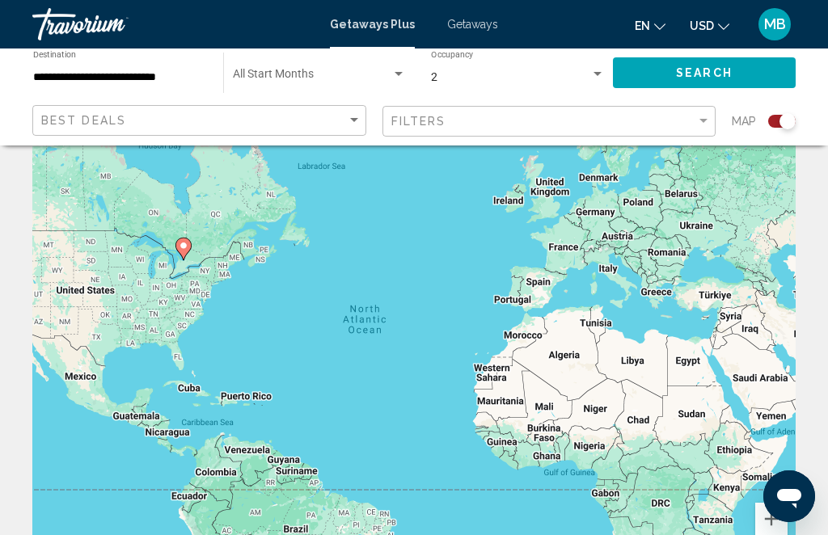
scroll to position [57, 0]
